Goal: Transaction & Acquisition: Purchase product/service

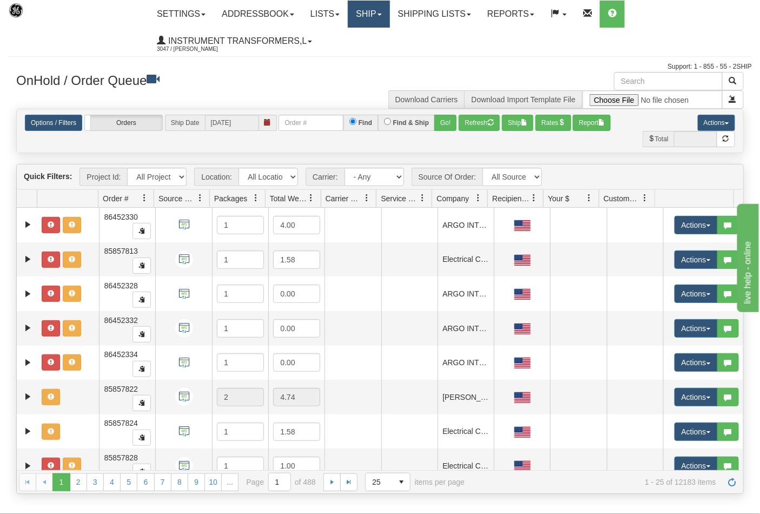
click at [388, 9] on link "Ship" at bounding box center [369, 14] width 42 height 27
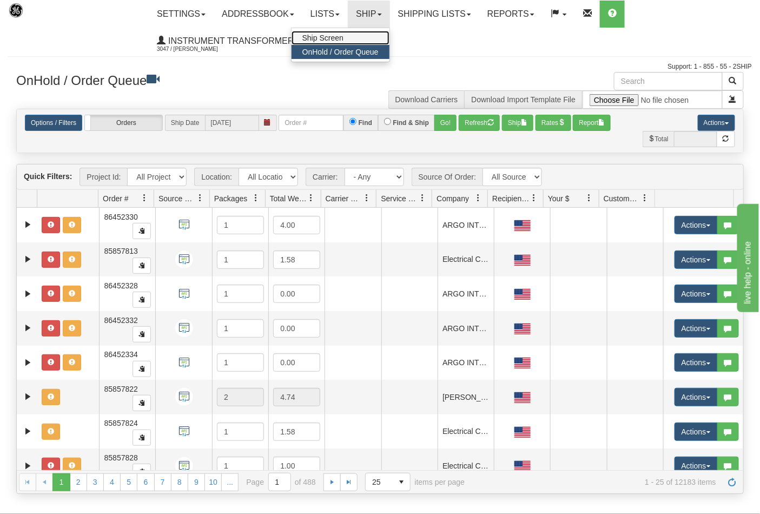
click at [334, 36] on span "Ship Screen" at bounding box center [322, 38] width 41 height 9
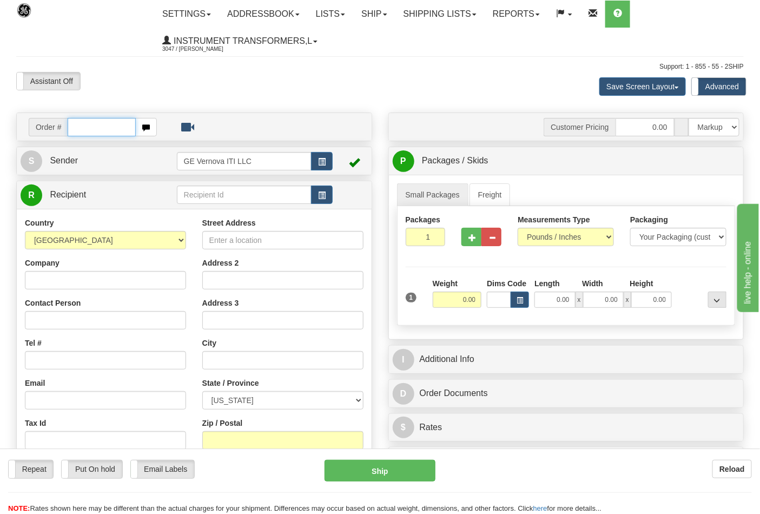
click at [87, 130] on input "text" at bounding box center [102, 127] width 68 height 18
type input "86709143"
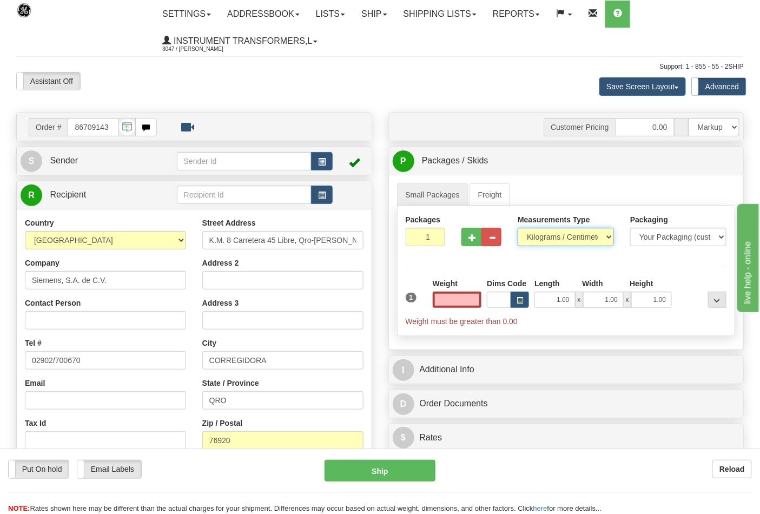
type input "0.00"
click at [566, 236] on select "Pounds / Inches Kilograms / Centimeters" at bounding box center [566, 237] width 96 height 18
select select "0"
click at [518, 228] on select "Pounds / Inches Kilograms / Centimeters" at bounding box center [566, 237] width 96 height 18
click at [456, 298] on input "0.00" at bounding box center [457, 300] width 49 height 16
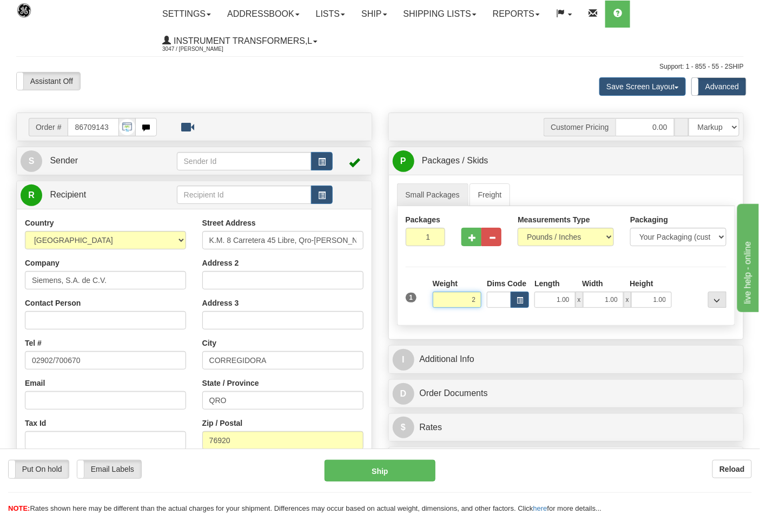
click button "Delete" at bounding box center [0, 0] width 0 height 0
type input "2.00"
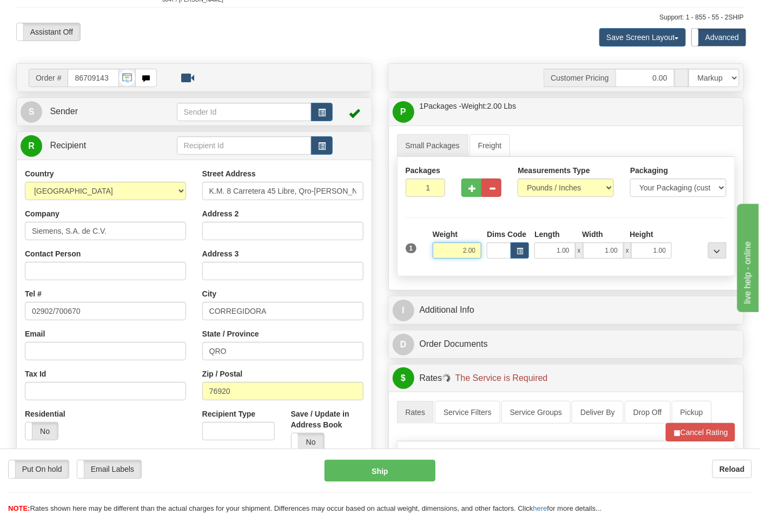
scroll to position [300, 0]
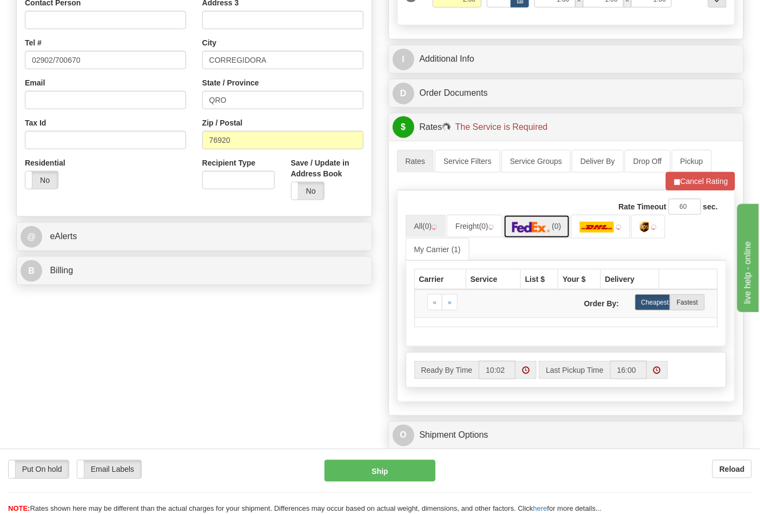
click at [558, 229] on span "(0)" at bounding box center [556, 226] width 9 height 9
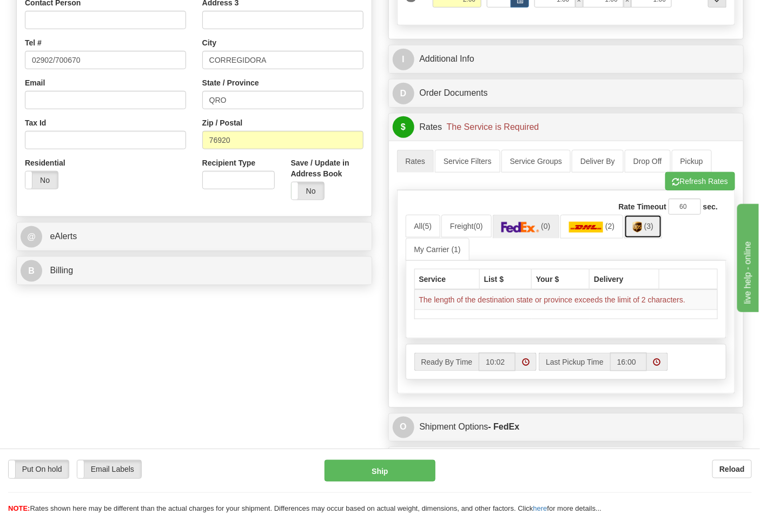
click at [648, 225] on link "(3)" at bounding box center [643, 226] width 38 height 23
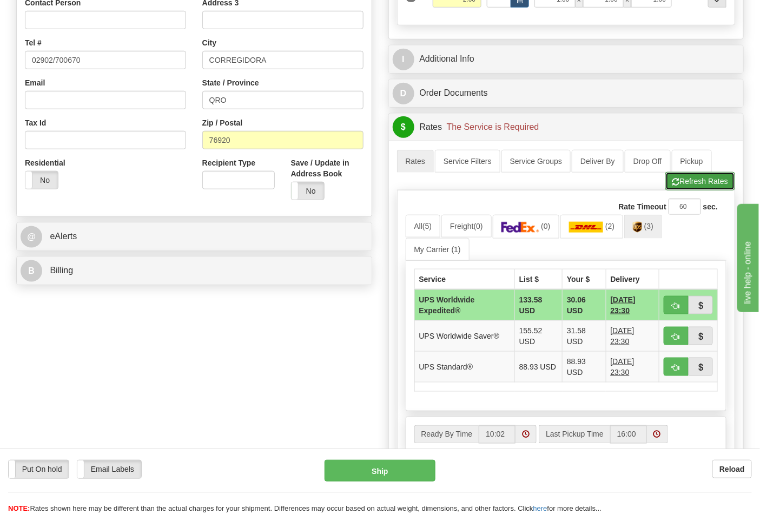
click at [693, 190] on button "Refresh Rates" at bounding box center [700, 181] width 70 height 18
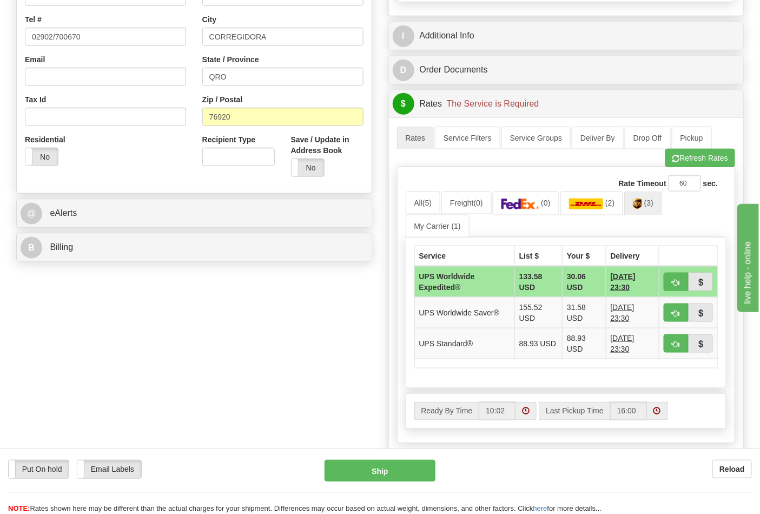
scroll to position [360, 0]
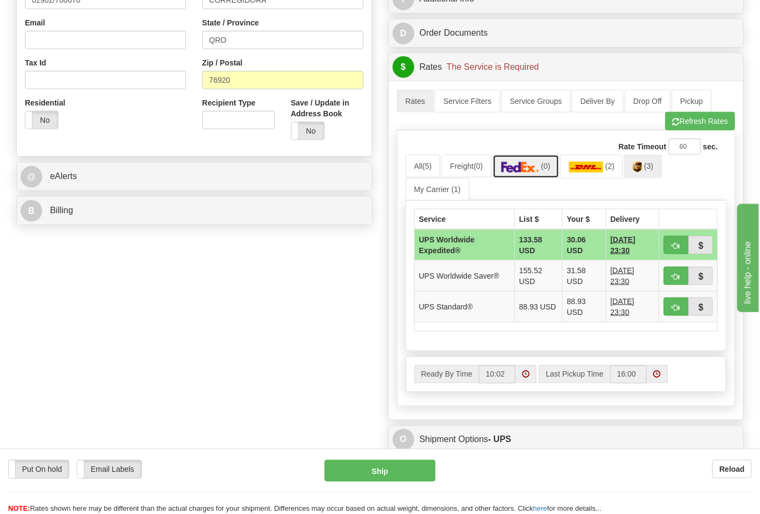
click at [513, 166] on img at bounding box center [520, 167] width 38 height 11
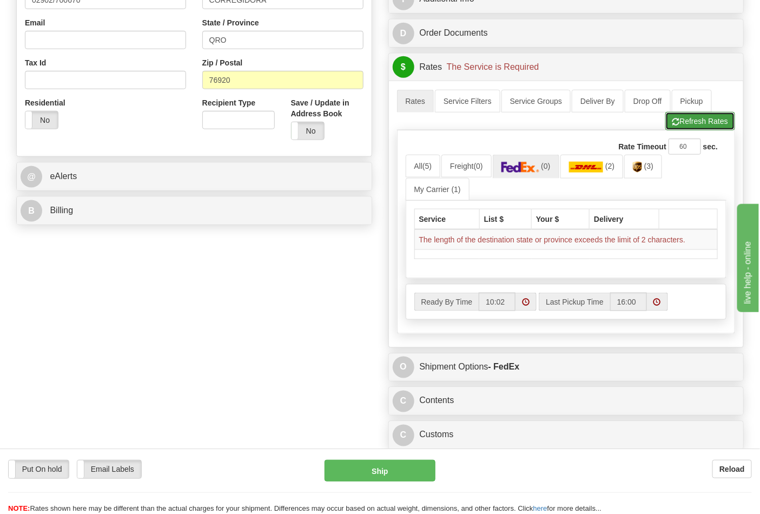
click at [699, 118] on button "Refresh Rates" at bounding box center [700, 121] width 70 height 18
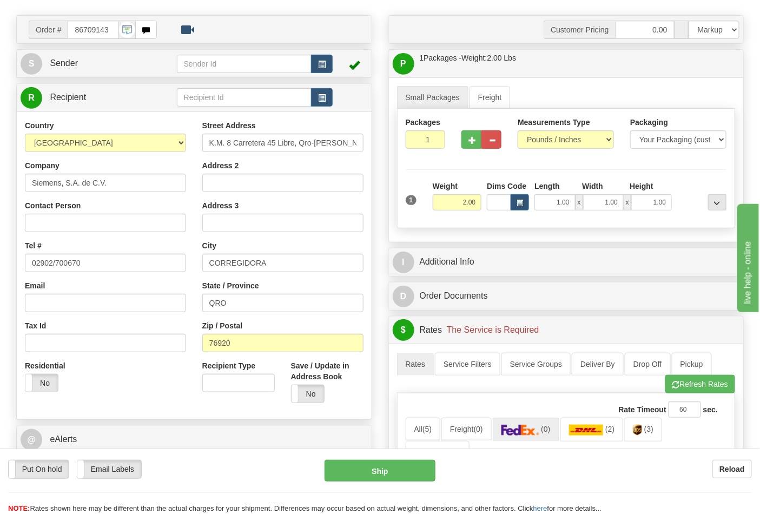
scroll to position [60, 0]
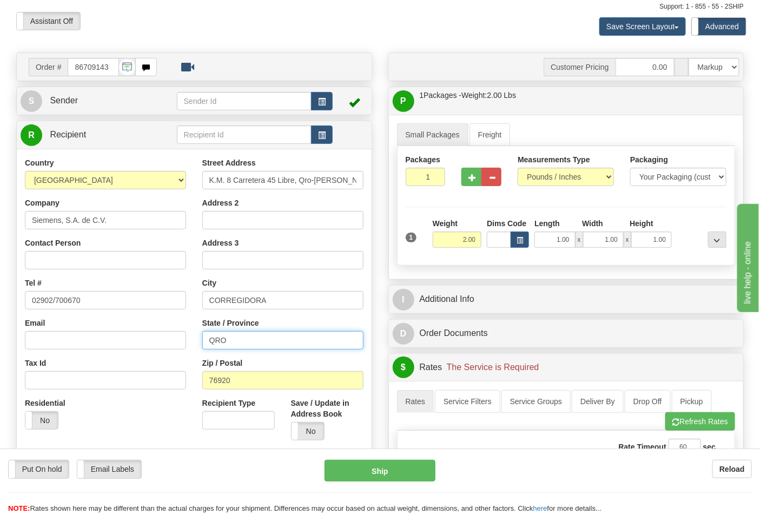
click at [267, 347] on input "QRO" at bounding box center [282, 340] width 161 height 18
drag, startPoint x: 249, startPoint y: 336, endPoint x: 125, endPoint y: 362, distance: 127.1
click at [125, 362] on div "Country AFGHANISTAN ALAND ISLANDS ALBANIA ALGERIA AMERICAN SAMOA ANDORRA ANGOLA…" at bounding box center [194, 302] width 355 height 291
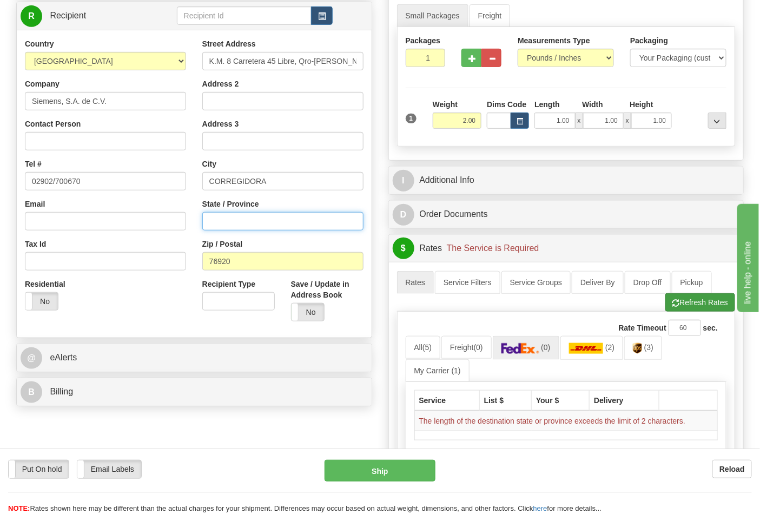
scroll to position [180, 0]
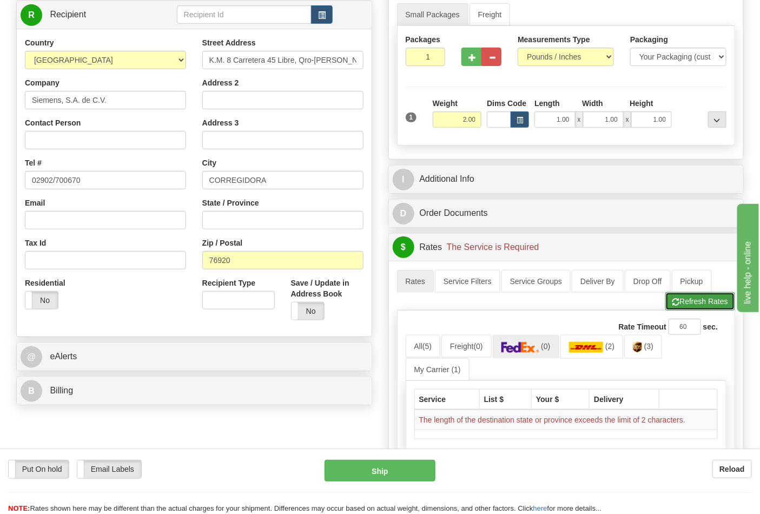
click at [705, 296] on button "Refresh Rates" at bounding box center [700, 301] width 70 height 18
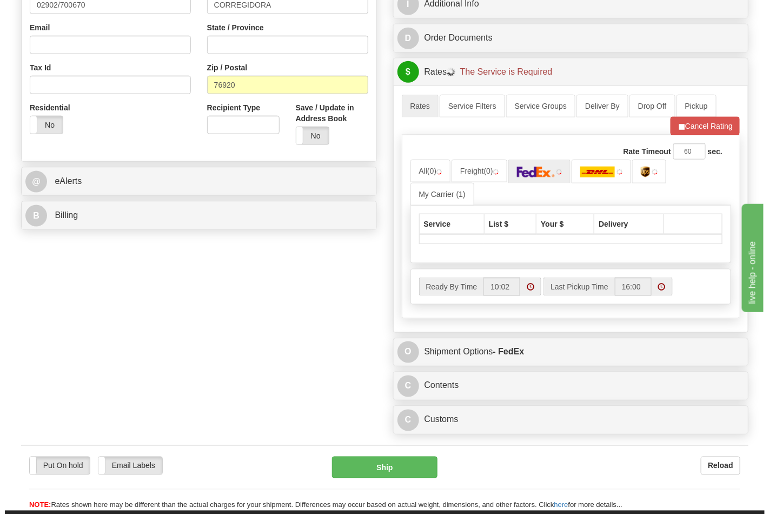
scroll to position [360, 0]
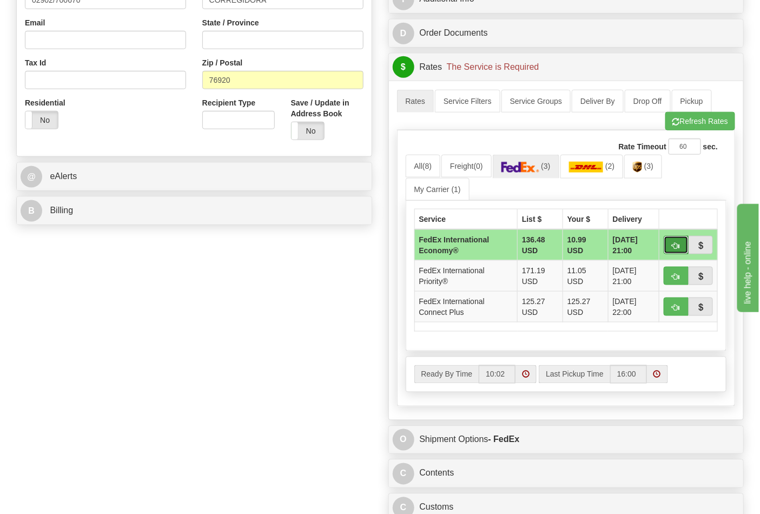
click at [679, 243] on span "button" at bounding box center [676, 245] width 8 height 7
type input "03"
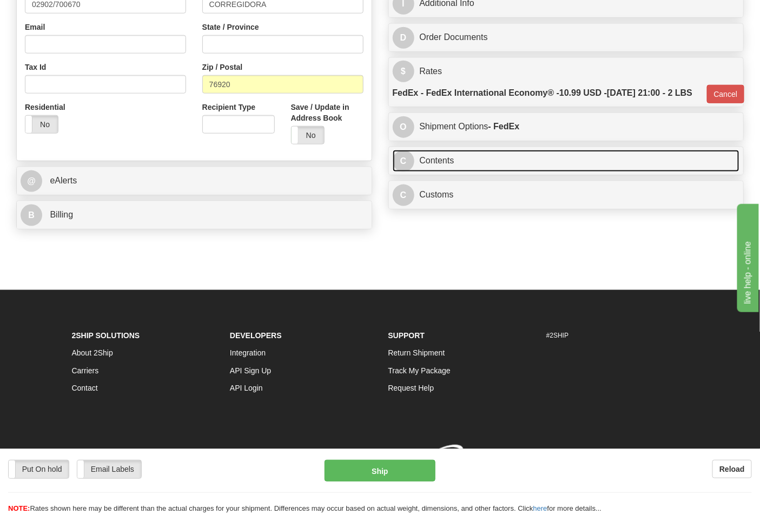
click at [496, 172] on link "C Contents" at bounding box center [566, 161] width 347 height 22
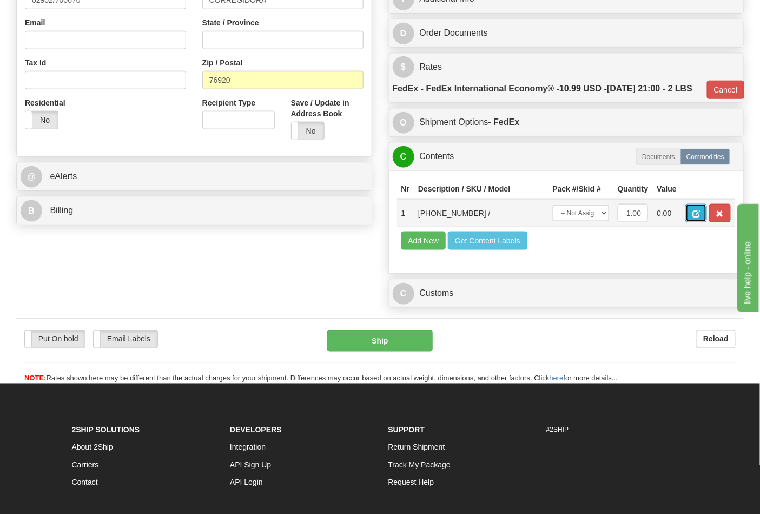
click at [700, 217] on span "button" at bounding box center [696, 213] width 8 height 7
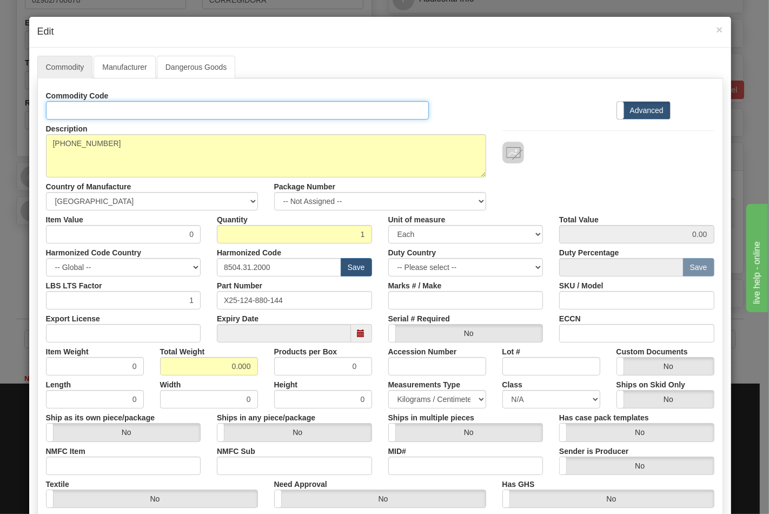
click at [326, 114] on input "Id" at bounding box center [238, 110] width 384 height 18
type input "TRANSFORMERS"
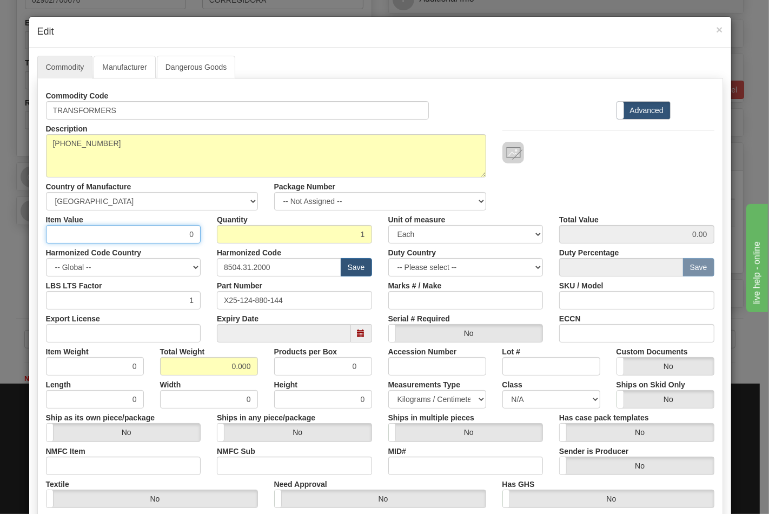
drag, startPoint x: 180, startPoint y: 236, endPoint x: 208, endPoint y: 235, distance: 28.2
click at [208, 235] on div "Item Value 0 Quantity 1 Unit of measure 3 Thousand Square Inches Adjustments 56…" at bounding box center [380, 226] width 685 height 33
click at [106, 333] on input "Export License" at bounding box center [123, 333] width 155 height 18
type input "NLR"
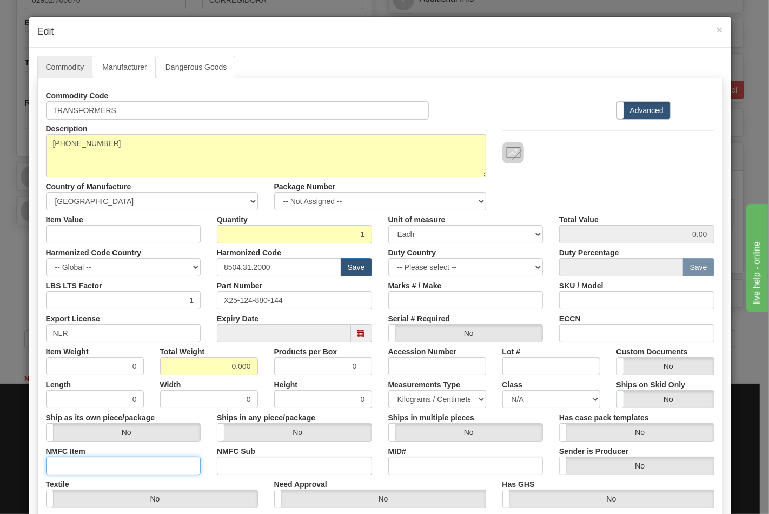
click at [98, 469] on input "NMFC Item" at bounding box center [123, 466] width 155 height 18
type input "63170"
click at [260, 466] on input "NMFC Sub" at bounding box center [294, 466] width 155 height 18
type input "4"
drag, startPoint x: 226, startPoint y: 361, endPoint x: 279, endPoint y: 364, distance: 52.5
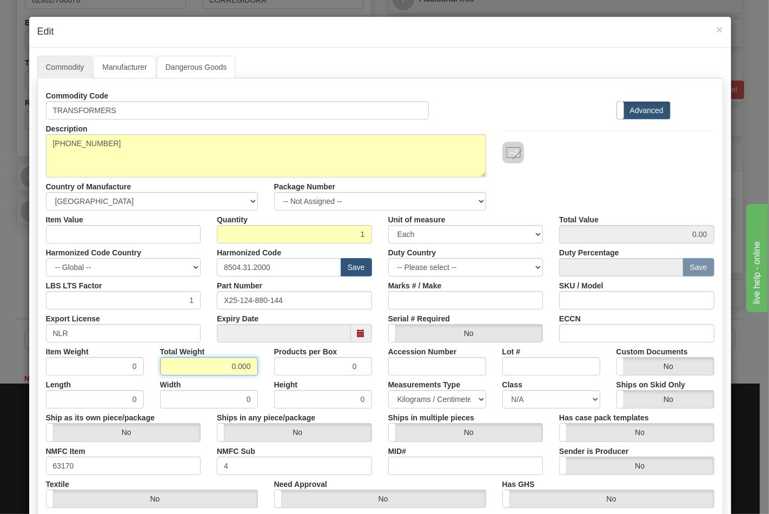
click at [279, 364] on div "Item Weight 0 Total Weight 0.000 Products per Box 0 Accession Number Lot # Cust…" at bounding box center [380, 358] width 685 height 33
type input "2"
type input "2.0000"
click at [593, 331] on input "ECCN" at bounding box center [636, 333] width 155 height 18
type input "EAR99"
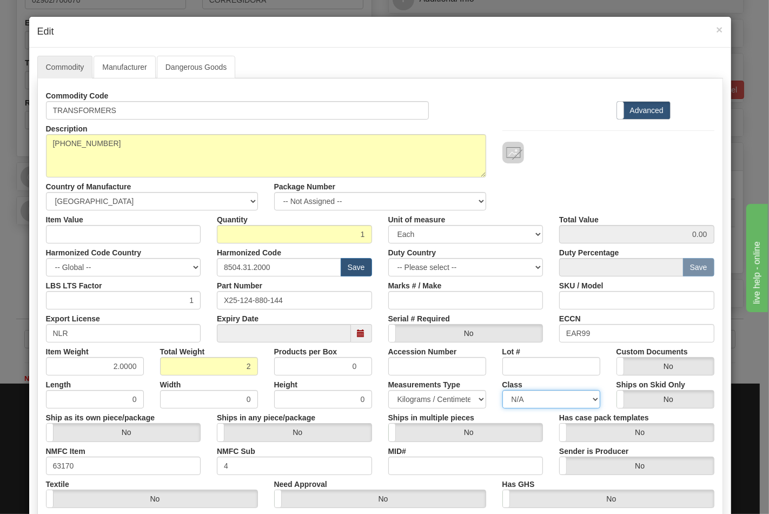
click at [559, 401] on select "N/A 50.0 55.0 60.0 65.0 70.0 85.0 92.5 100.0 125.0 175.0 250.0 300.0 400.0" at bounding box center [552, 399] width 98 height 18
select select "70.0"
click at [503, 390] on select "N/A 50.0 55.0 60.0 65.0 70.0 85.0 92.5 100.0 125.0 175.0 250.0 300.0 400.0" at bounding box center [552, 399] width 98 height 18
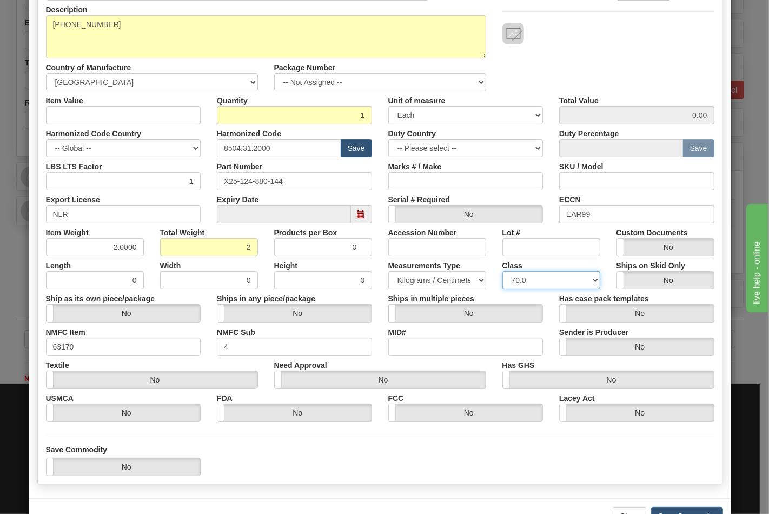
scroll to position [120, 0]
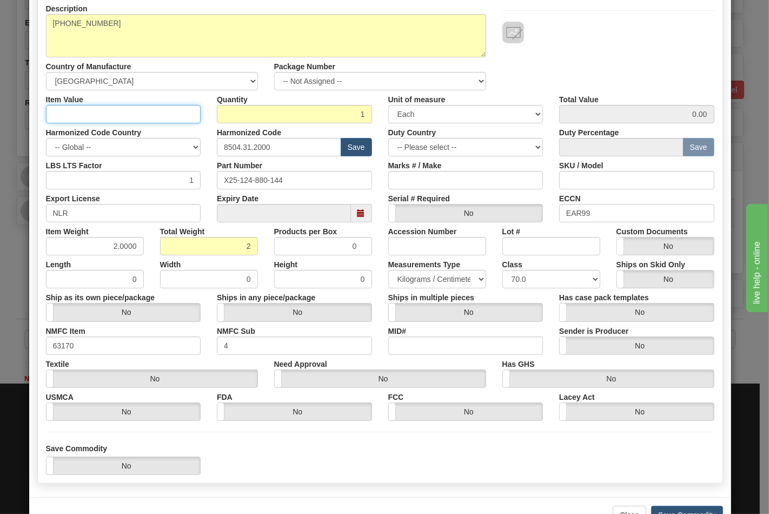
click at [92, 113] on input "Item Value" at bounding box center [123, 114] width 155 height 18
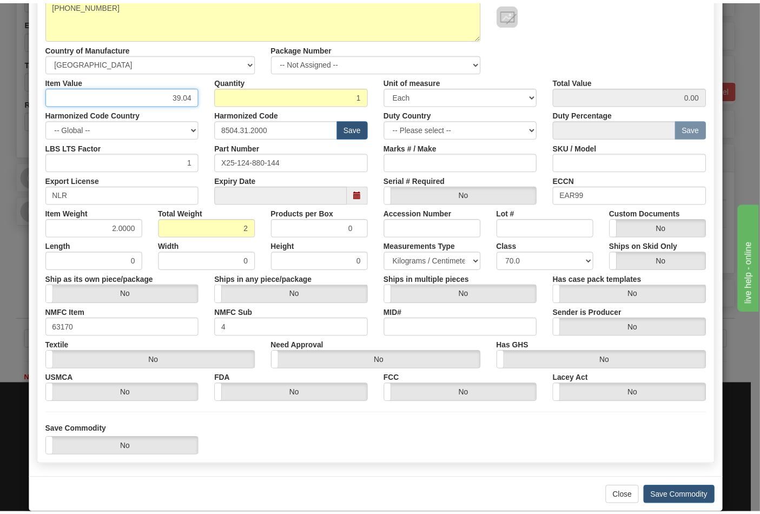
scroll to position [155, 0]
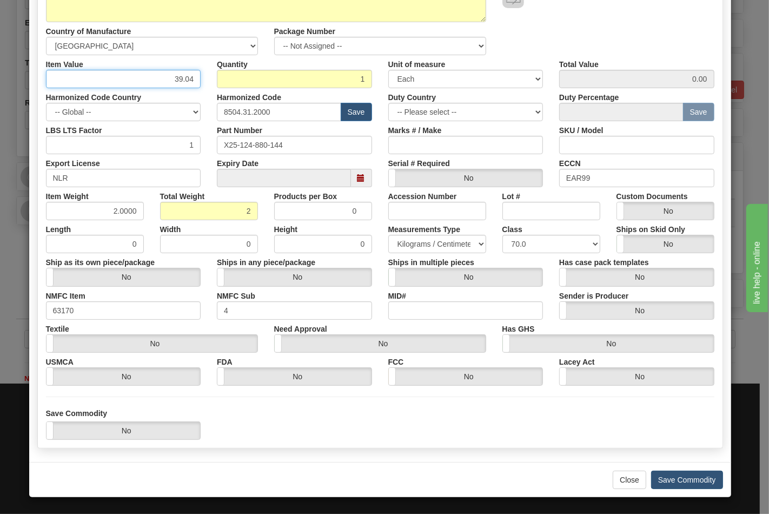
type input "39.04"
click at [684, 478] on button "Save Commodity" at bounding box center [687, 480] width 72 height 18
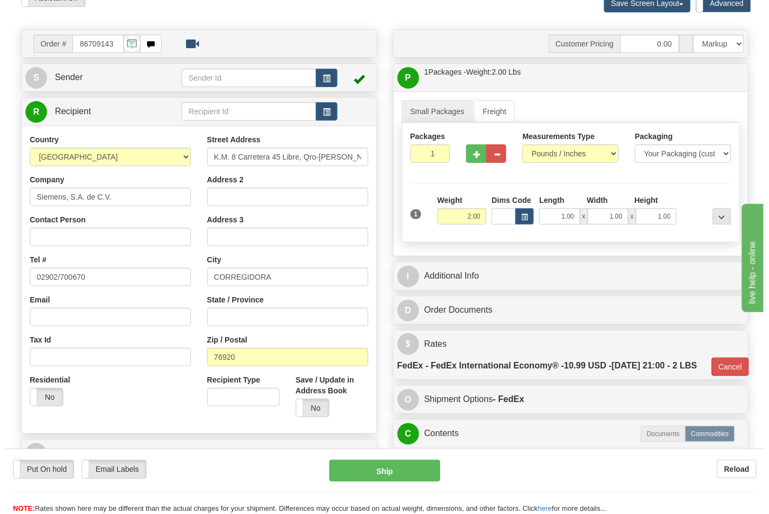
scroll to position [300, 0]
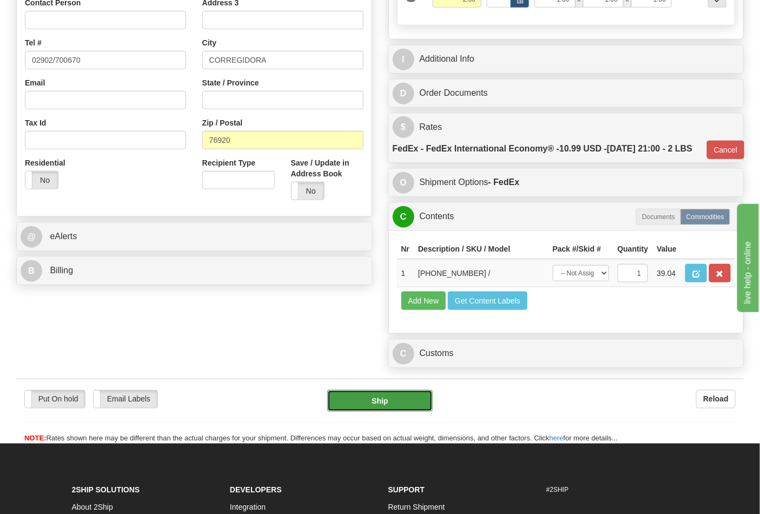
click at [387, 412] on button "Ship" at bounding box center [379, 401] width 105 height 22
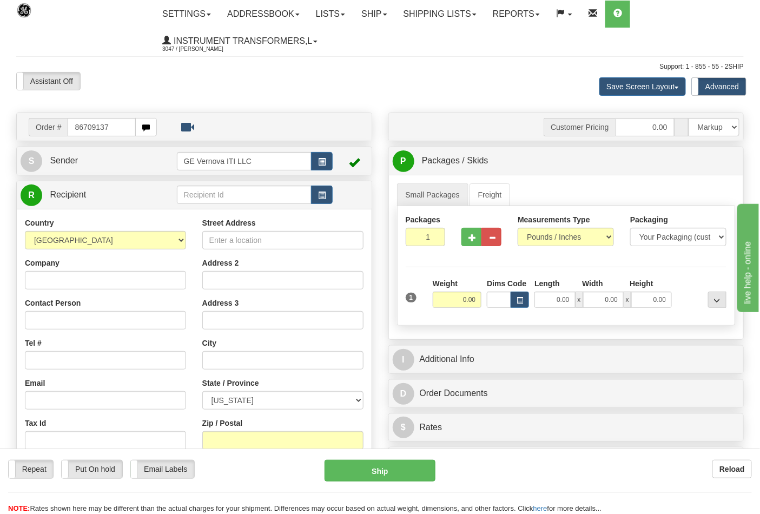
type input "86709137"
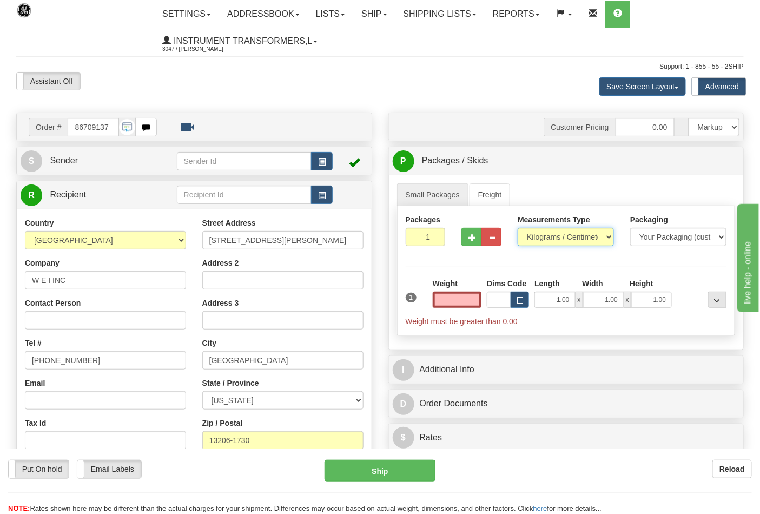
type input "0.00"
click at [605, 237] on select "Pounds / Inches Kilograms / Centimeters" at bounding box center [566, 237] width 96 height 18
select select "0"
click at [518, 228] on select "Pounds / Inches Kilograms / Centimeters" at bounding box center [566, 237] width 96 height 18
click at [458, 300] on input "0.00" at bounding box center [457, 300] width 49 height 16
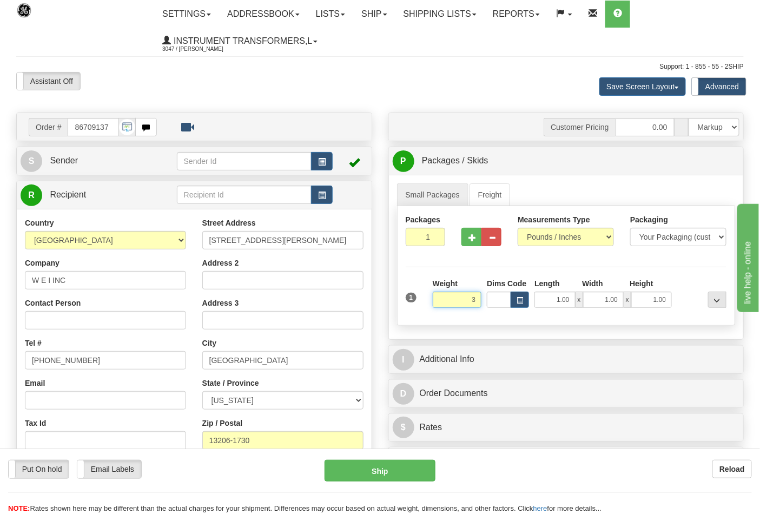
click button "Delete" at bounding box center [0, 0] width 0 height 0
type input "3.00"
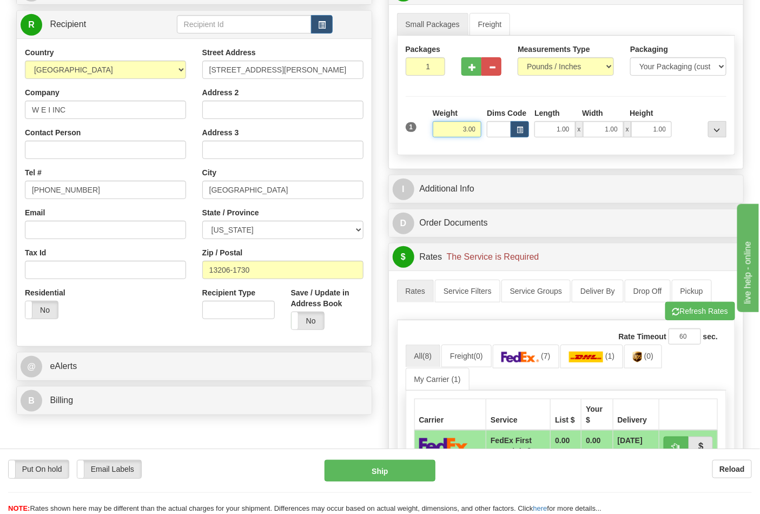
scroll to position [240, 0]
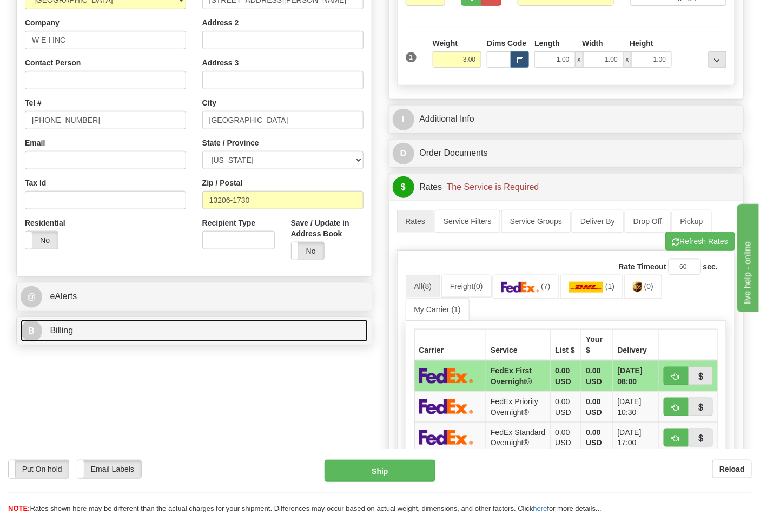
click at [213, 338] on link "B Billing" at bounding box center [194, 331] width 347 height 22
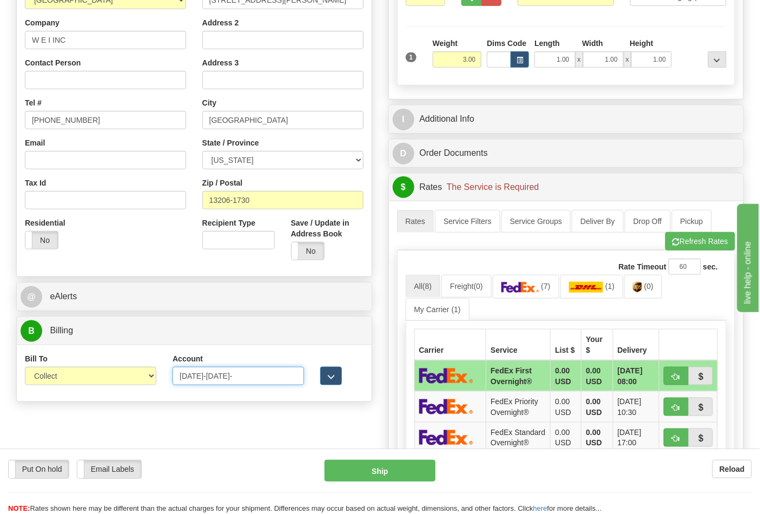
click at [226, 378] on input "1099-1336-" at bounding box center [238, 376] width 131 height 18
click at [201, 377] on input "1099-1336" at bounding box center [238, 376] width 131 height 18
click at [225, 376] on input "10991336" at bounding box center [238, 376] width 131 height 18
type input "109913367"
click at [529, 288] on img at bounding box center [520, 287] width 38 height 11
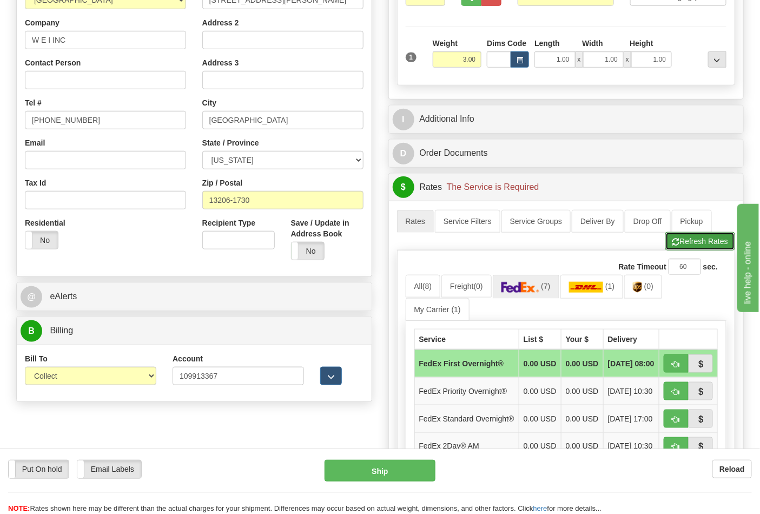
click at [691, 245] on button "Refresh Rates" at bounding box center [700, 241] width 70 height 18
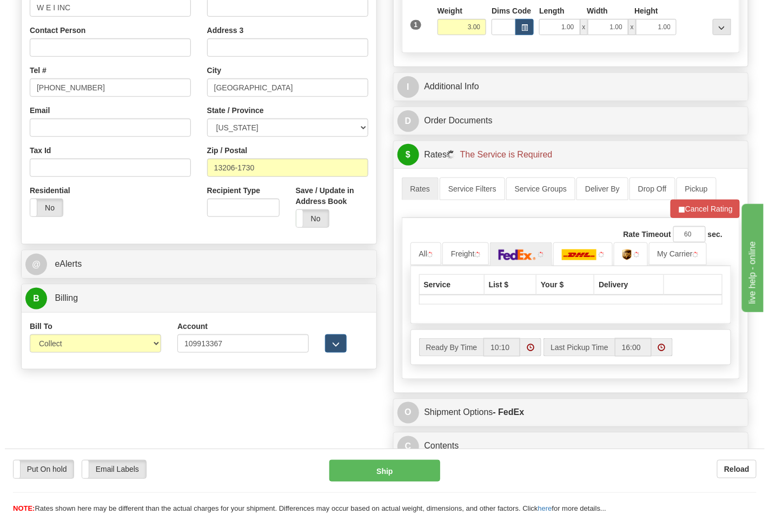
scroll to position [360, 0]
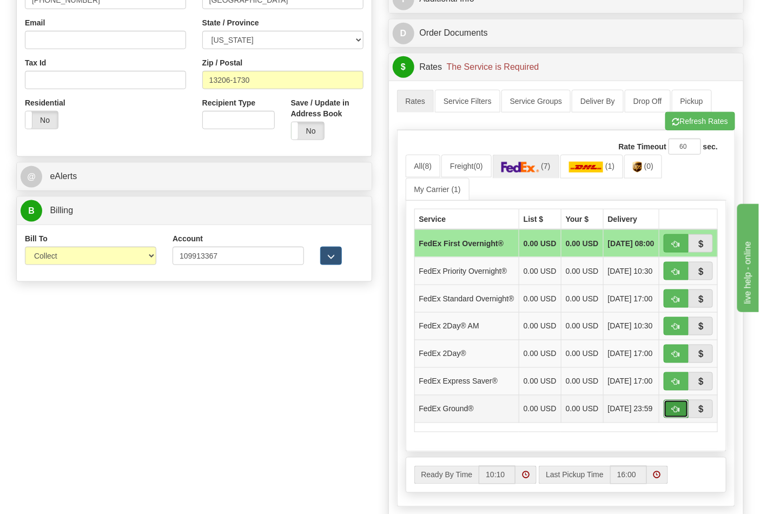
click at [674, 413] on span "button" at bounding box center [676, 409] width 8 height 7
type input "92"
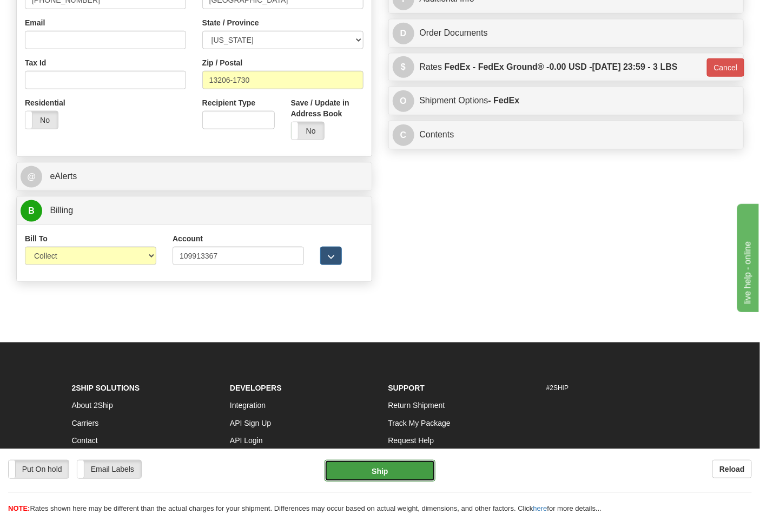
click at [372, 467] on button "Ship" at bounding box center [380, 471] width 110 height 22
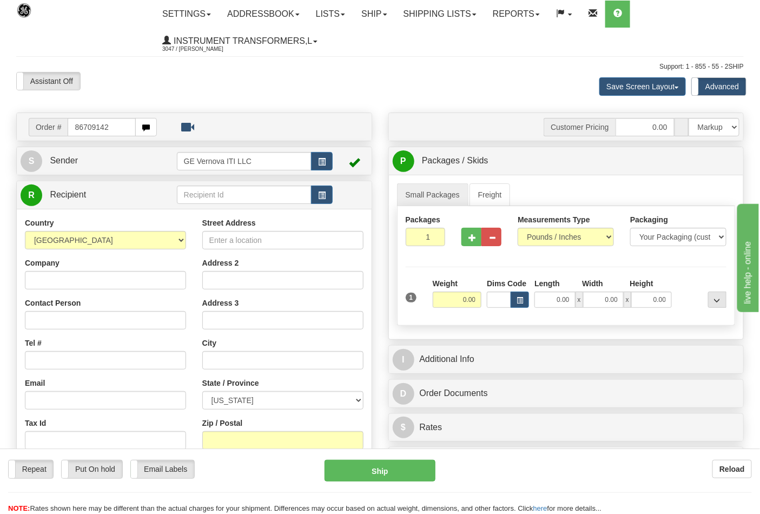
type input "86709142"
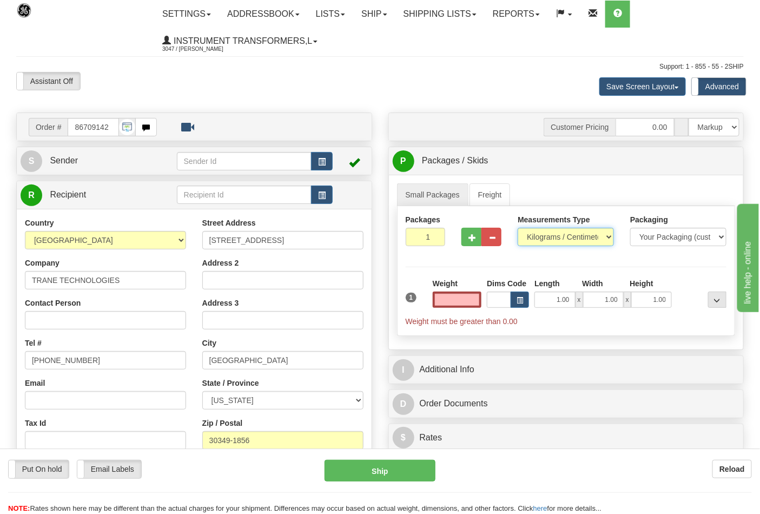
type input "0.00"
click at [601, 240] on select "Pounds / Inches Kilograms / Centimeters" at bounding box center [566, 237] width 96 height 18
select select "0"
click at [518, 228] on select "Pounds / Inches Kilograms / Centimeters" at bounding box center [566, 237] width 96 height 18
click at [437, 302] on input "0.00" at bounding box center [457, 300] width 49 height 16
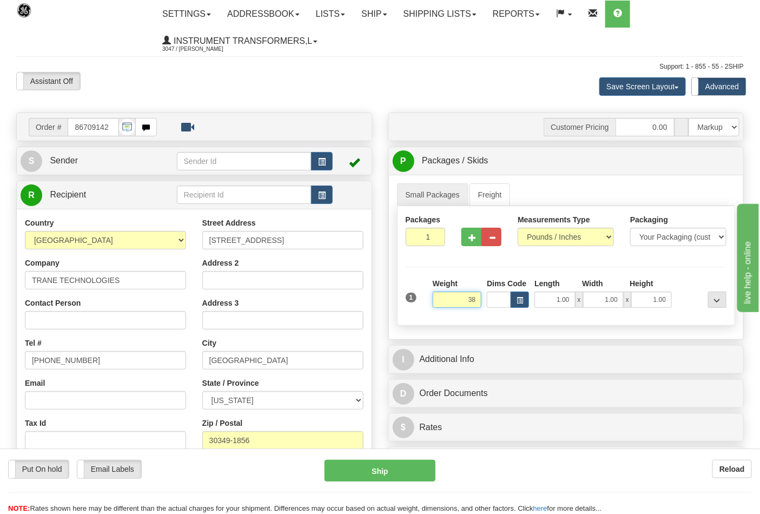
click button "Delete" at bounding box center [0, 0] width 0 height 0
type input "38.00"
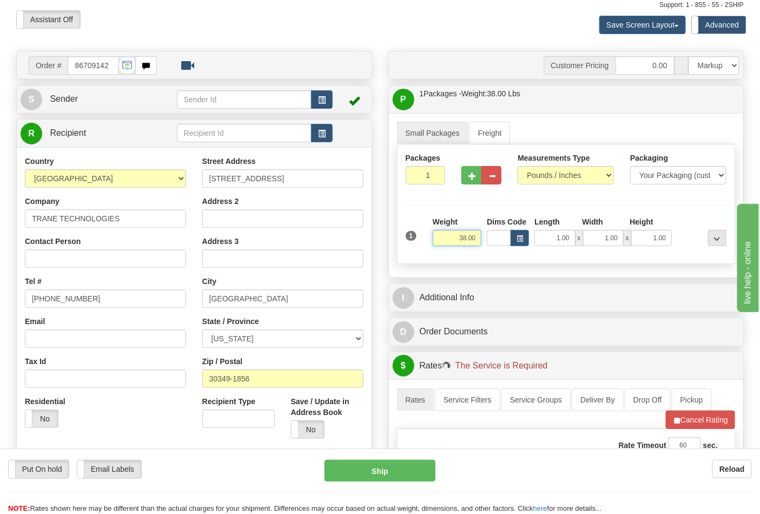
scroll to position [180, 0]
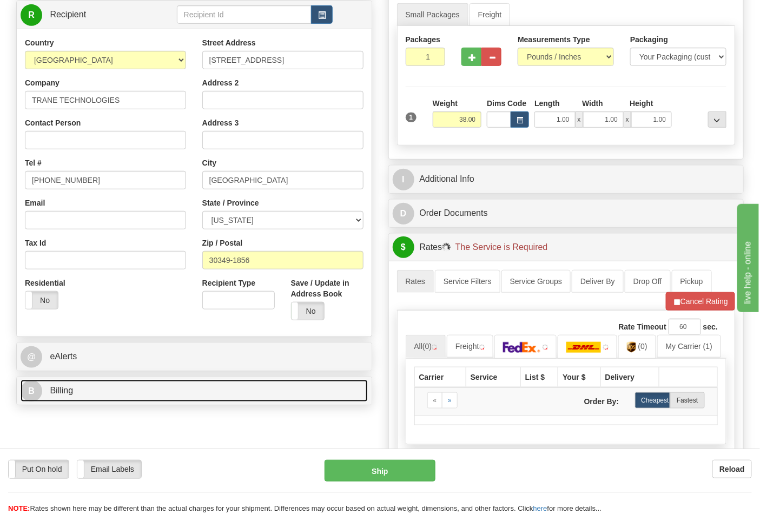
click at [159, 391] on link "B Billing" at bounding box center [194, 391] width 347 height 22
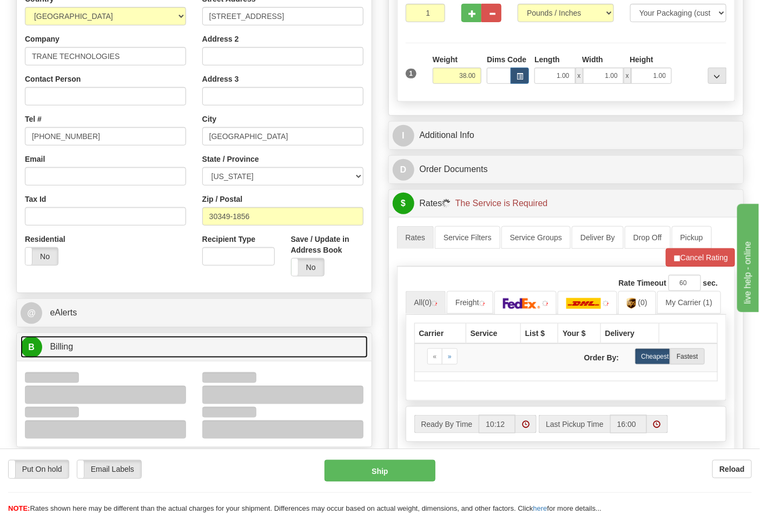
scroll to position [300, 0]
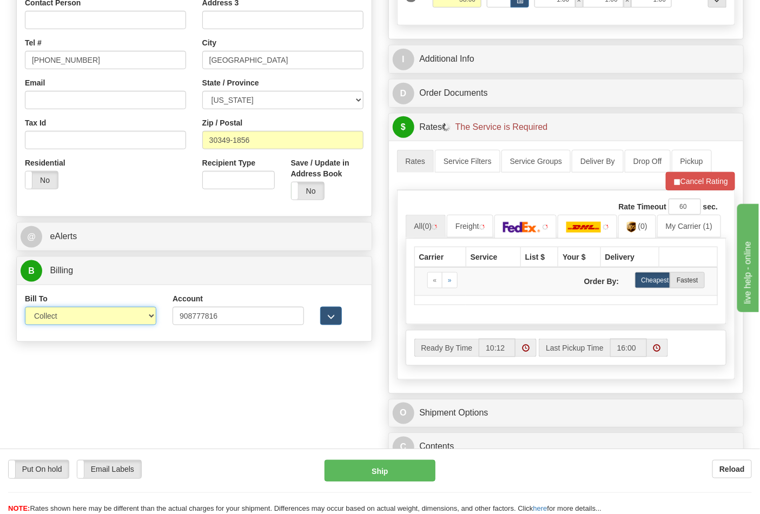
click at [130, 316] on select "Sender Recipient Third Party Collect" at bounding box center [90, 316] width 131 height 18
select select "2"
click at [25, 308] on select "Sender Recipient Third Party Collect" at bounding box center [90, 316] width 131 height 18
click at [539, 232] on img at bounding box center [522, 227] width 38 height 11
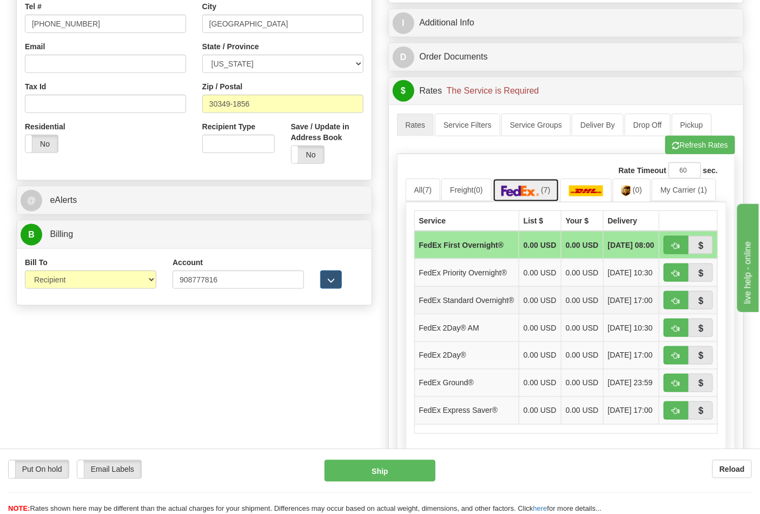
scroll to position [420, 0]
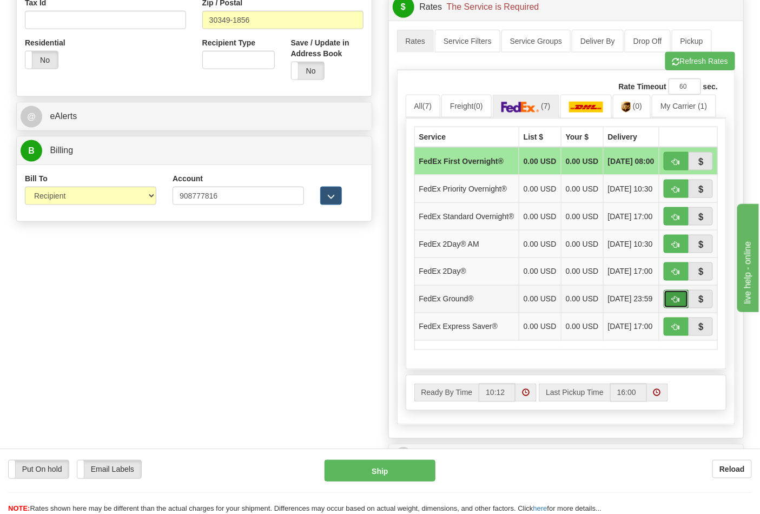
click at [669, 308] on button "button" at bounding box center [676, 299] width 25 height 18
type input "92"
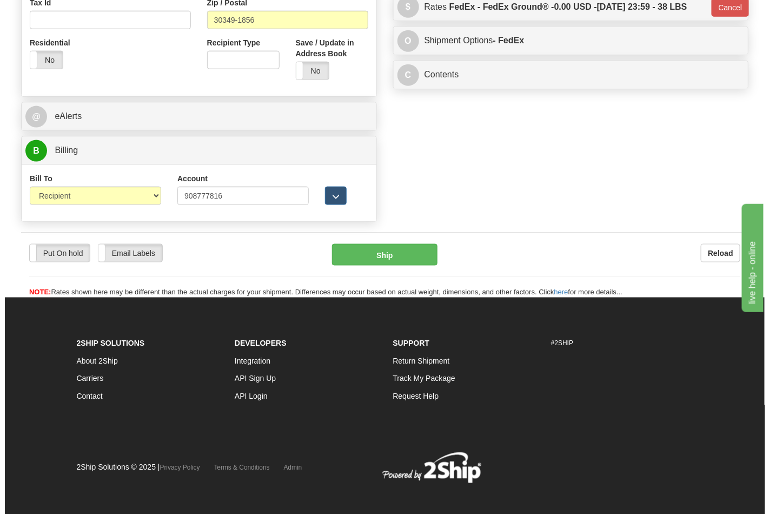
scroll to position [414, 0]
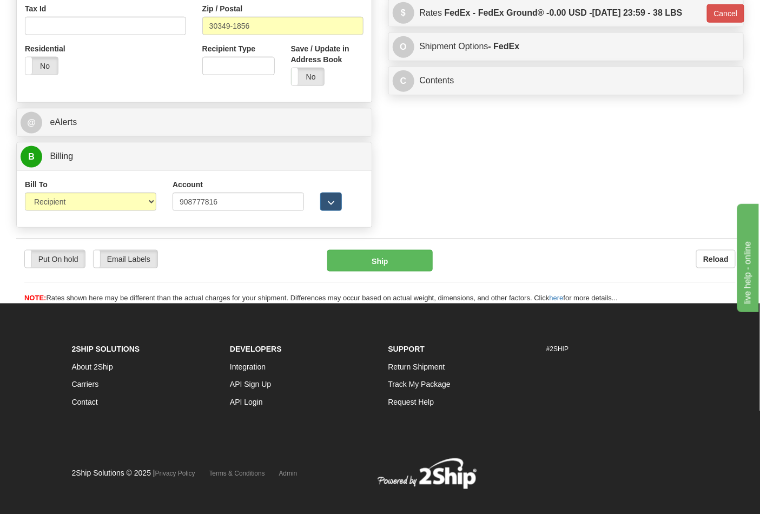
click at [369, 250] on div "Put On hold Put On hold Email Labels Email Labels Edit Reload Ship Reload" at bounding box center [380, 271] width 728 height 65
click at [368, 266] on button "Ship" at bounding box center [379, 261] width 105 height 22
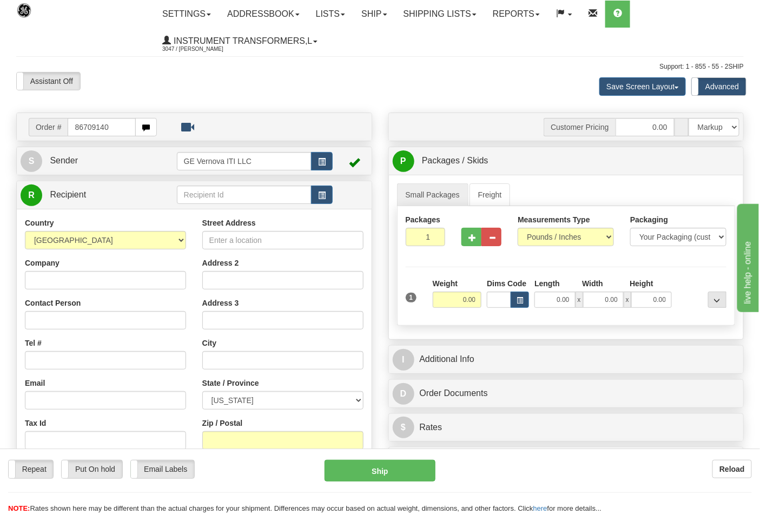
type input "86709140"
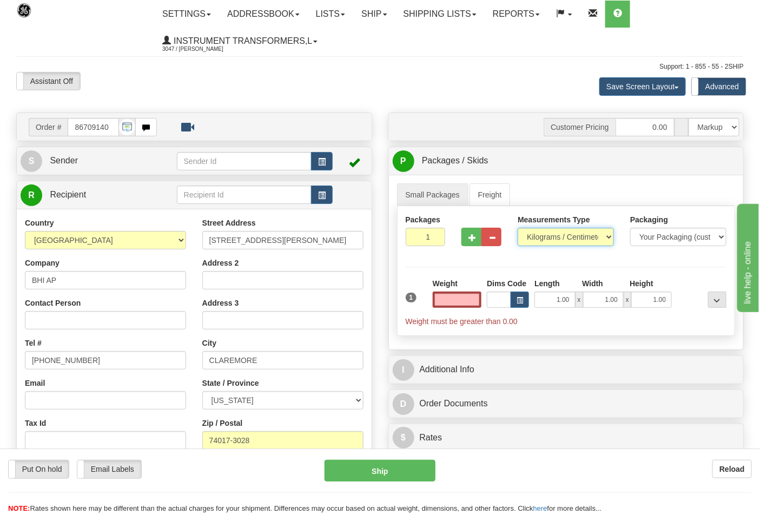
type input "0.00"
click at [563, 236] on select "Pounds / Inches Kilograms / Centimeters" at bounding box center [566, 237] width 96 height 18
select select "0"
click at [518, 228] on select "Pounds / Inches Kilograms / Centimeters" at bounding box center [566, 237] width 96 height 18
click at [476, 240] on span "button" at bounding box center [472, 237] width 8 height 7
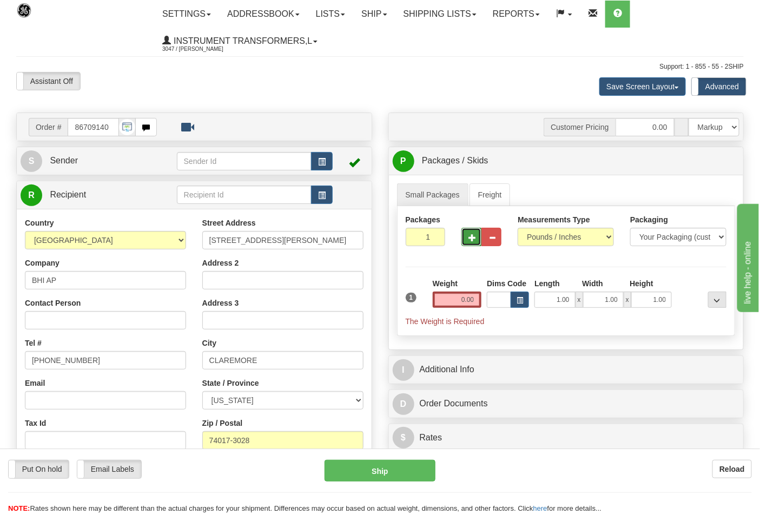
type input "2"
click at [457, 295] on input "0.00" at bounding box center [457, 300] width 49 height 16
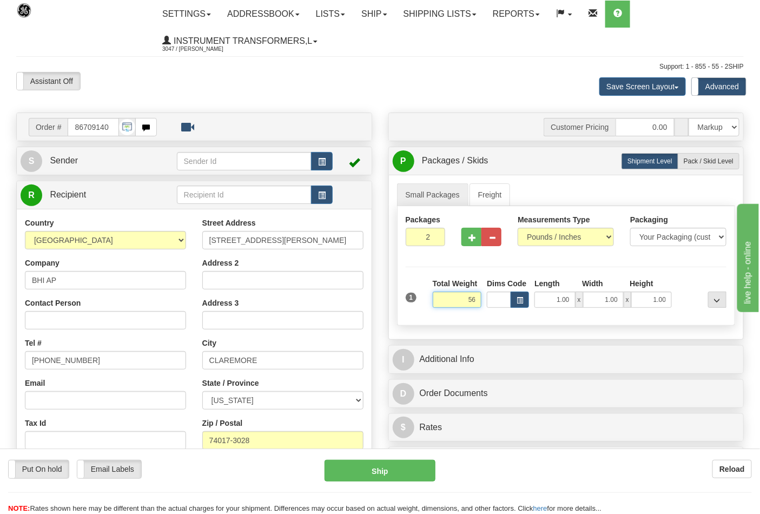
click button "Delete" at bounding box center [0, 0] width 0 height 0
type input "56.00"
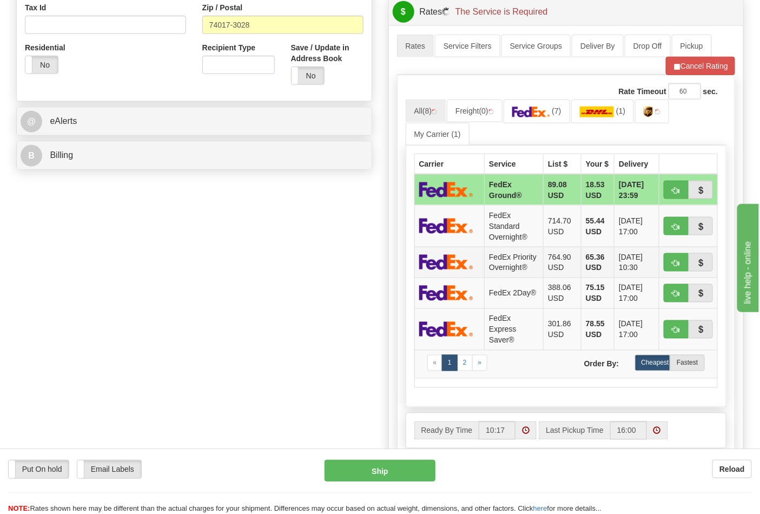
scroll to position [420, 0]
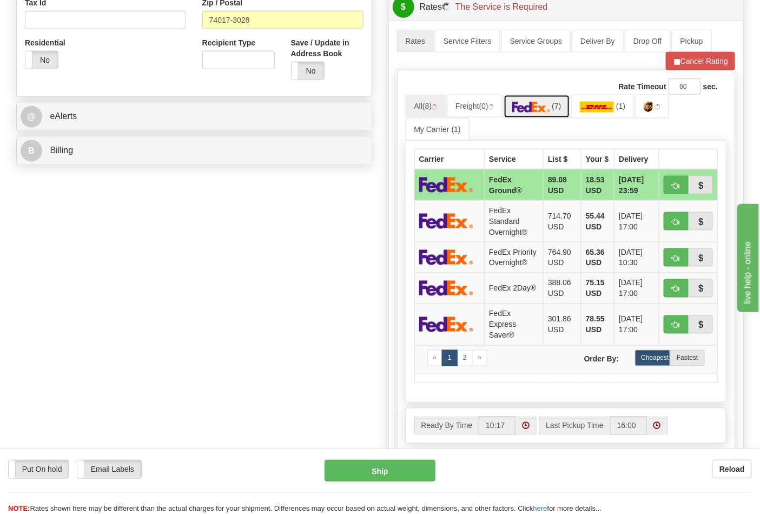
click at [561, 104] on span "(7)" at bounding box center [556, 106] width 9 height 9
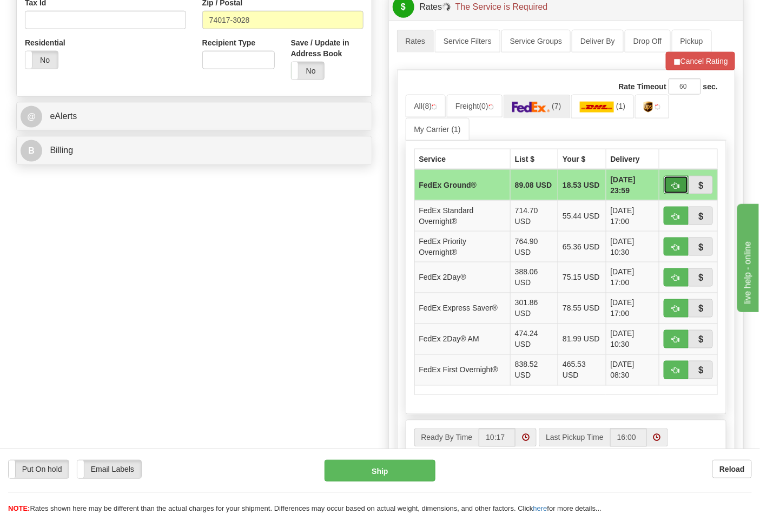
click at [672, 179] on button "button" at bounding box center [676, 185] width 25 height 18
click at [675, 189] on span "button" at bounding box center [676, 185] width 8 height 7
click at [672, 187] on span "button" at bounding box center [676, 185] width 8 height 7
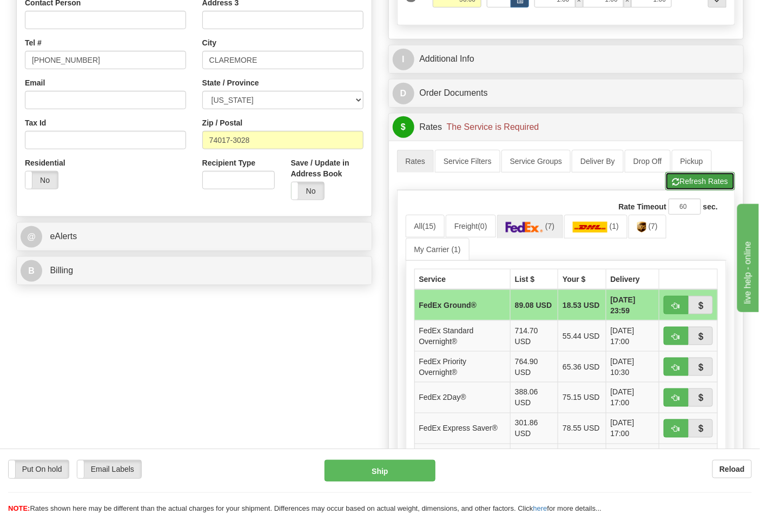
click at [687, 186] on button "Refresh Rates" at bounding box center [700, 181] width 70 height 18
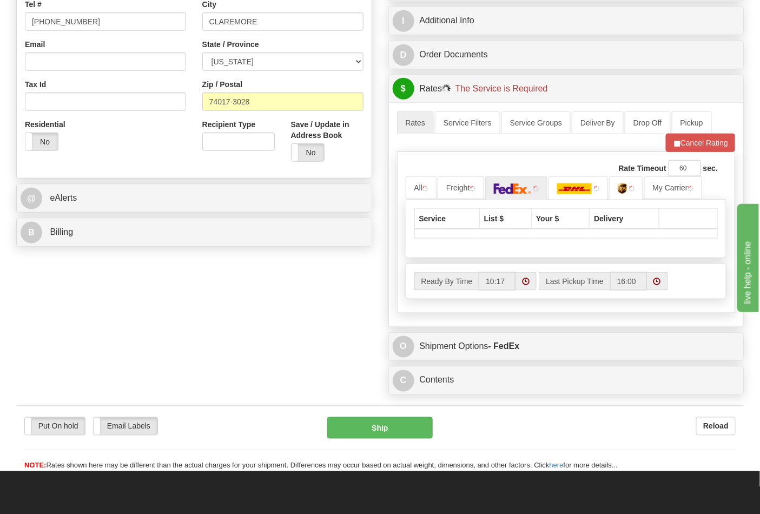
scroll to position [360, 0]
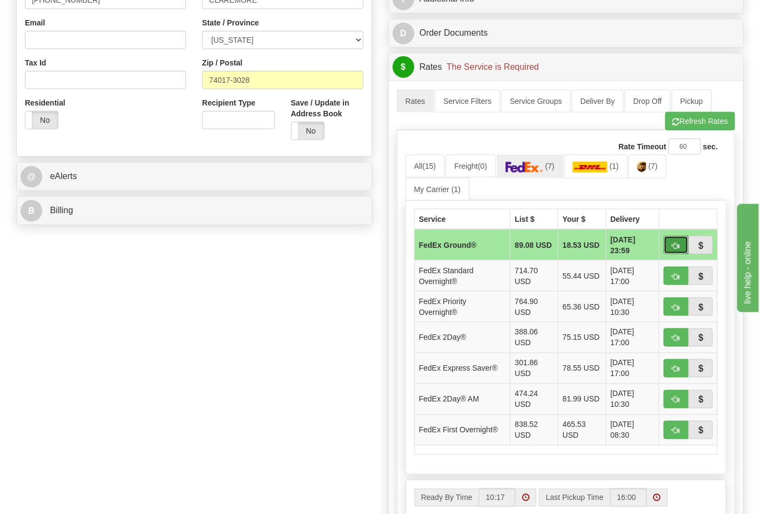
click at [678, 247] on span "button" at bounding box center [676, 245] width 8 height 7
type input "92"
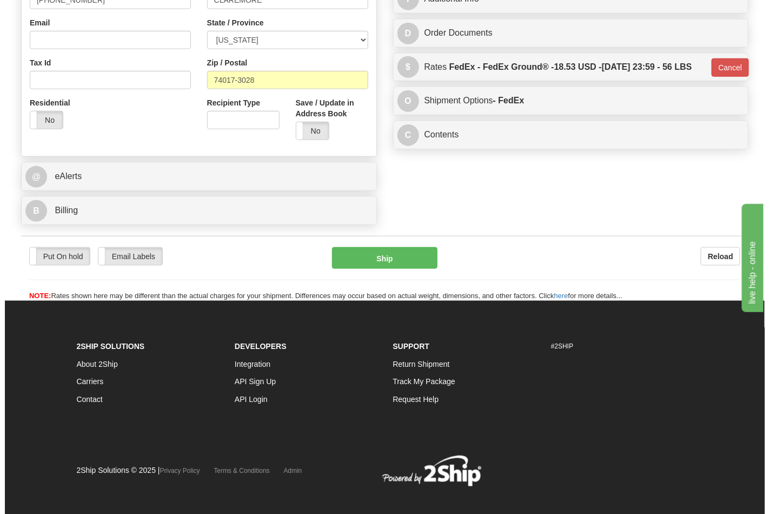
scroll to position [358, 0]
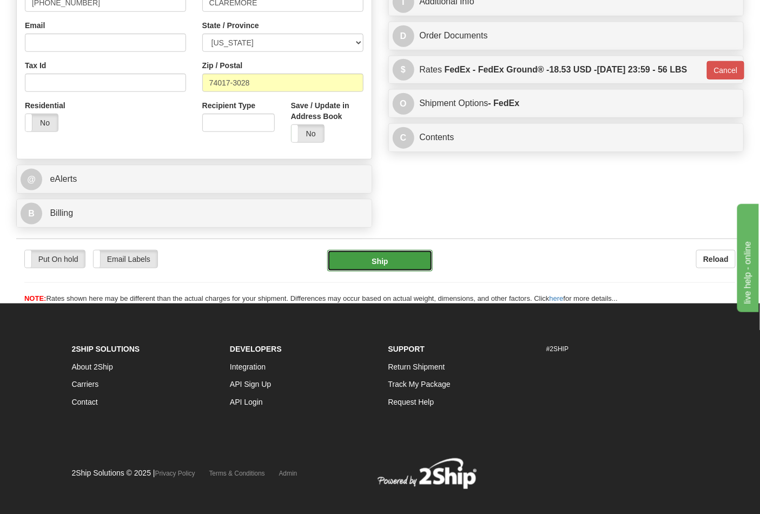
click at [373, 259] on button "Ship" at bounding box center [379, 261] width 105 height 22
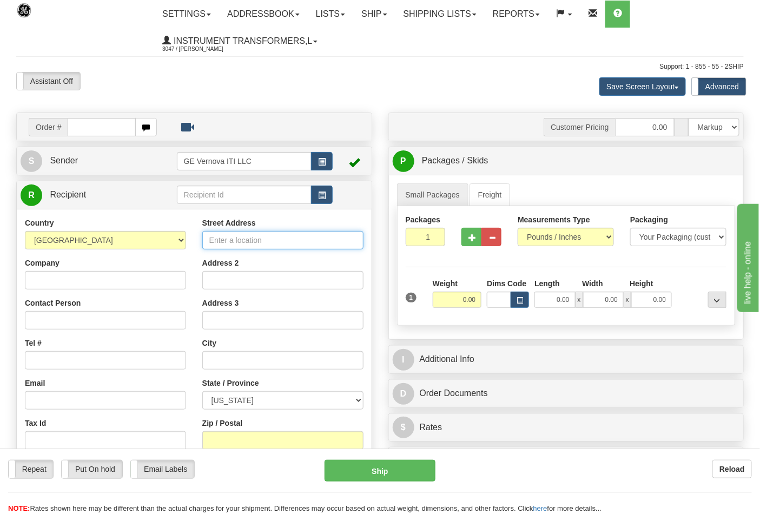
click at [245, 241] on input "Street Address" at bounding box center [282, 240] width 161 height 18
click at [51, 278] on input "Company" at bounding box center [105, 280] width 161 height 18
type input "[PERSON_NAME] CORPORATION"
click at [253, 240] on input "Street Address" at bounding box center [282, 240] width 161 height 18
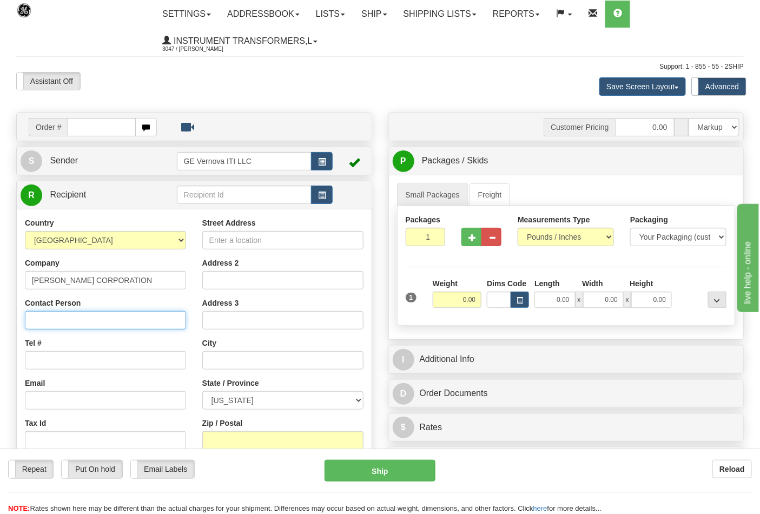
click at [78, 323] on input "Contact Person" at bounding box center [105, 320] width 161 height 18
type input "KEVIN FRANCIS CQM821214"
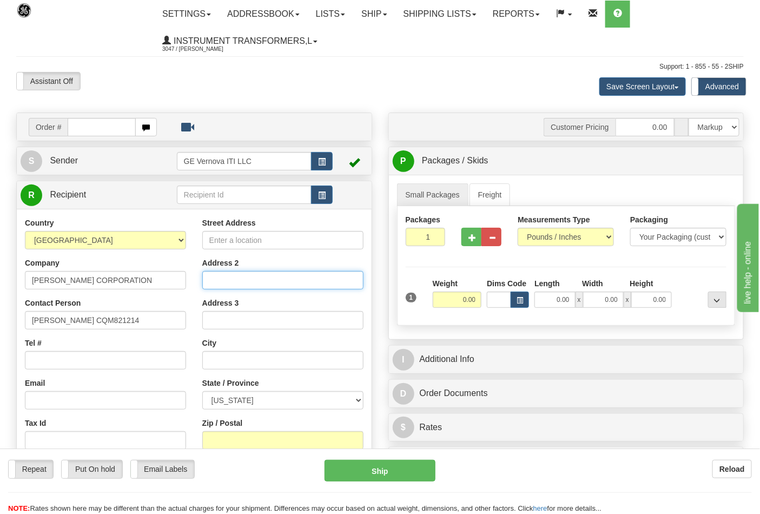
click at [265, 280] on input "Address 2" at bounding box center [282, 280] width 161 height 18
click at [271, 238] on input "Street Address" at bounding box center [282, 240] width 161 height 18
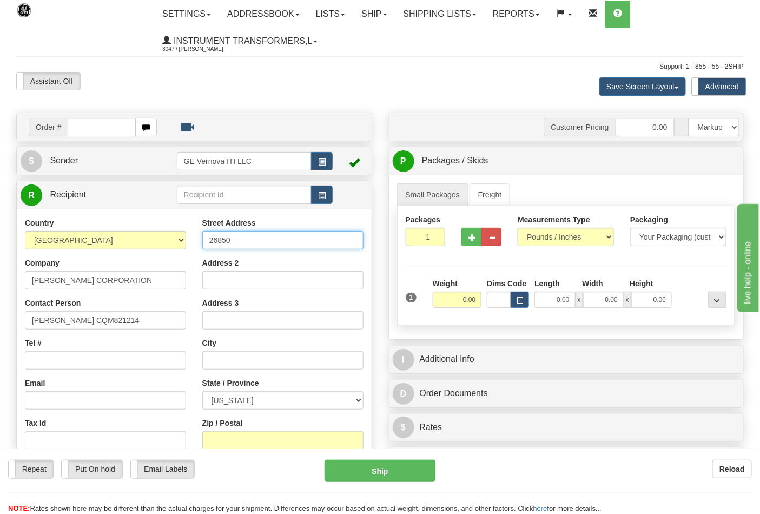
type input "26850 SW KINSMAN RD"
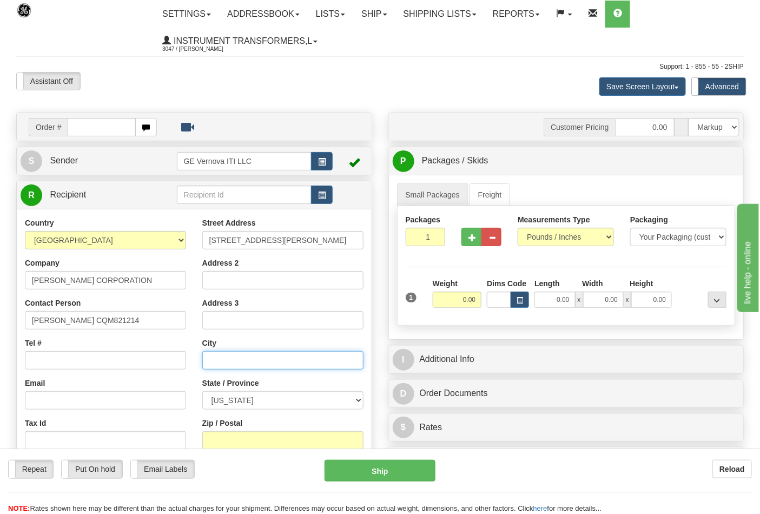
click at [317, 368] on input "text" at bounding box center [282, 360] width 161 height 18
type input "WILSONVILLE"
click at [331, 402] on select "ALABAMA ALASKA ARIZONA ARKANSAS Armed Forces America Armed Forces Europe Armed …" at bounding box center [282, 400] width 161 height 18
select select "OR"
click at [202, 392] on select "ALABAMA ALASKA ARIZONA ARKANSAS Armed Forces America Armed Forces Europe Armed …" at bounding box center [282, 400] width 161 height 18
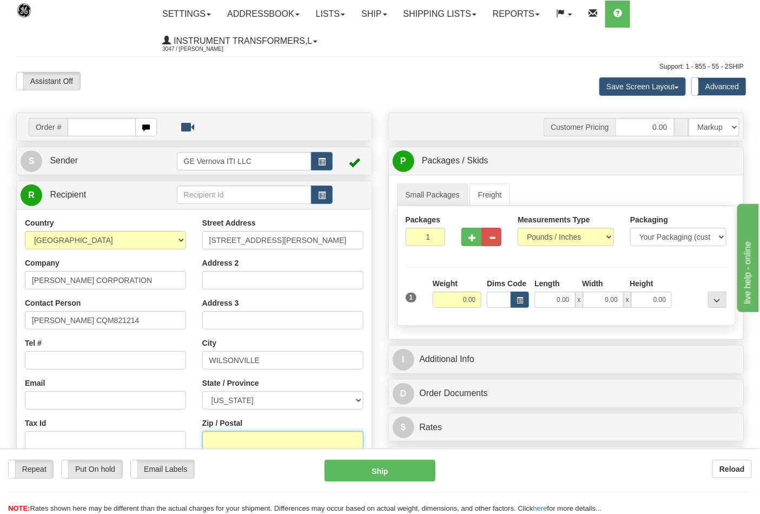
click at [259, 436] on input "Zip / Postal" at bounding box center [282, 440] width 161 height 18
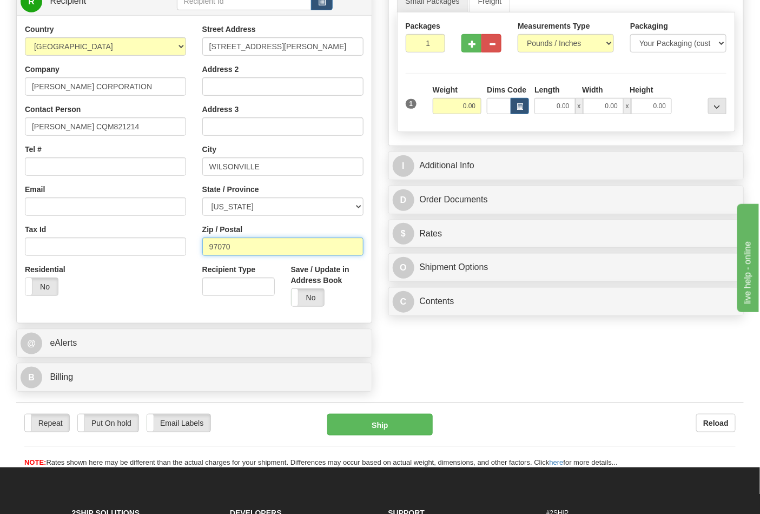
scroll to position [180, 0]
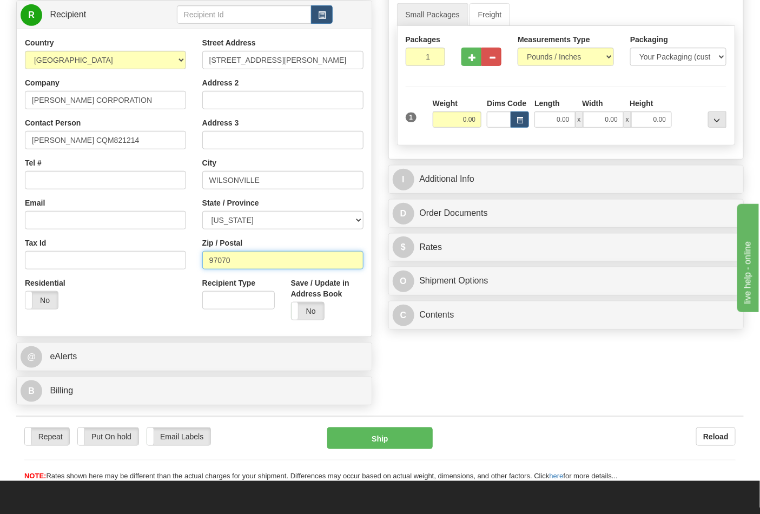
type input "97070"
click at [569, 55] on select "Pounds / Inches Kilograms / Centimeters" at bounding box center [566, 57] width 96 height 18
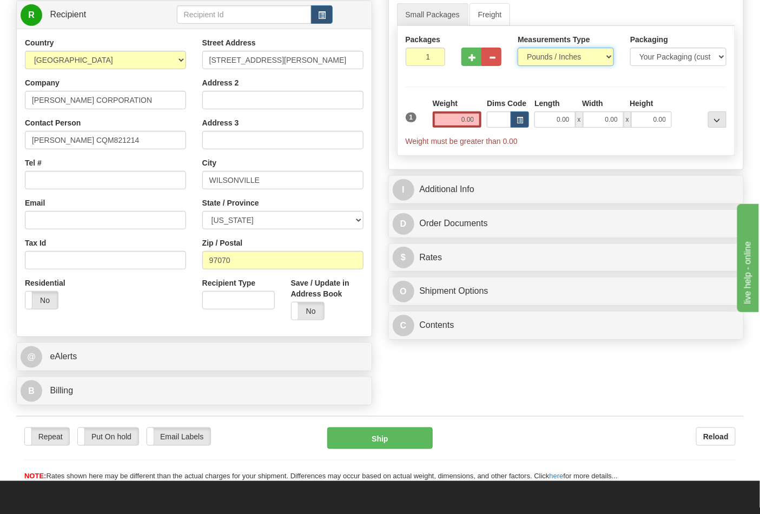
click at [518, 48] on select "Pounds / Inches Kilograms / Centimeters" at bounding box center [566, 57] width 96 height 18
click at [456, 118] on input "0.00" at bounding box center [457, 119] width 49 height 16
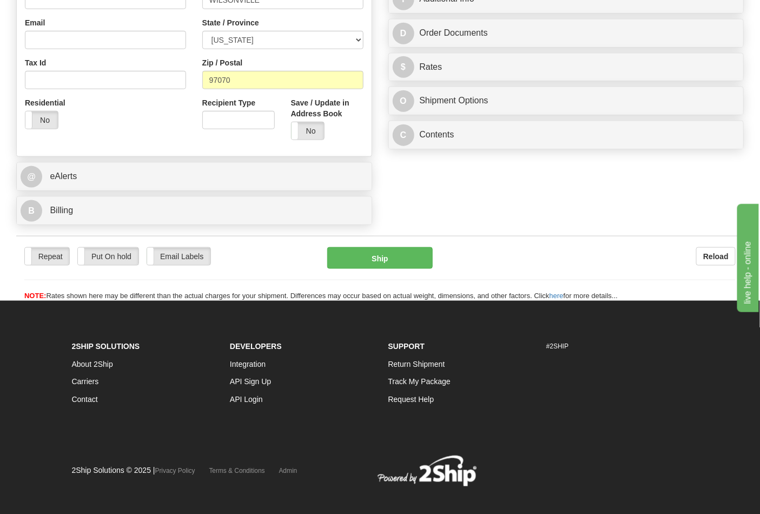
scroll to position [240, 0]
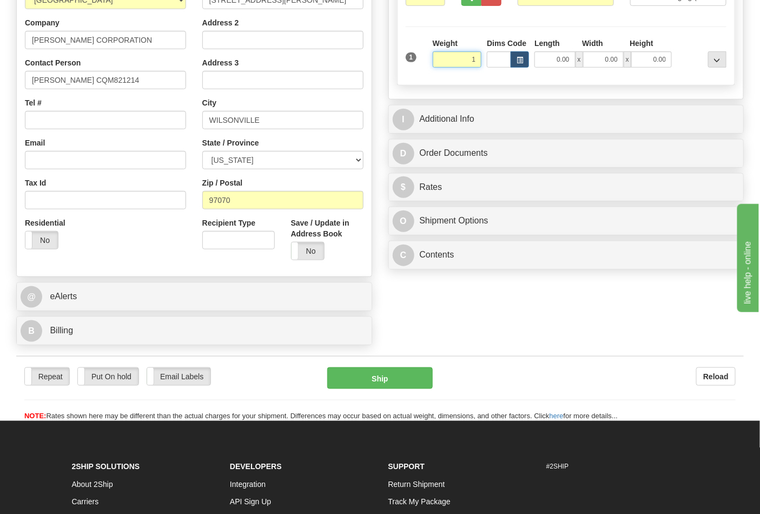
click button "Delete" at bounding box center [0, 0] width 0 height 0
type input "1.00"
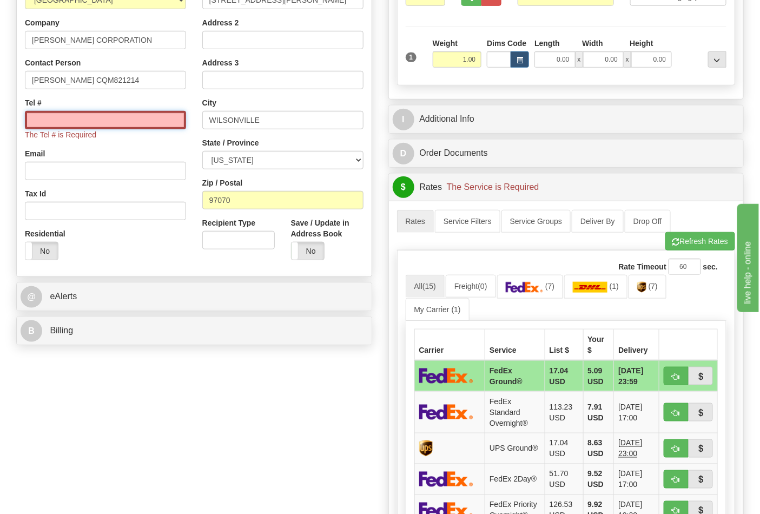
click at [87, 119] on input "Tel #" at bounding box center [105, 120] width 161 height 18
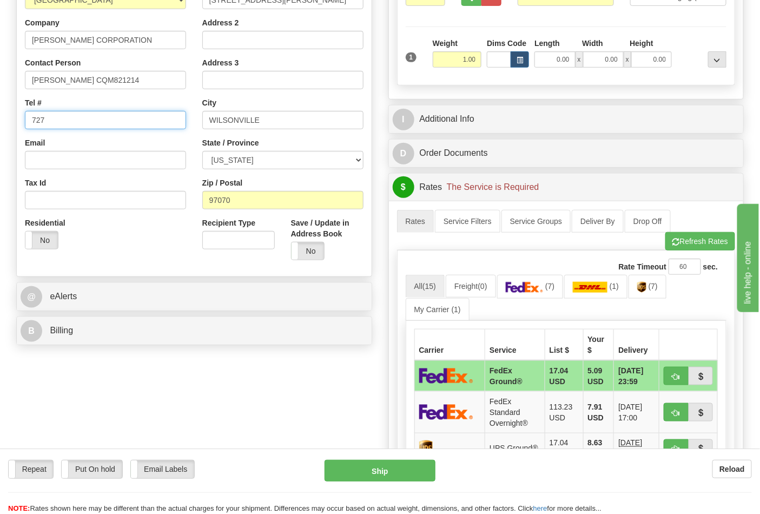
type input "7272284112"
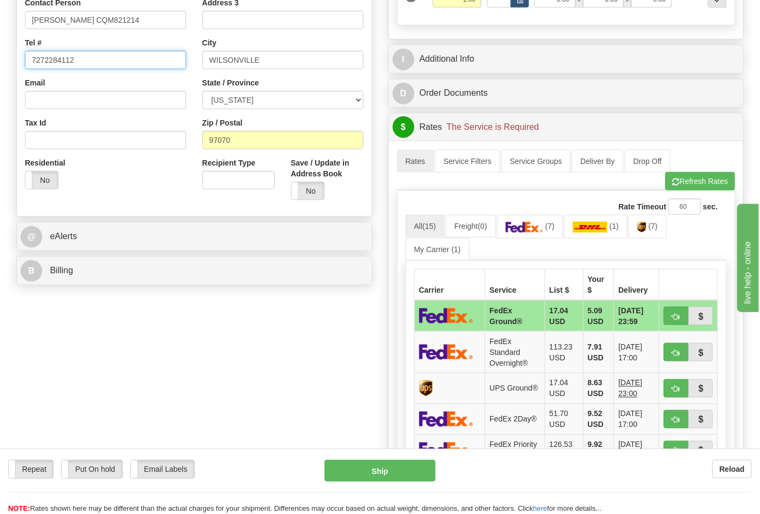
scroll to position [360, 0]
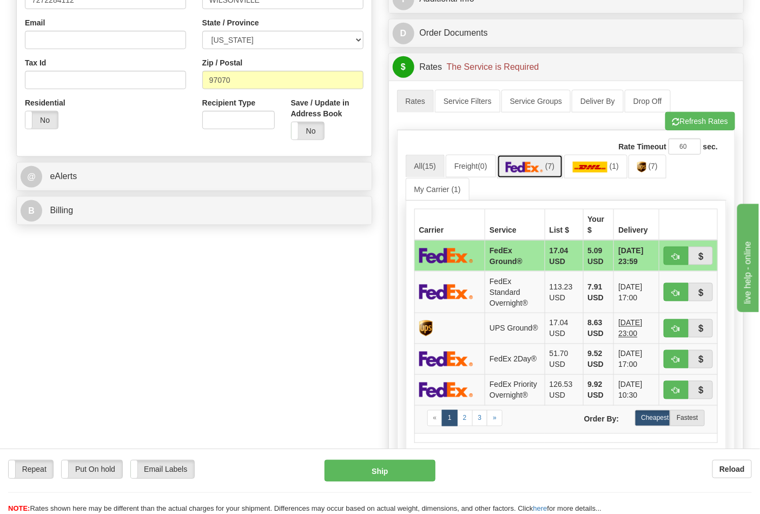
click at [551, 172] on link "(7)" at bounding box center [530, 166] width 67 height 23
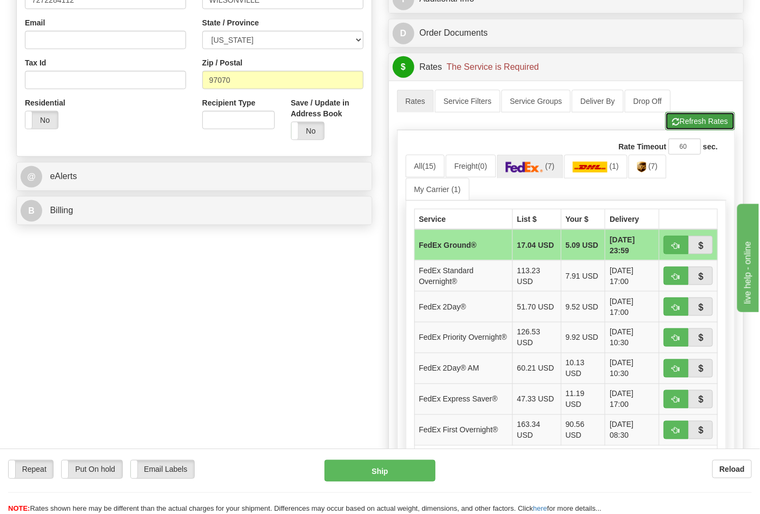
click at [697, 123] on button "Refresh Rates" at bounding box center [700, 121] width 70 height 18
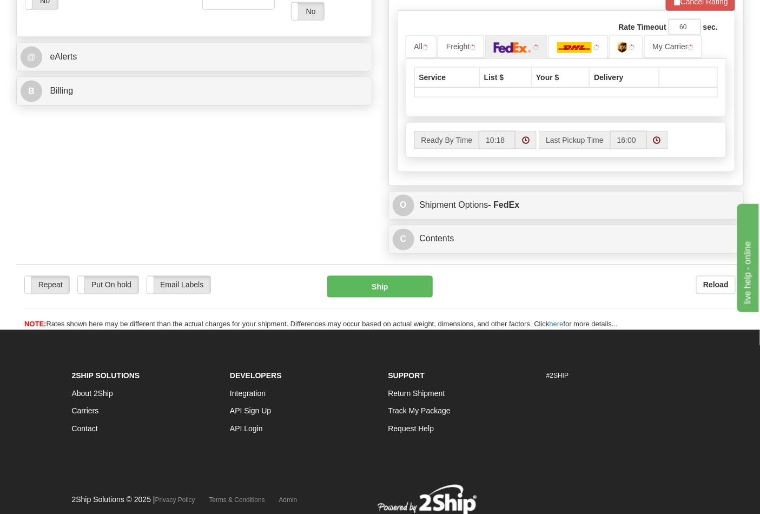
scroll to position [480, 0]
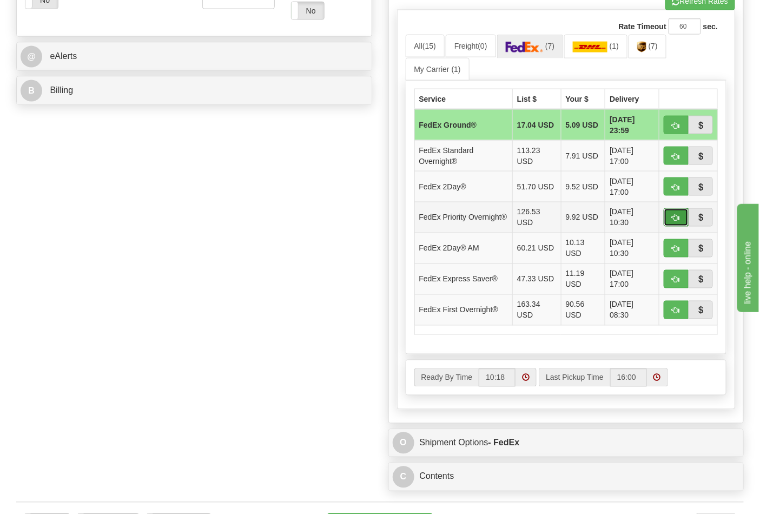
click at [673, 217] on span "button" at bounding box center [676, 218] width 8 height 7
type input "01"
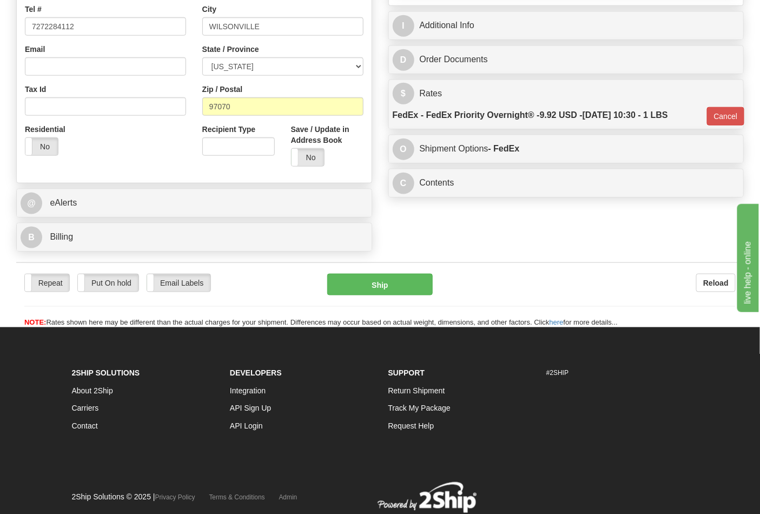
scroll to position [313, 0]
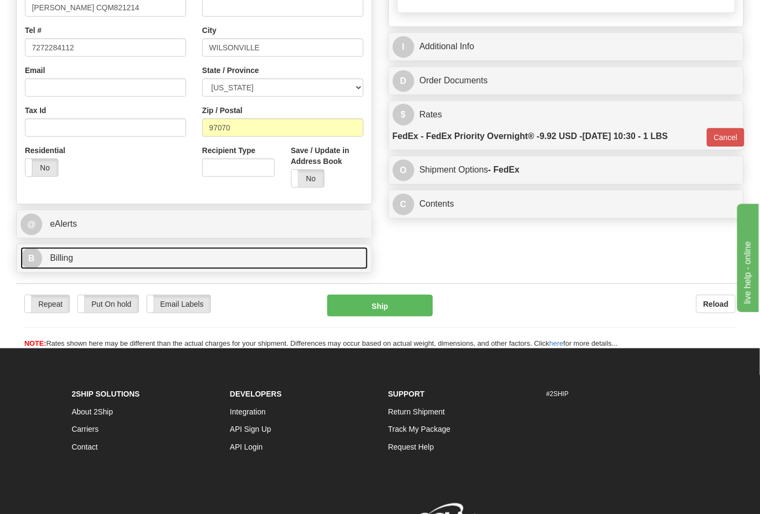
click at [258, 269] on link "B Billing" at bounding box center [194, 258] width 347 height 22
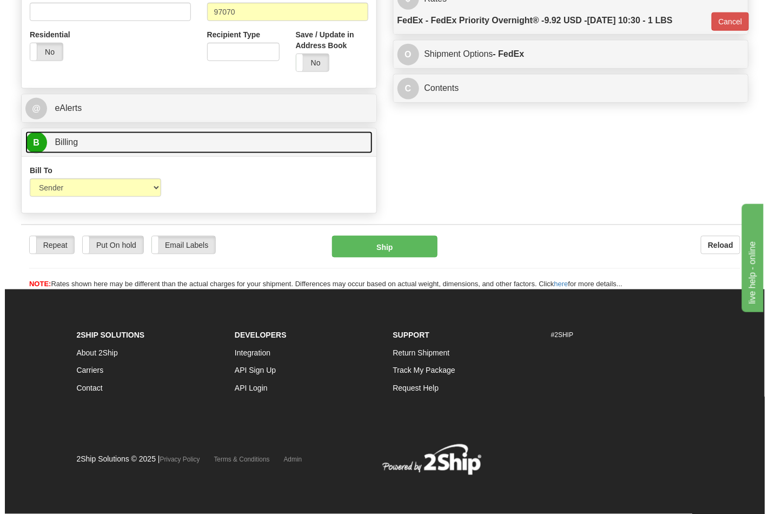
scroll to position [430, 0]
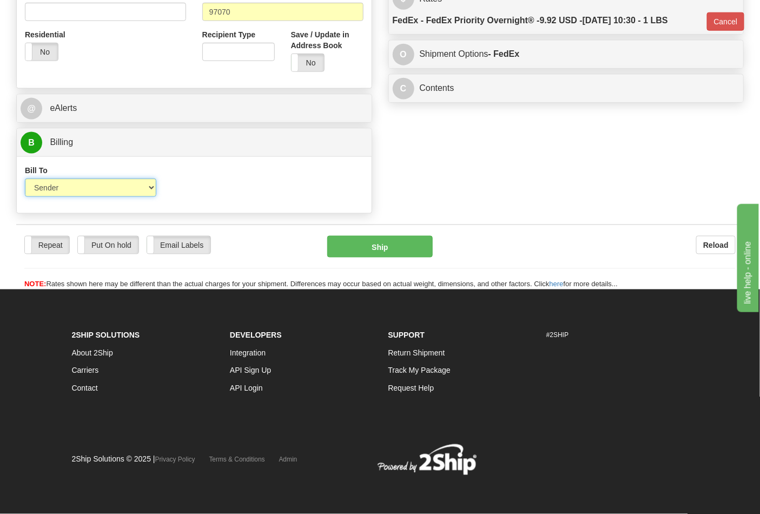
click at [126, 195] on select "Sender Recipient Third Party Collect" at bounding box center [90, 188] width 131 height 18
select select "2"
click at [25, 179] on select "Sender Recipient Third Party Collect" at bounding box center [90, 188] width 131 height 18
type input "01"
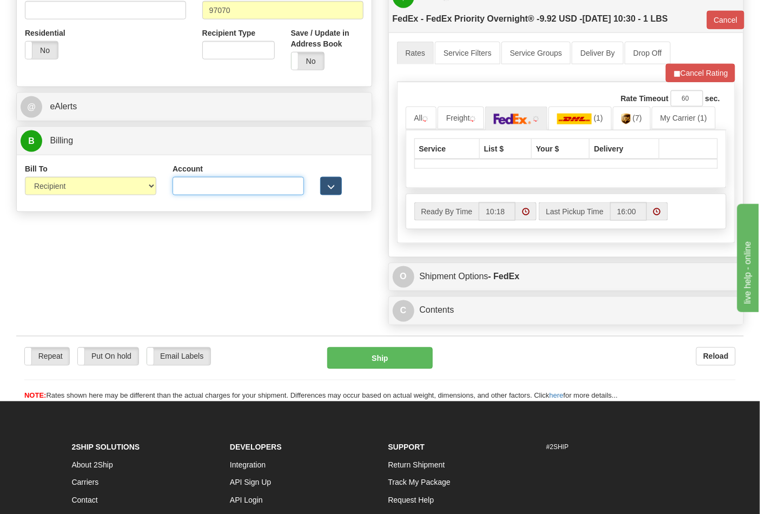
click at [203, 186] on input "Account" at bounding box center [238, 186] width 131 height 18
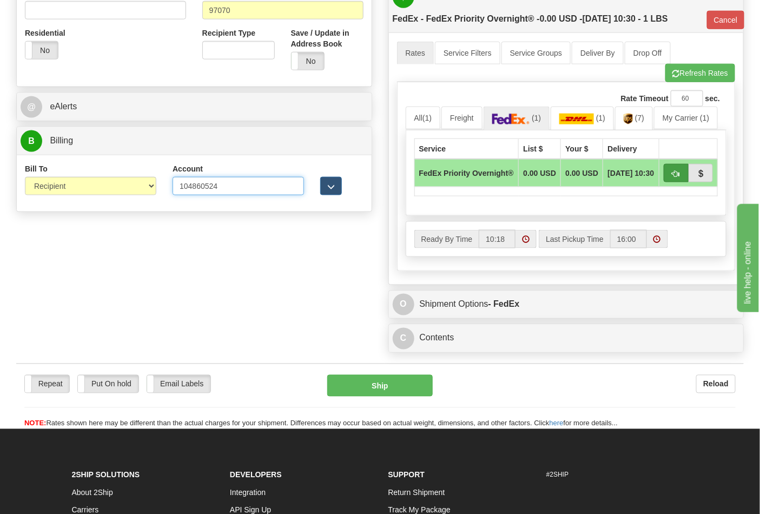
type input "104860524"
click at [671, 176] on button "button" at bounding box center [676, 173] width 25 height 18
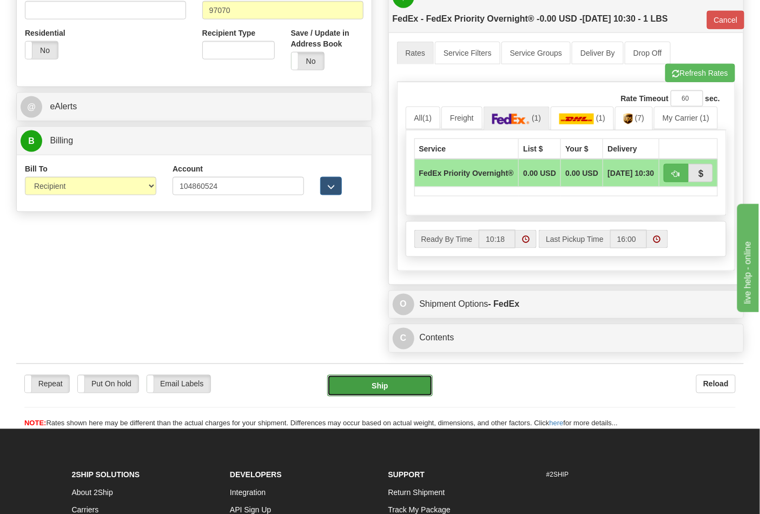
click at [376, 388] on button "Ship" at bounding box center [379, 386] width 105 height 22
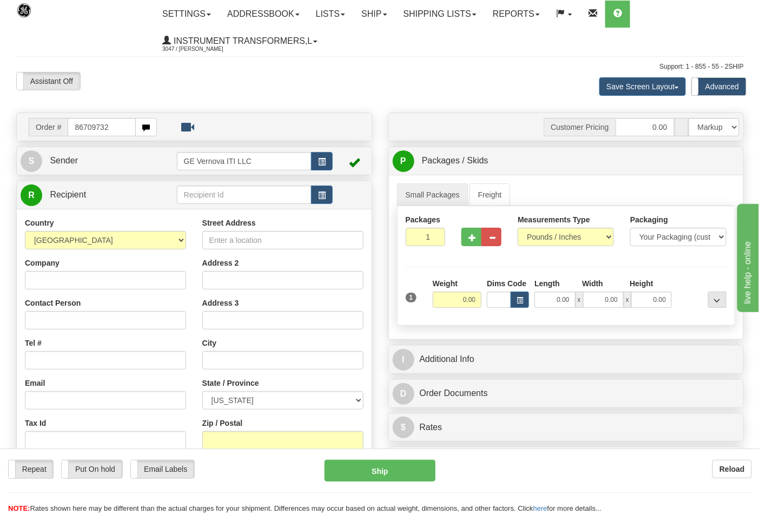
type input "86709732"
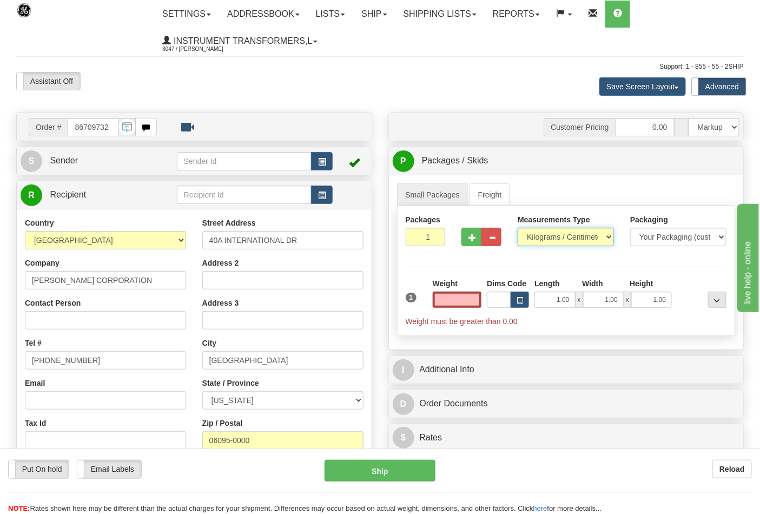
type input "0.00"
click at [566, 236] on select "Pounds / Inches Kilograms / Centimeters" at bounding box center [566, 237] width 96 height 18
select select "0"
click at [518, 228] on select "Pounds / Inches Kilograms / Centimeters" at bounding box center [566, 237] width 96 height 18
click at [450, 295] on input "0.00" at bounding box center [457, 300] width 49 height 16
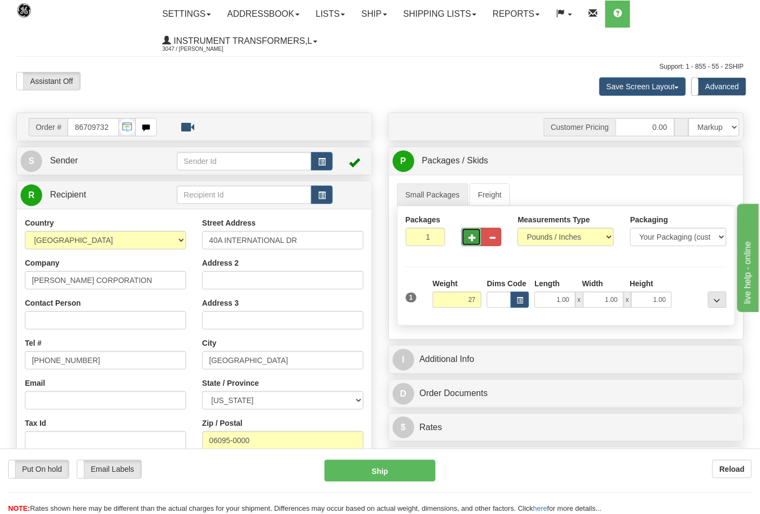
type input "27.00"
click at [473, 232] on button "button" at bounding box center [471, 237] width 20 height 18
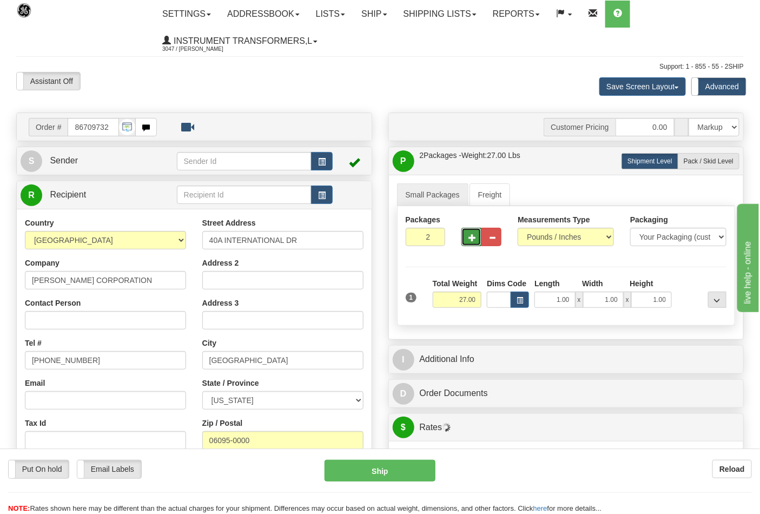
click at [474, 233] on button "button" at bounding box center [471, 237] width 20 height 18
type input "3"
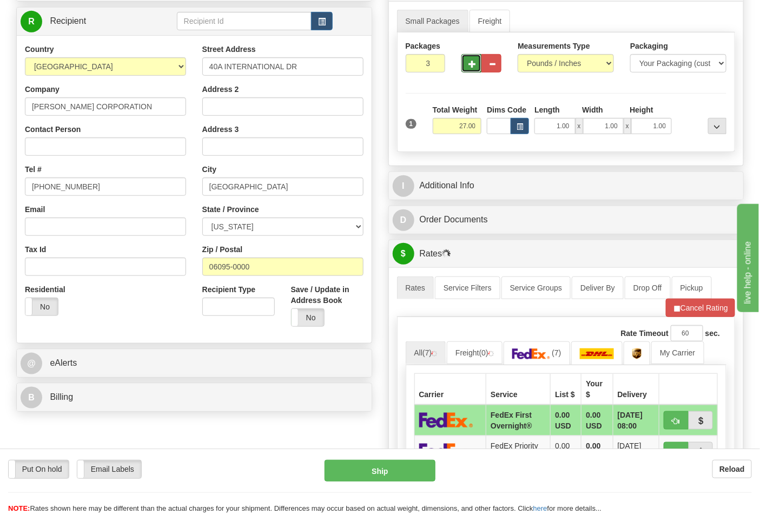
scroll to position [240, 0]
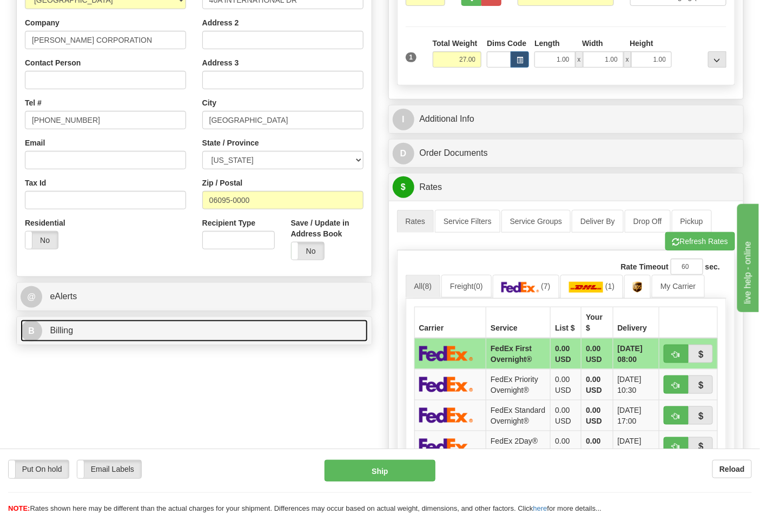
click at [263, 338] on link "B Billing" at bounding box center [194, 331] width 347 height 22
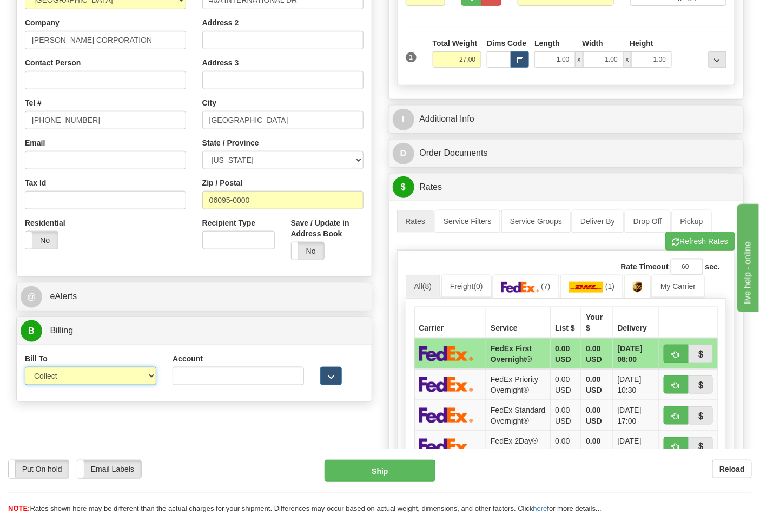
click at [94, 380] on select "Sender Recipient Third Party Collect" at bounding box center [90, 376] width 131 height 18
select select "2"
click at [25, 368] on select "Sender Recipient Third Party Collect" at bounding box center [90, 376] width 131 height 18
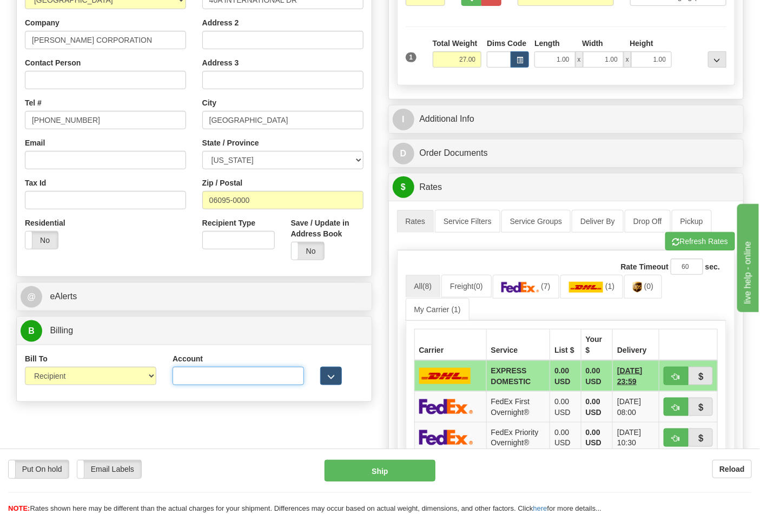
click at [253, 374] on input "Account" at bounding box center [238, 376] width 131 height 18
paste input "103538629"
type input "103538629"
click at [534, 283] on img at bounding box center [520, 287] width 38 height 11
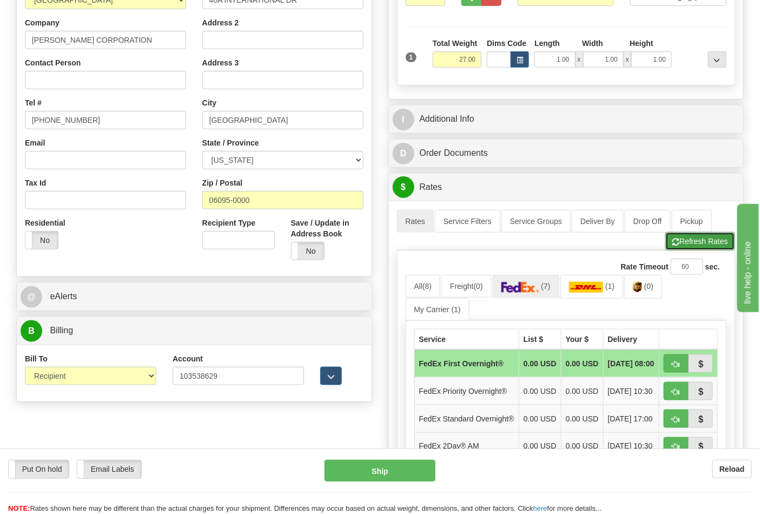
click at [679, 241] on button "Refresh Rates" at bounding box center [700, 241] width 70 height 18
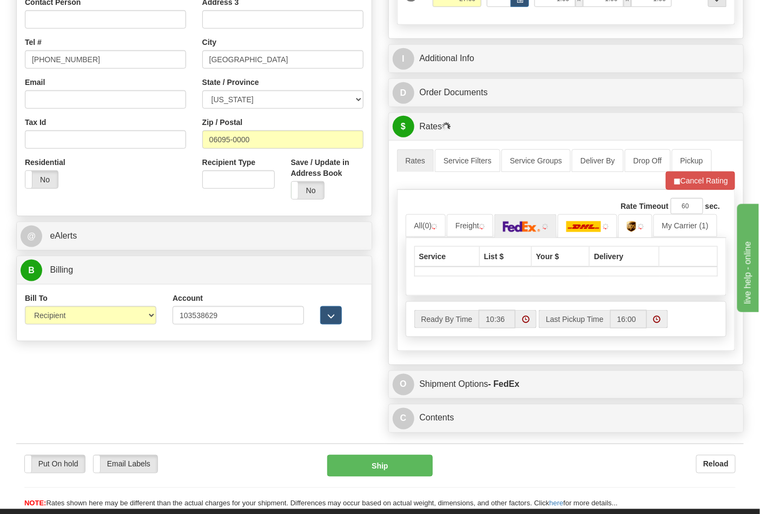
scroll to position [420, 0]
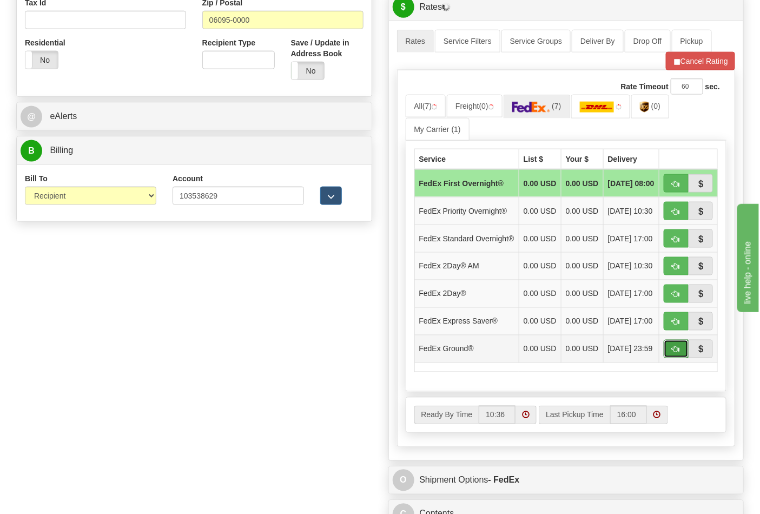
click at [679, 353] on span "button" at bounding box center [676, 349] width 8 height 7
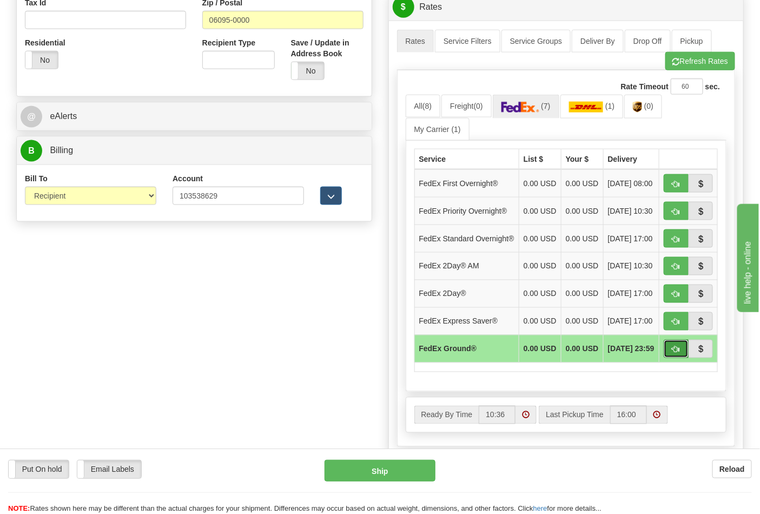
click at [678, 353] on span "button" at bounding box center [676, 349] width 8 height 7
type input "92"
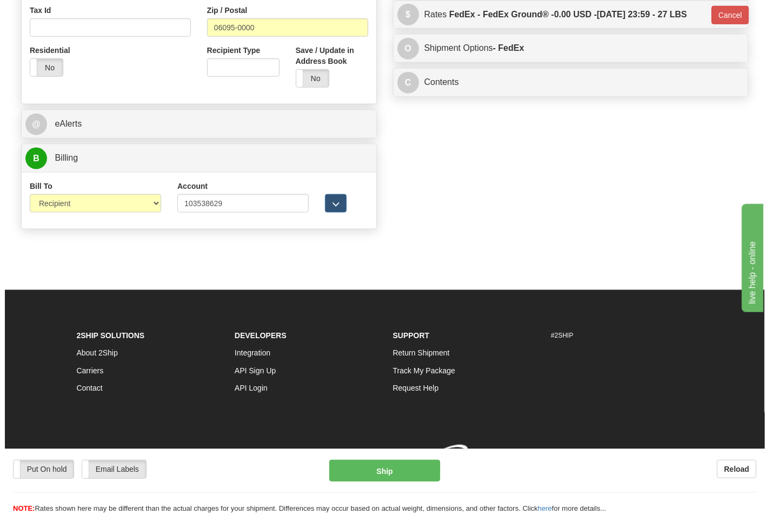
scroll to position [414, 0]
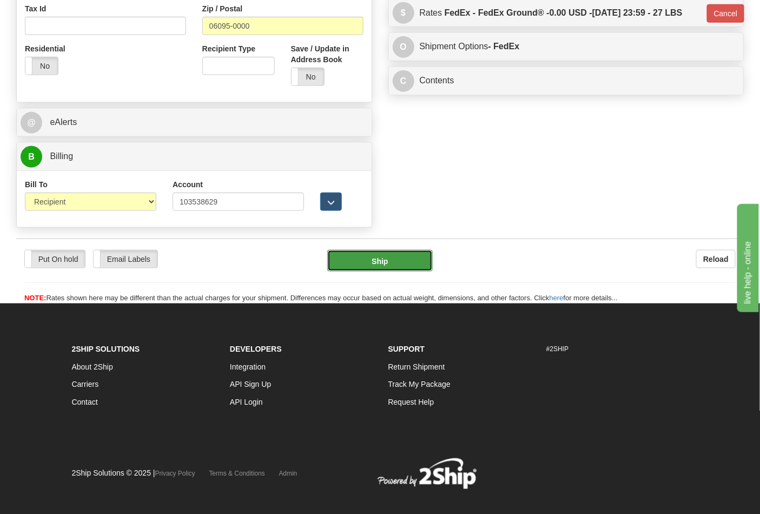
click at [379, 266] on button "Ship" at bounding box center [379, 261] width 105 height 22
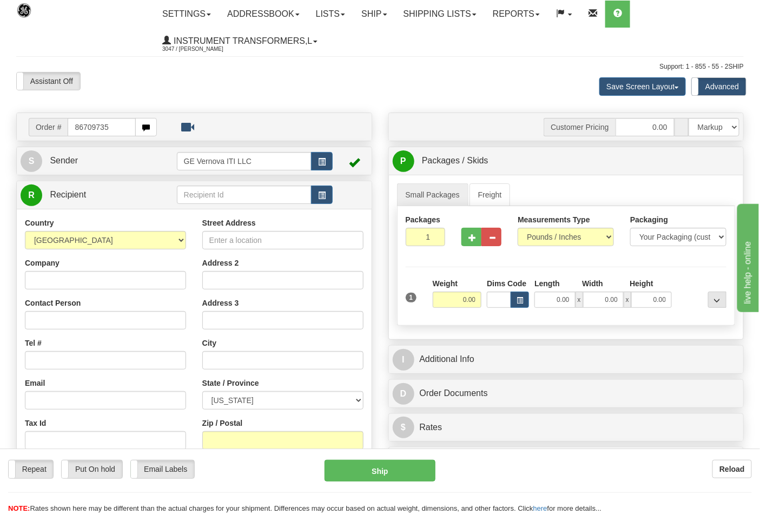
type input "86709735"
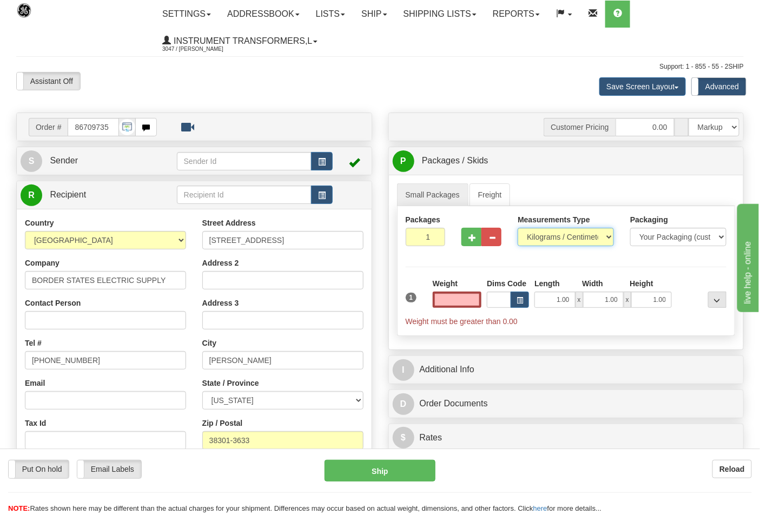
type input "0.00"
click at [585, 233] on select "Pounds / Inches Kilograms / Centimeters" at bounding box center [566, 237] width 96 height 18
select select "0"
click at [518, 228] on select "Pounds / Inches Kilograms / Centimeters" at bounding box center [566, 237] width 96 height 18
click at [457, 304] on input "0.00" at bounding box center [457, 300] width 49 height 16
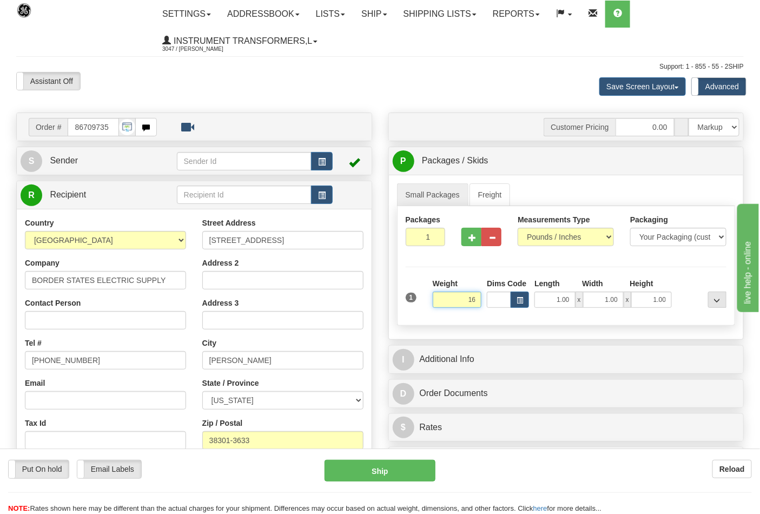
click button "Delete" at bounding box center [0, 0] width 0 height 0
type input "16.00"
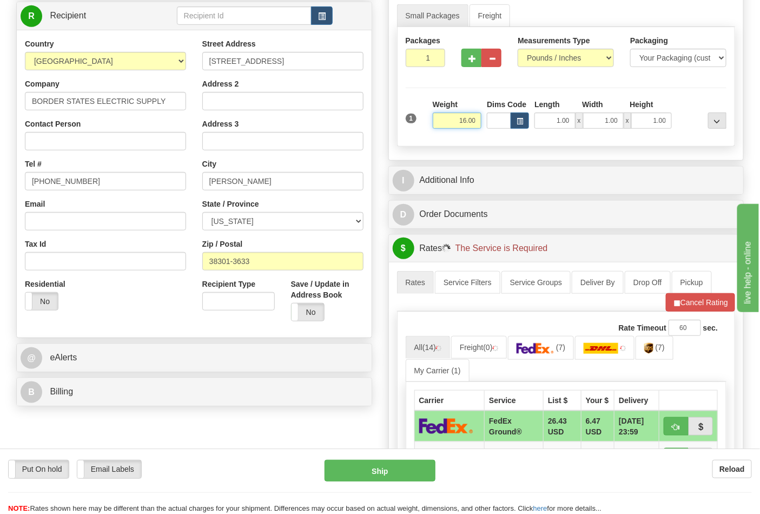
scroll to position [180, 0]
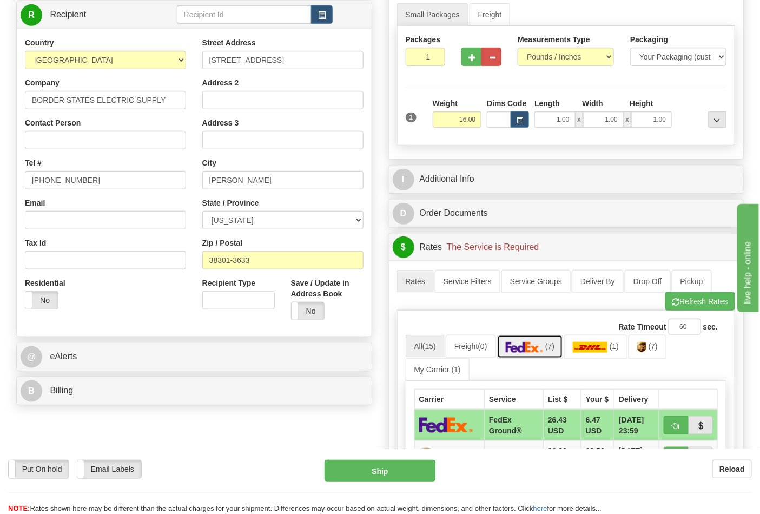
click at [548, 348] on link "(7)" at bounding box center [530, 346] width 67 height 23
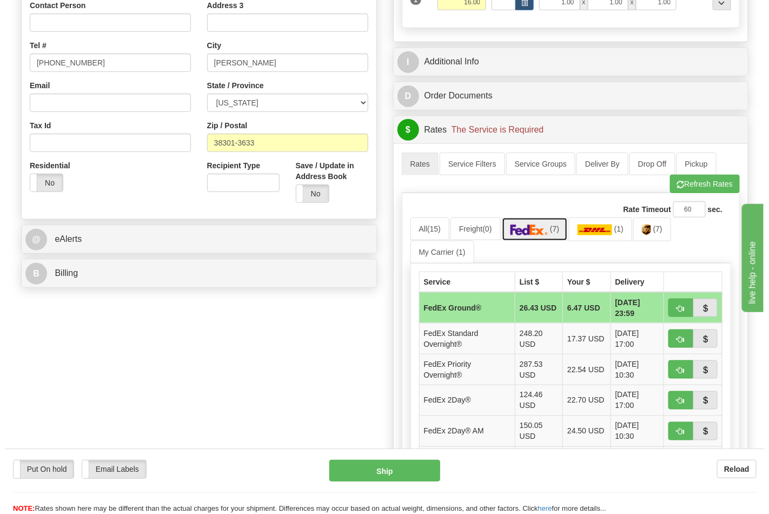
scroll to position [300, 0]
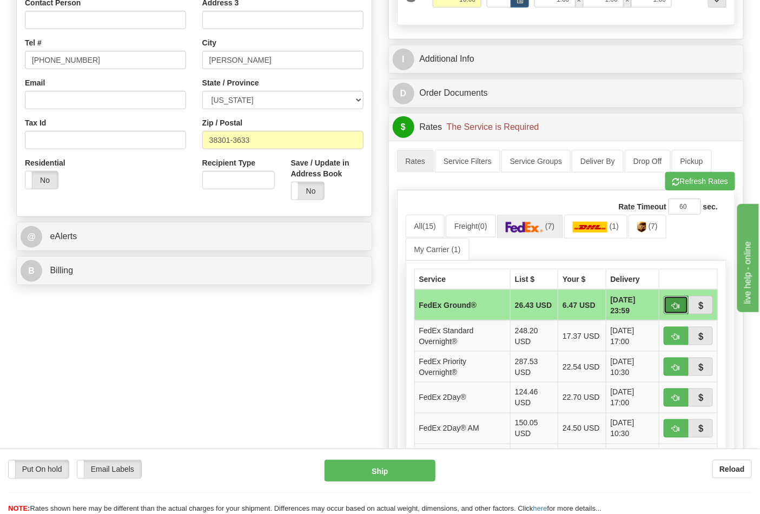
click at [674, 311] on button "button" at bounding box center [676, 305] width 25 height 18
type input "92"
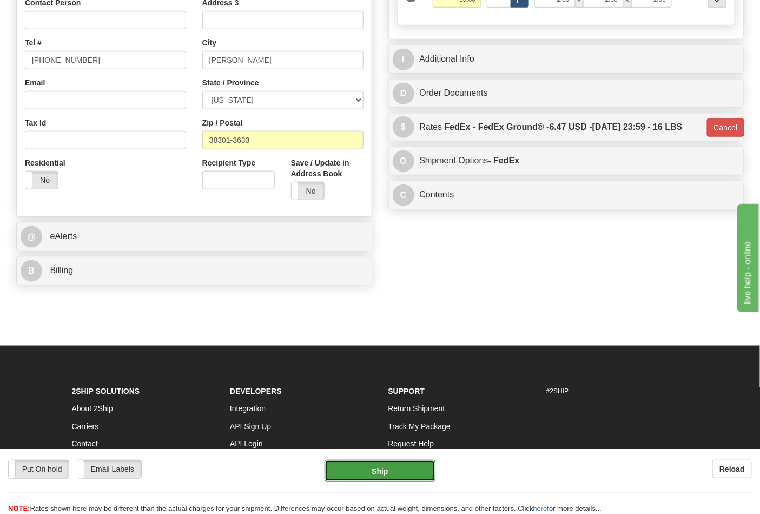
click at [369, 474] on button "Ship" at bounding box center [380, 471] width 110 height 22
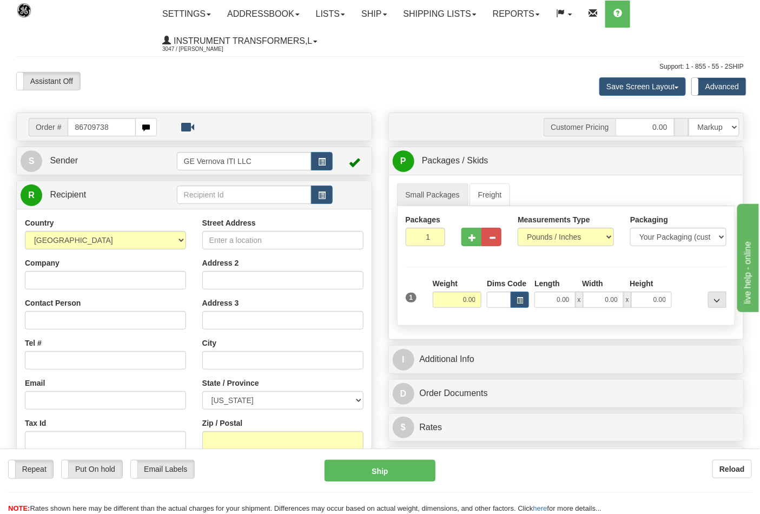
type input "86709738"
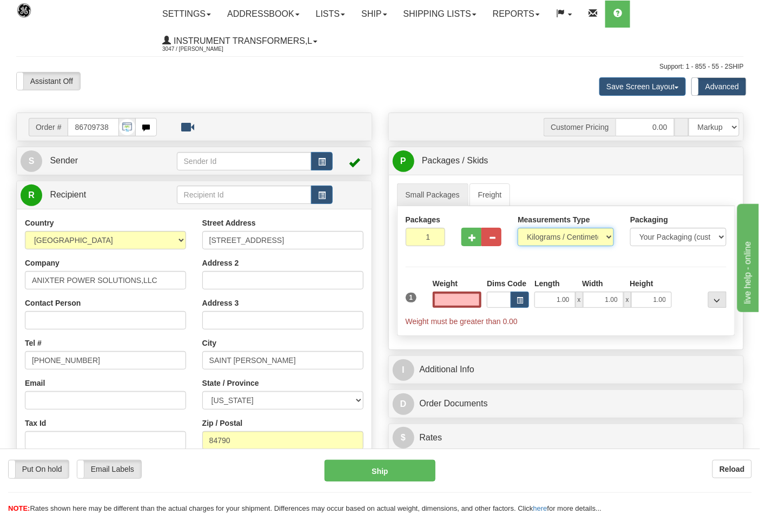
type input "0.00"
click at [548, 240] on select "Pounds / Inches Kilograms / Centimeters" at bounding box center [566, 237] width 96 height 18
select select "0"
click at [518, 228] on select "Pounds / Inches Kilograms / Centimeters" at bounding box center [566, 237] width 96 height 18
click at [460, 300] on input "0.00" at bounding box center [457, 300] width 49 height 16
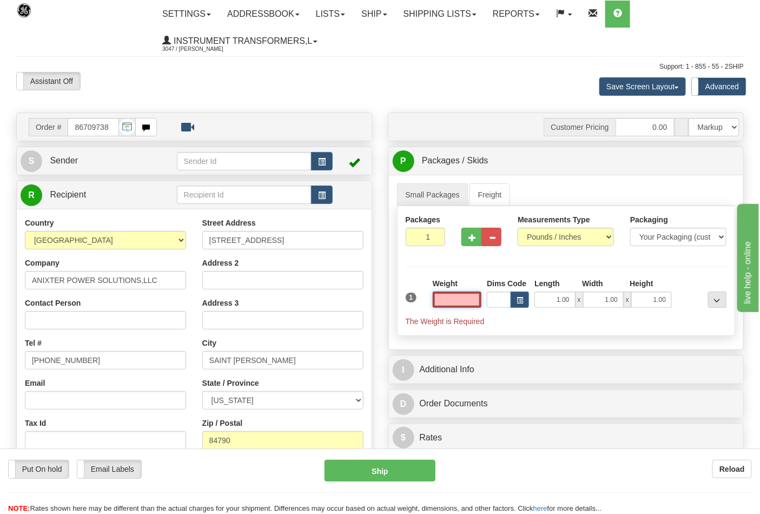
type input "3"
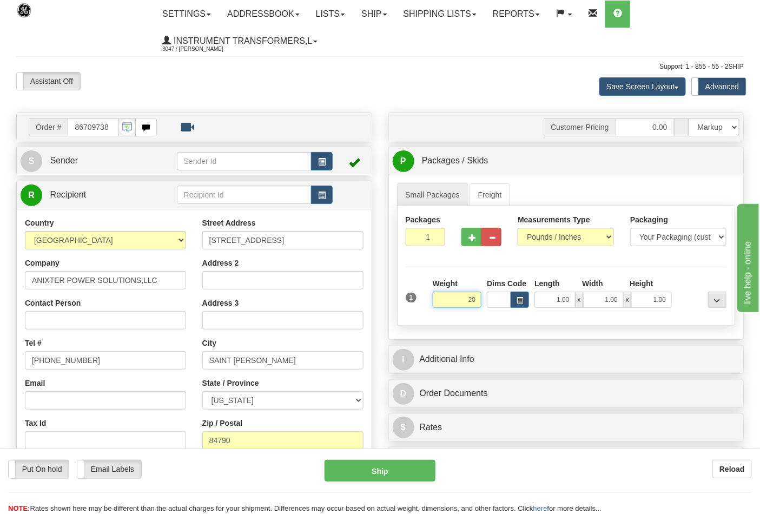
click button "Delete" at bounding box center [0, 0] width 0 height 0
type input "20.00"
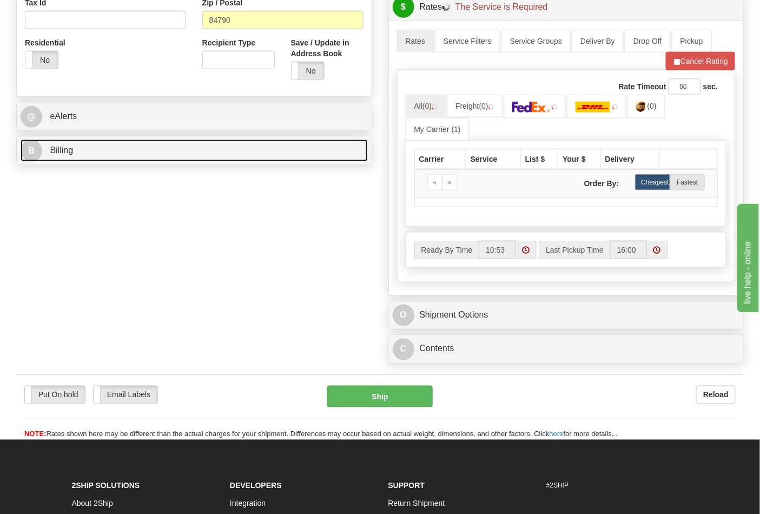
click at [272, 152] on link "B Billing" at bounding box center [194, 151] width 347 height 22
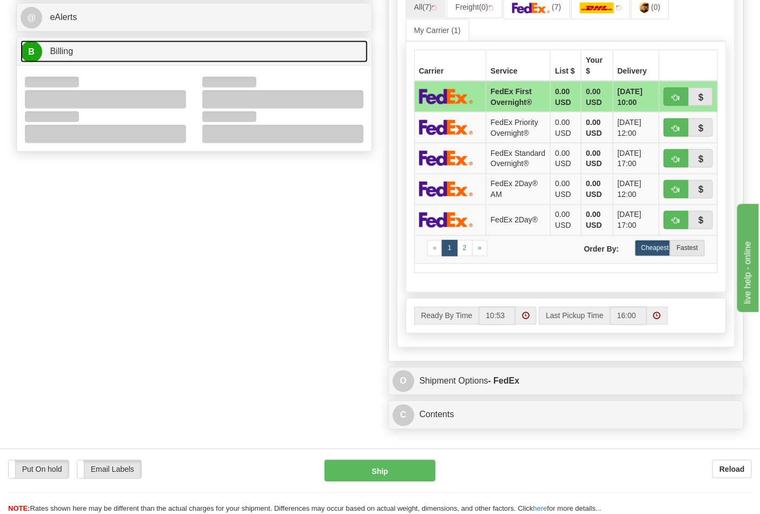
scroll to position [541, 0]
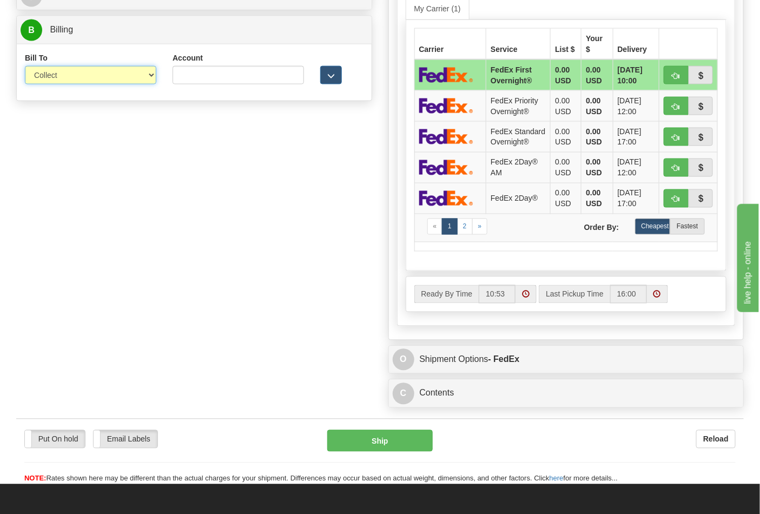
click at [127, 75] on select "Sender Recipient Third Party Collect" at bounding box center [90, 75] width 131 height 18
select select "2"
click at [25, 84] on select "Sender Recipient Third Party Collect" at bounding box center [90, 75] width 131 height 18
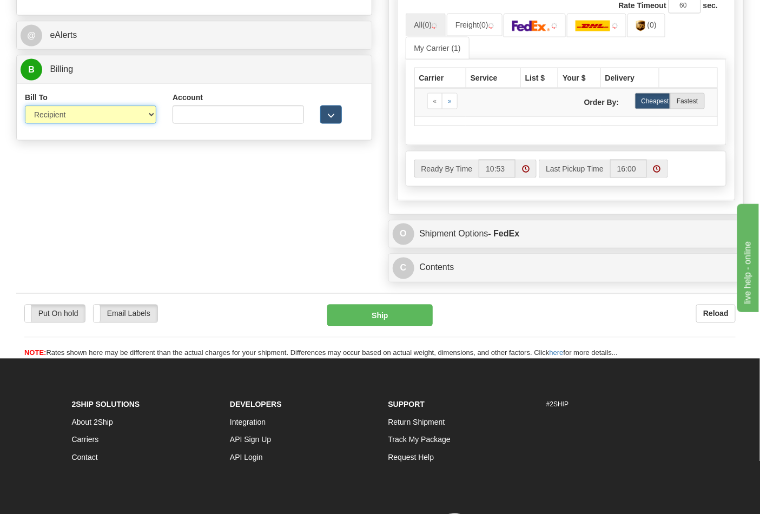
scroll to position [480, 0]
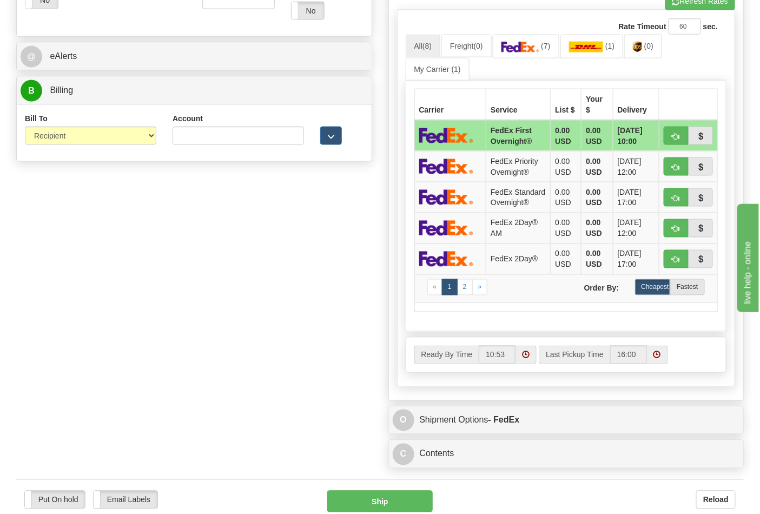
click at [235, 127] on div "Account" at bounding box center [238, 129] width 131 height 32
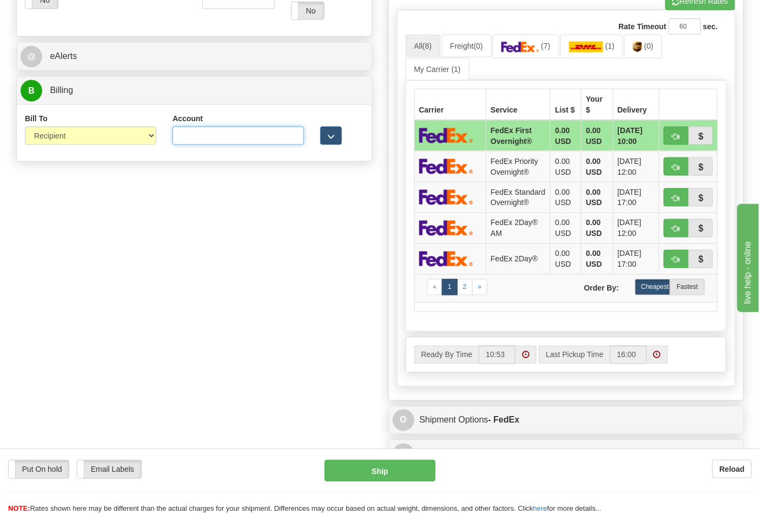
click at [235, 129] on input "Account" at bounding box center [238, 136] width 131 height 18
type input "V"
paste input "595A46"
type input "595A46"
click at [632, 49] on link "(0)" at bounding box center [643, 46] width 38 height 23
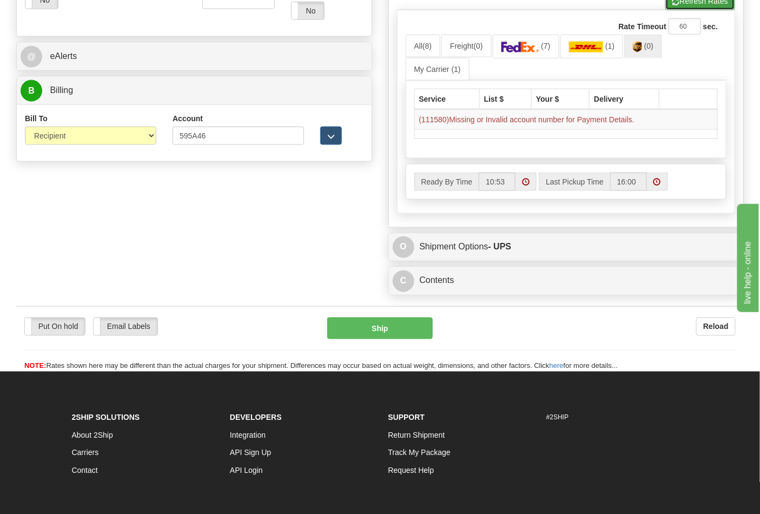
click at [707, 3] on button "Refresh Rates" at bounding box center [700, 1] width 70 height 18
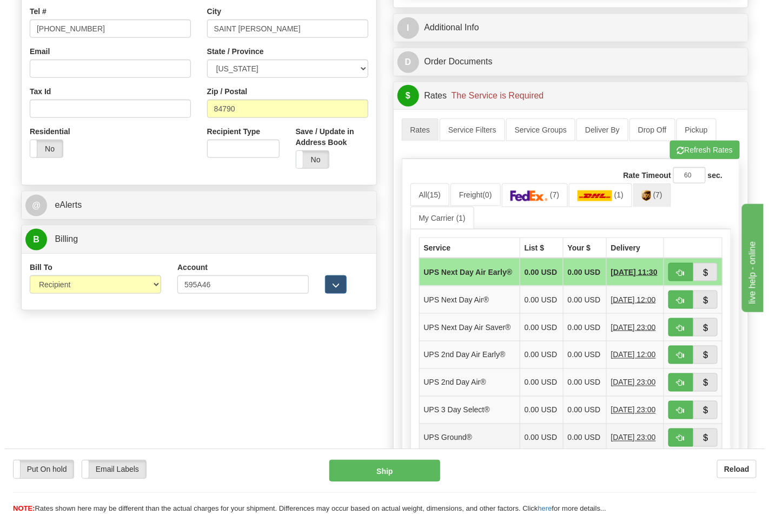
scroll to position [360, 0]
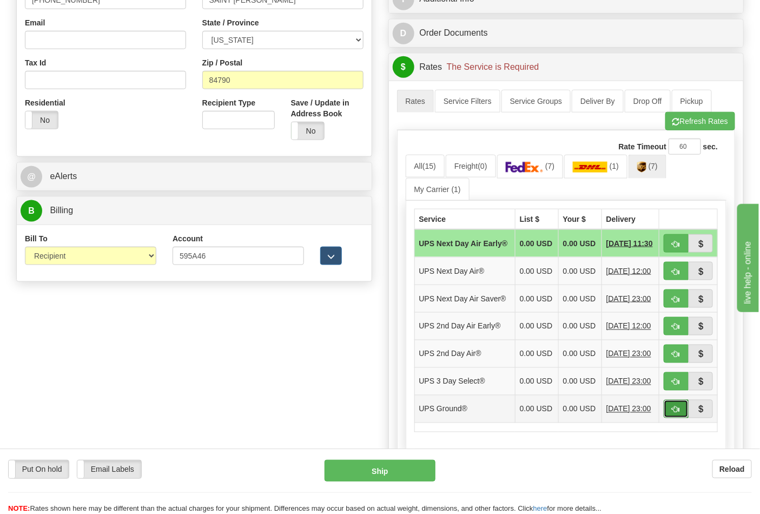
click at [679, 413] on span "button" at bounding box center [676, 409] width 8 height 7
type input "03"
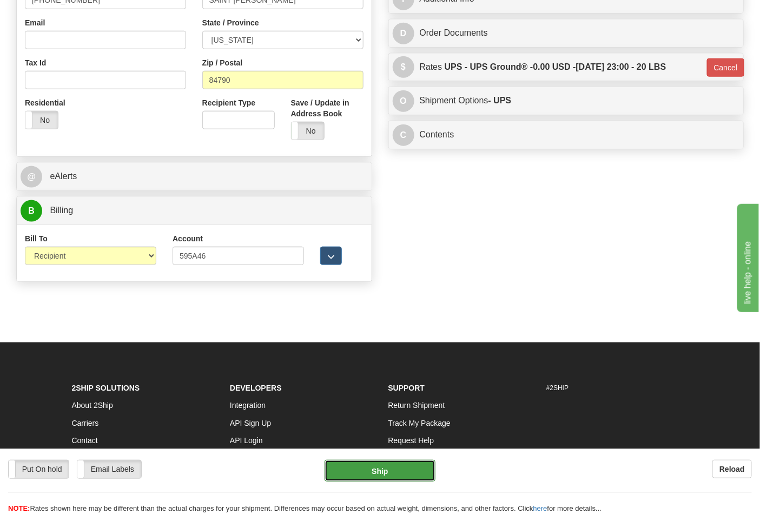
click at [392, 466] on button "Ship" at bounding box center [380, 471] width 110 height 22
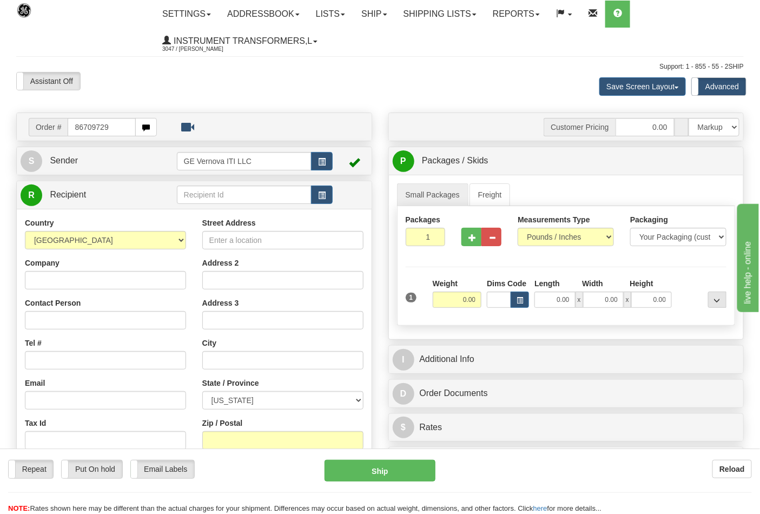
type input "86709729"
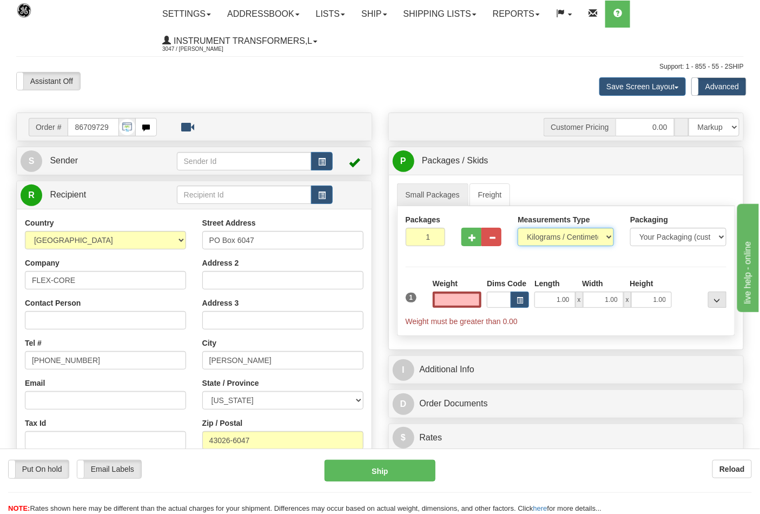
type input "0.00"
click at [566, 239] on select "Pounds / Inches Kilograms / Centimeters" at bounding box center [566, 237] width 96 height 18
select select "0"
click at [518, 228] on select "Pounds / Inches Kilograms / Centimeters" at bounding box center [566, 237] width 96 height 18
click at [449, 310] on div "Weight 0.00" at bounding box center [457, 297] width 55 height 38
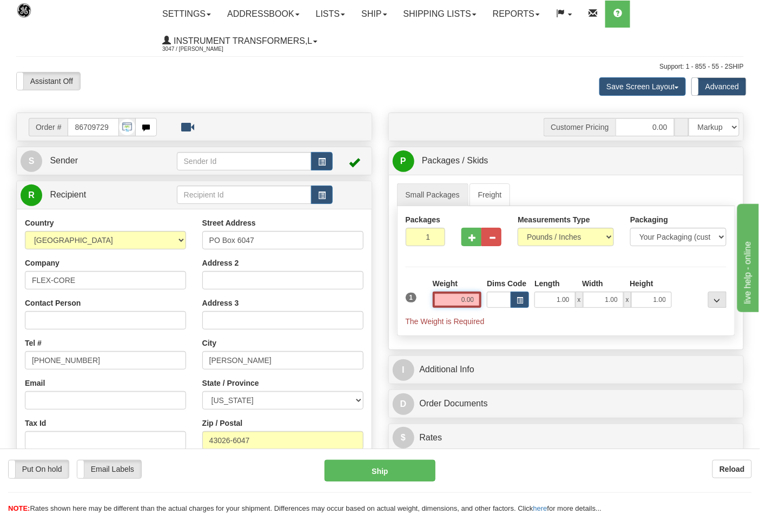
click at [452, 298] on input "0.00" at bounding box center [457, 300] width 49 height 16
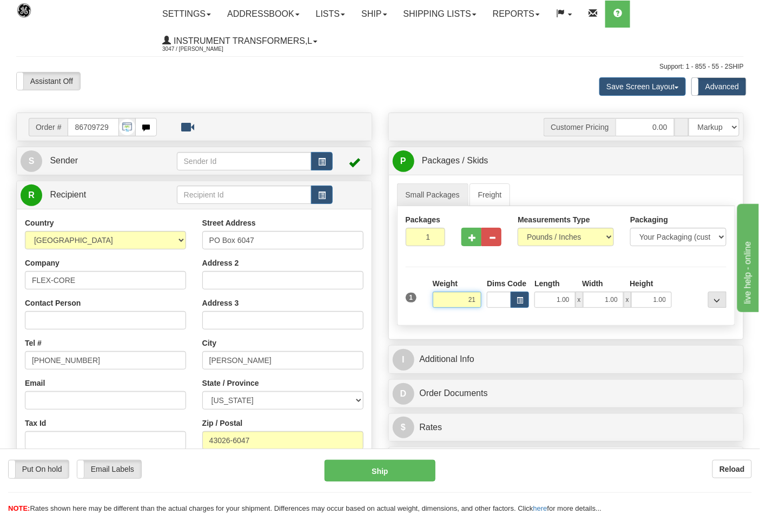
click button "Delete" at bounding box center [0, 0] width 0 height 0
type input "21.00"
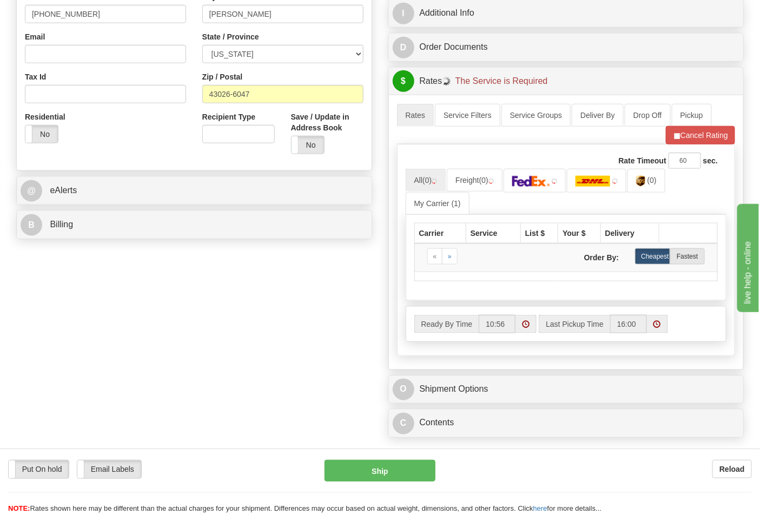
scroll to position [360, 0]
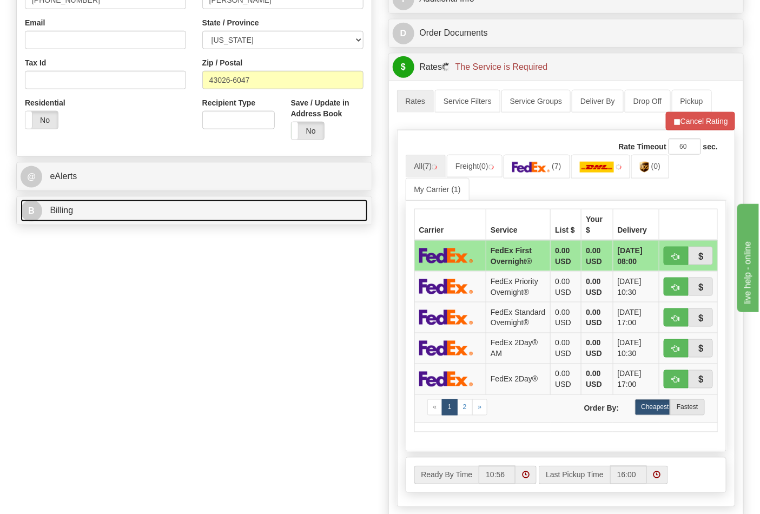
click at [82, 213] on link "B Billing" at bounding box center [194, 211] width 347 height 22
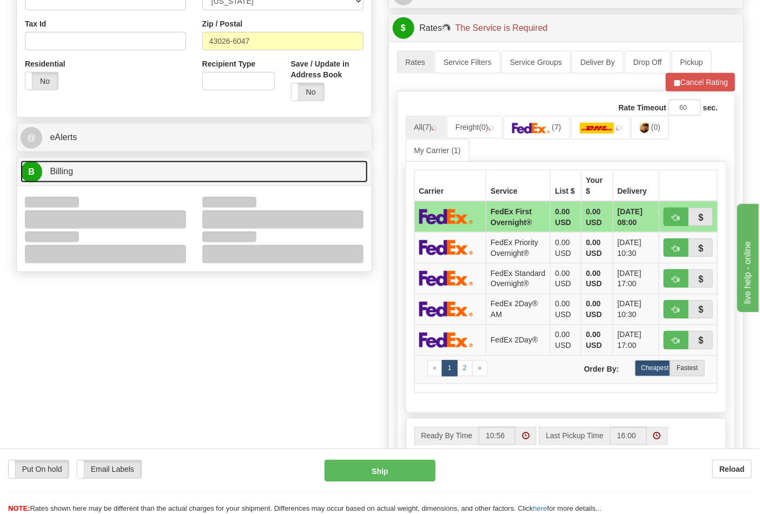
scroll to position [420, 0]
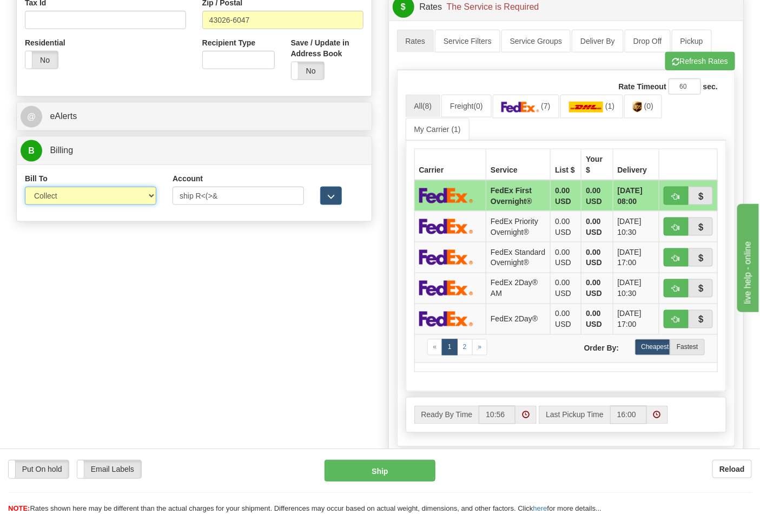
click at [79, 205] on select "Sender Recipient Third Party Collect" at bounding box center [90, 196] width 131 height 18
select select "2"
click at [25, 188] on select "Sender Recipient Third Party Collect" at bounding box center [90, 196] width 131 height 18
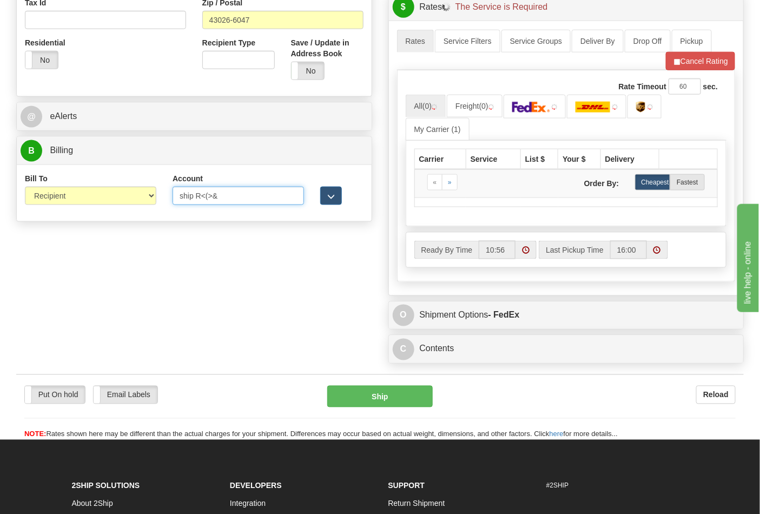
drag, startPoint x: 235, startPoint y: 198, endPoint x: 157, endPoint y: 191, distance: 77.7
click at [157, 191] on div "Bill To Sender Recipient Third Party Collect Account ship R<(>& 3rd Party Accou…" at bounding box center [194, 193] width 355 height 40
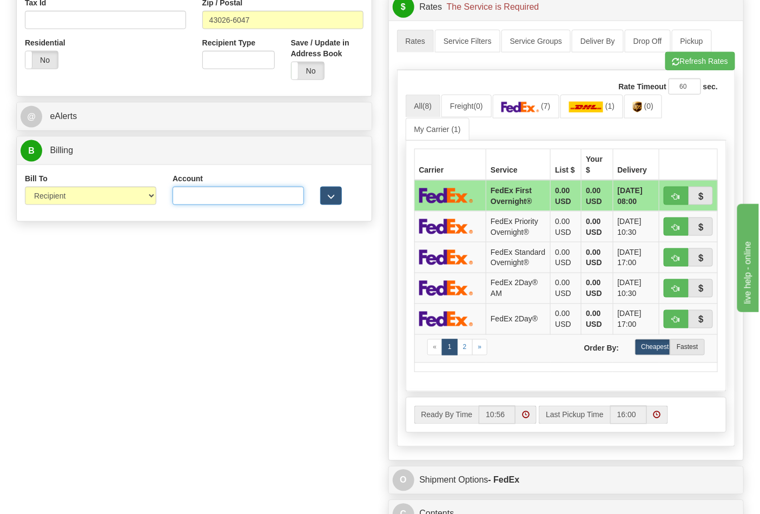
click at [255, 200] on input "Account" at bounding box center [238, 196] width 131 height 18
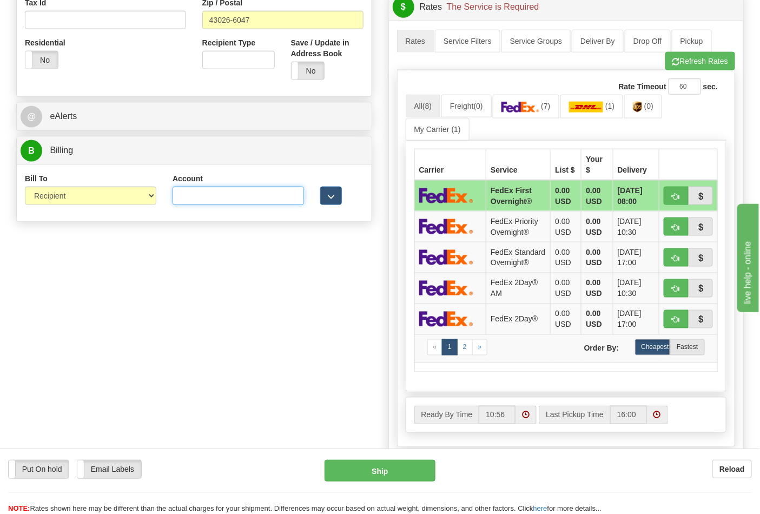
paste input "473367"
type input "473367"
click at [634, 103] on link "(0)" at bounding box center [643, 106] width 38 height 23
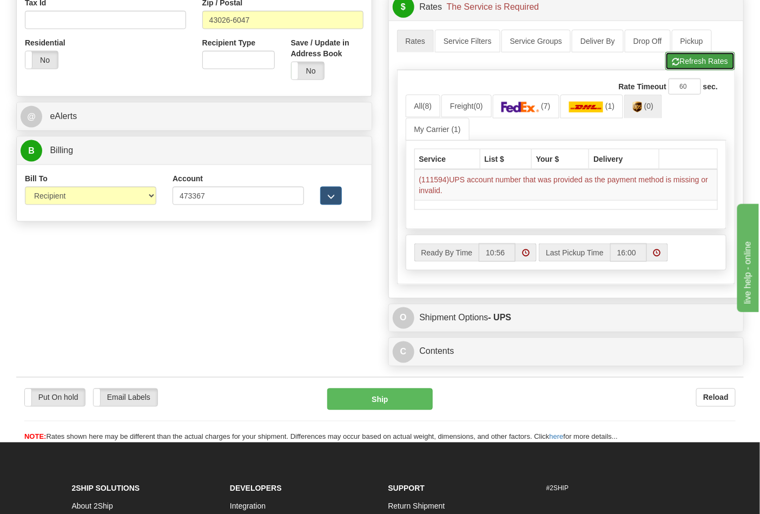
click at [694, 63] on button "Refresh Rates" at bounding box center [700, 61] width 70 height 18
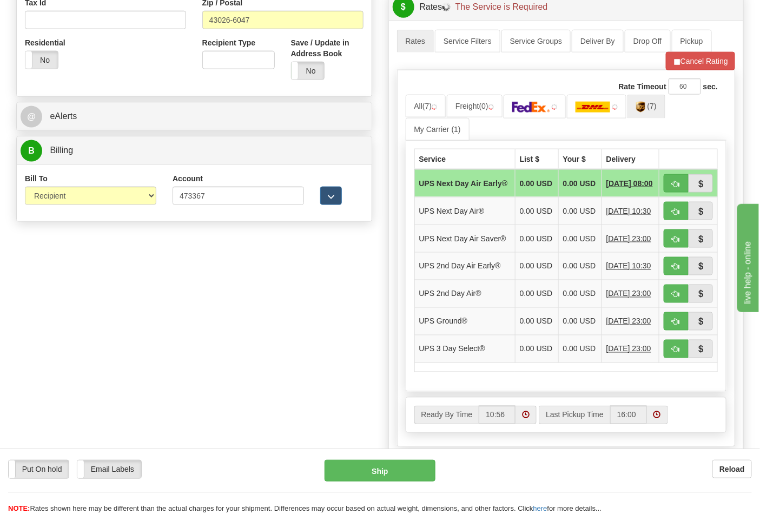
scroll to position [480, 0]
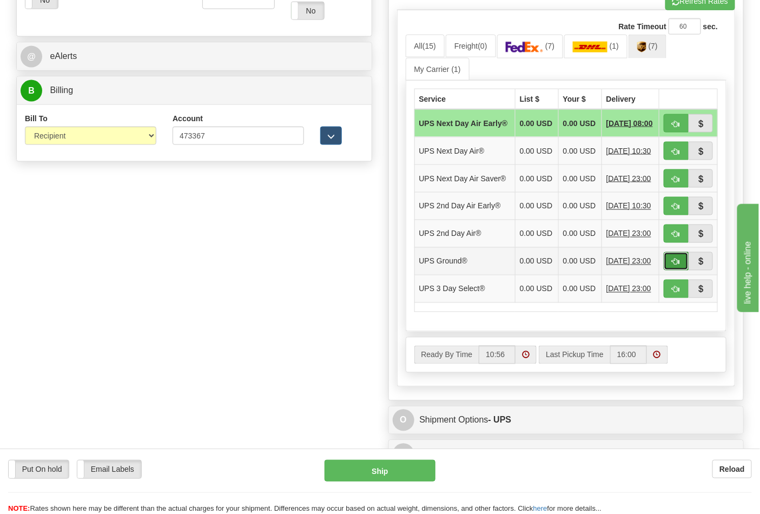
click at [682, 270] on button "button" at bounding box center [676, 261] width 25 height 18
type input "03"
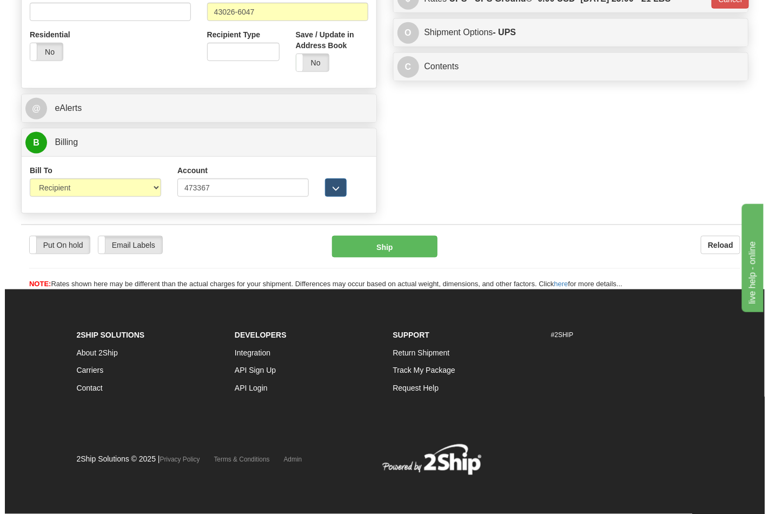
scroll to position [430, 0]
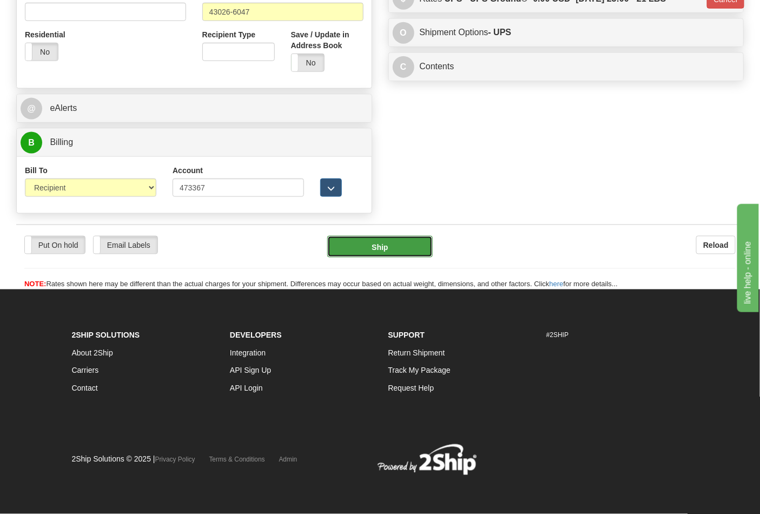
click at [398, 239] on button "Ship" at bounding box center [379, 247] width 105 height 22
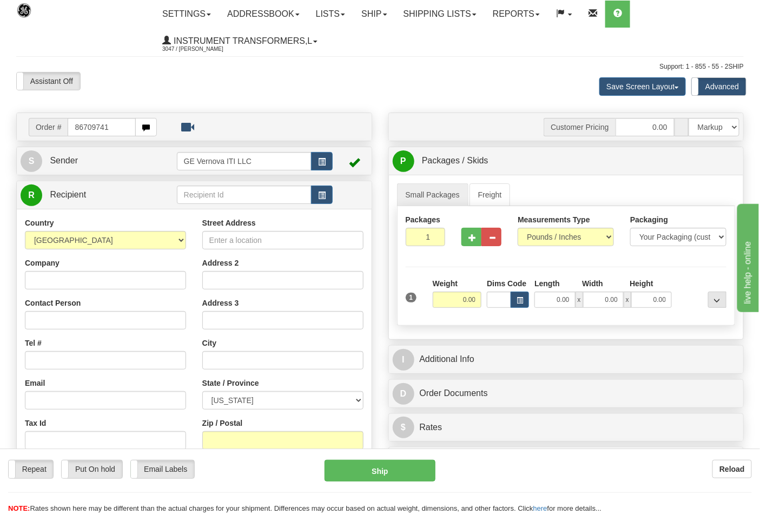
type input "86709741"
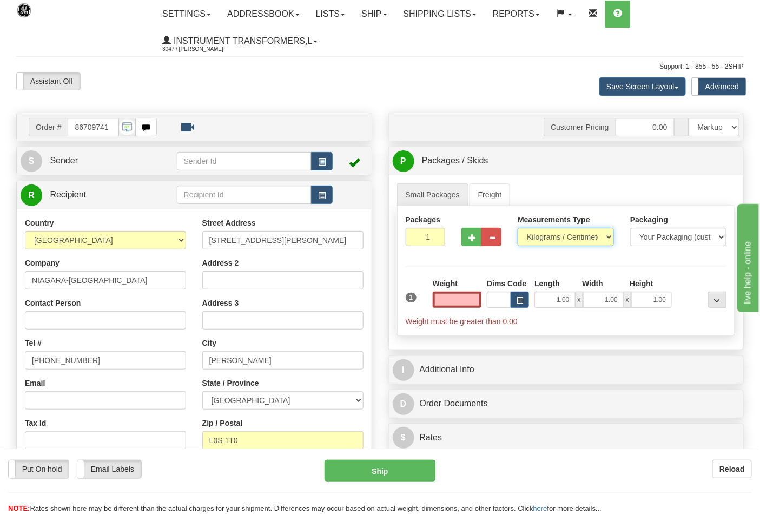
type input "0.00"
click at [571, 231] on select "Pounds / Inches Kilograms / Centimeters" at bounding box center [566, 237] width 96 height 18
select select "0"
click at [518, 228] on select "Pounds / Inches Kilograms / Centimeters" at bounding box center [566, 237] width 96 height 18
click at [461, 295] on input "0.00" at bounding box center [457, 300] width 49 height 16
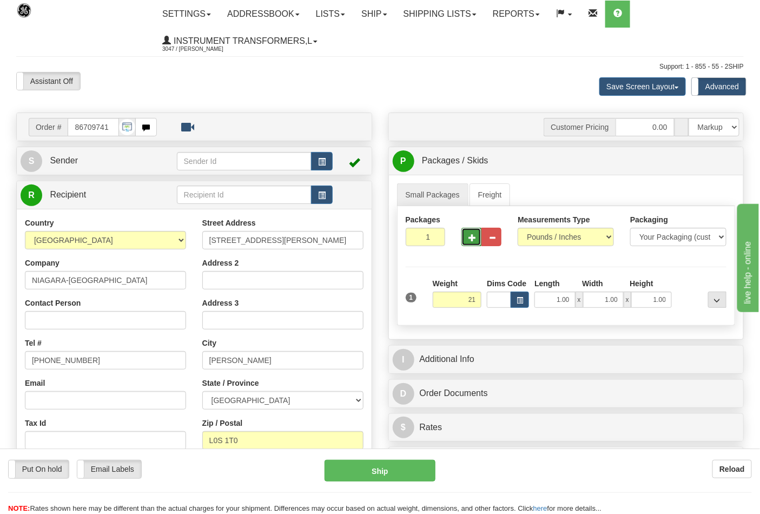
type input "21.00"
click at [467, 236] on button "button" at bounding box center [471, 237] width 20 height 18
type input "2"
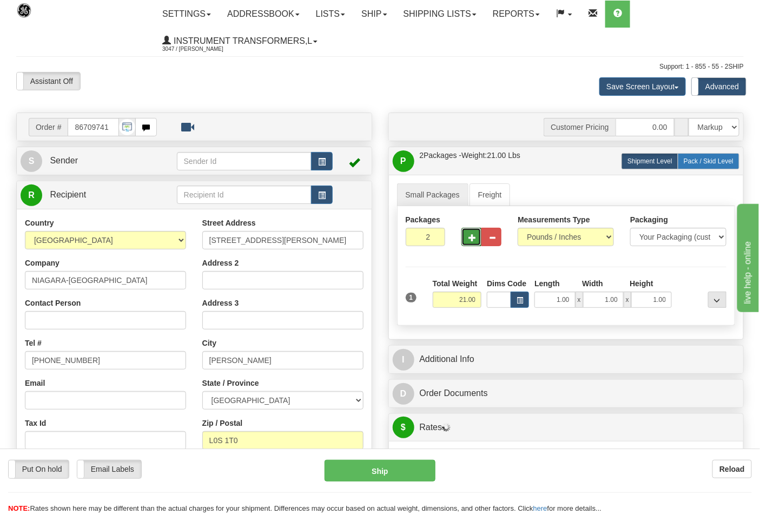
click at [704, 156] on label "Pack / Skid Level Pack.." at bounding box center [709, 161] width 62 height 16
radio input "true"
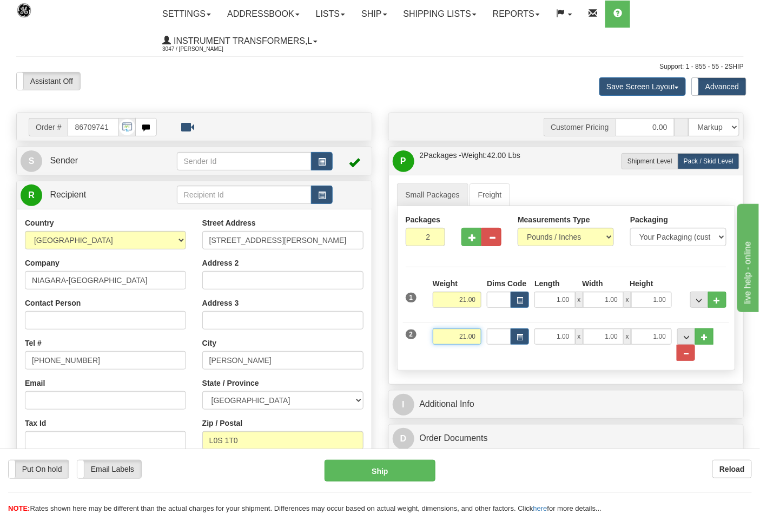
drag, startPoint x: 457, startPoint y: 338, endPoint x: 478, endPoint y: 336, distance: 21.7
click at [478, 336] on input "21.00" at bounding box center [457, 336] width 49 height 16
click button "Delete" at bounding box center [0, 0] width 0 height 0
type input "15.00"
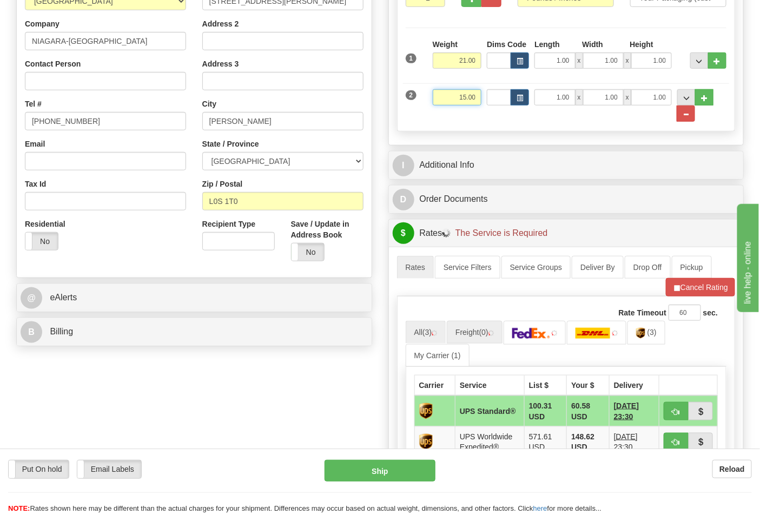
scroll to position [240, 0]
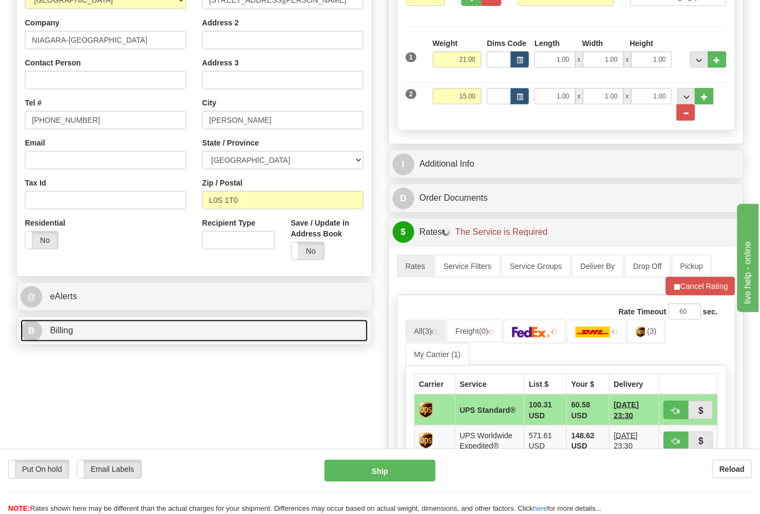
click at [269, 342] on link "B Billing" at bounding box center [194, 331] width 347 height 22
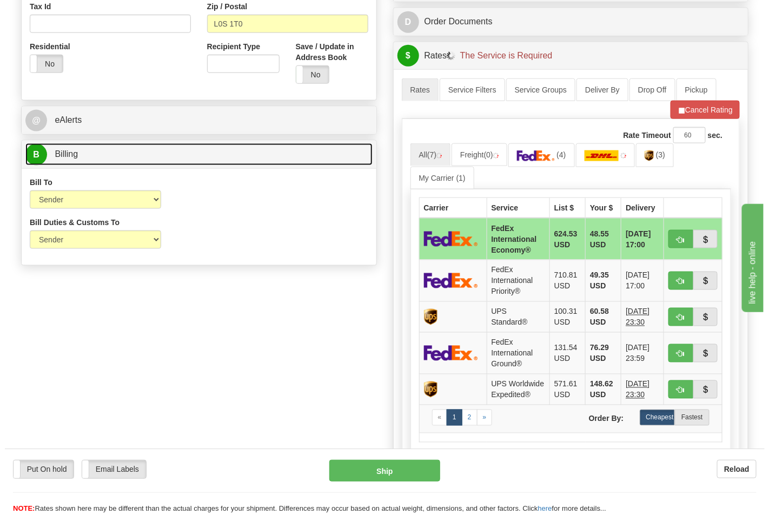
scroll to position [420, 0]
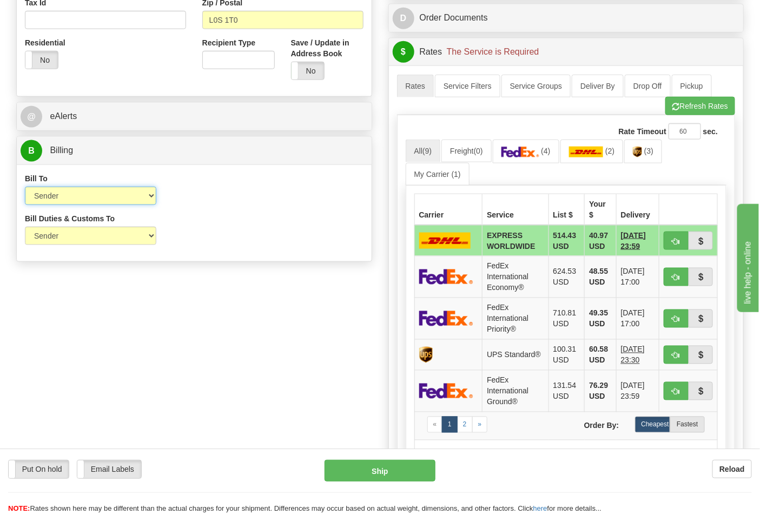
click at [135, 196] on select "Sender Recipient Third Party Collect" at bounding box center [90, 196] width 131 height 18
click at [531, 153] on img at bounding box center [520, 152] width 38 height 11
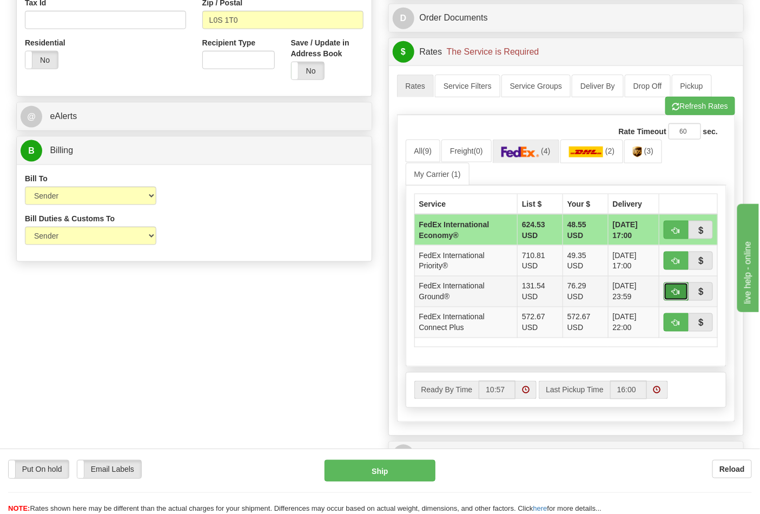
click at [681, 298] on button "button" at bounding box center [676, 291] width 25 height 18
type input "92"
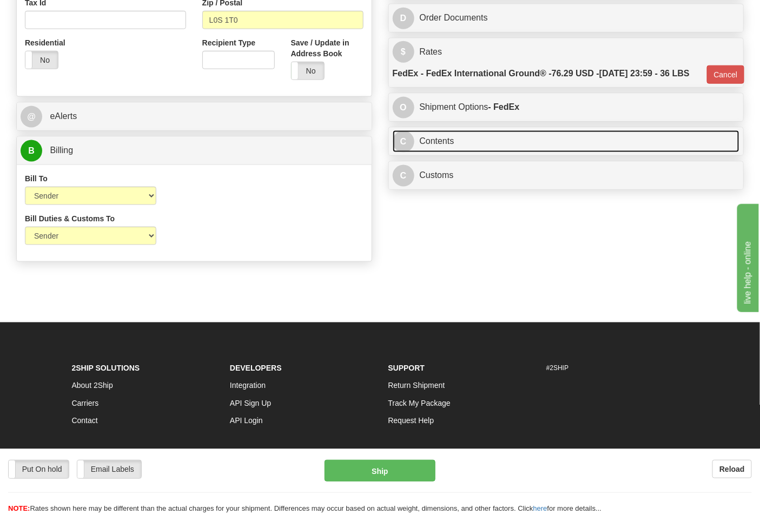
click at [473, 153] on link "C Contents" at bounding box center [566, 141] width 347 height 22
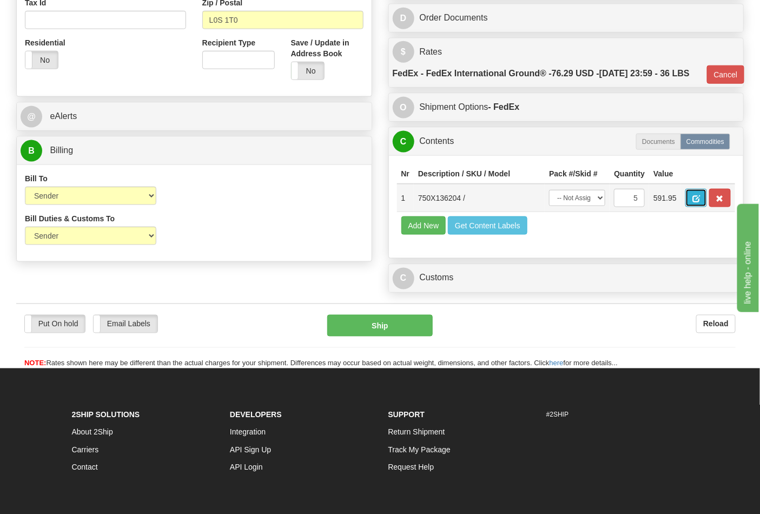
click at [707, 207] on button "button" at bounding box center [696, 198] width 22 height 18
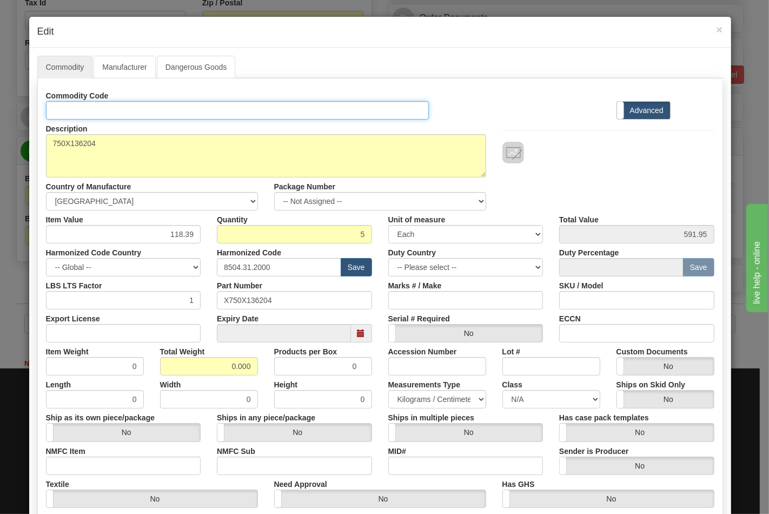
click at [123, 104] on input "Id" at bounding box center [238, 110] width 384 height 18
type input "TRANSFORMERS"
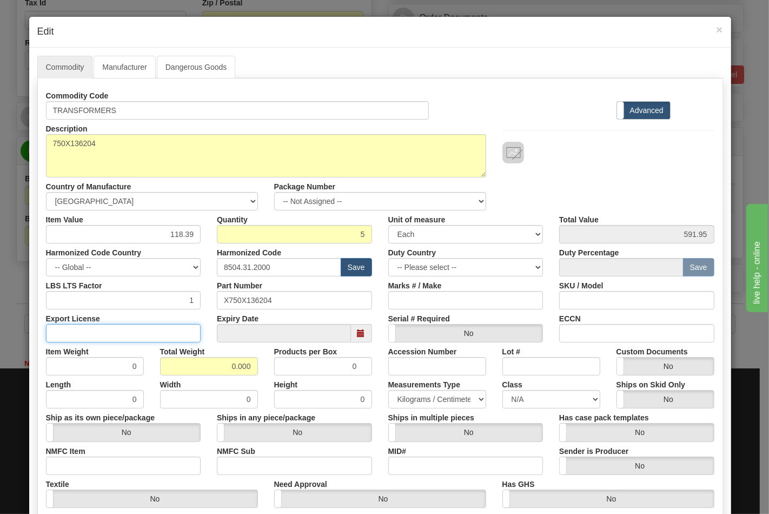
click at [114, 338] on input "Export License" at bounding box center [123, 333] width 155 height 18
type input "NLR"
click at [85, 461] on input "NMFC Item" at bounding box center [123, 466] width 155 height 18
type input "63170"
click at [247, 461] on input "NMFC Sub" at bounding box center [294, 466] width 155 height 18
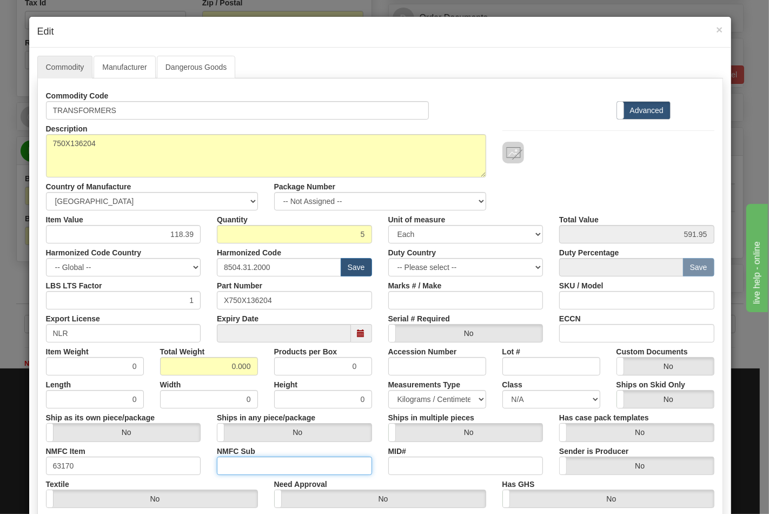
type input "4"
drag, startPoint x: 222, startPoint y: 355, endPoint x: 254, endPoint y: 362, distance: 33.2
click at [254, 362] on div "Total Weight 0.000" at bounding box center [209, 358] width 114 height 33
click at [223, 365] on input "0.000" at bounding box center [209, 366] width 98 height 18
drag, startPoint x: 223, startPoint y: 365, endPoint x: 248, endPoint y: 372, distance: 25.7
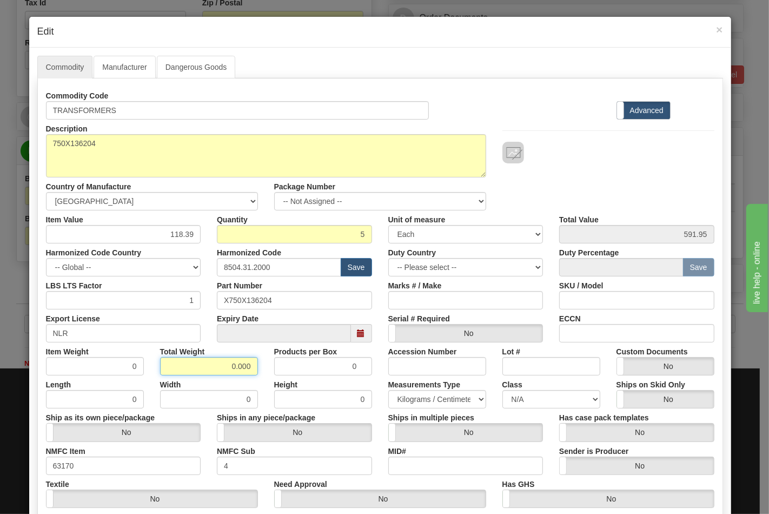
click at [248, 372] on input "0.000" at bounding box center [209, 366] width 98 height 18
type input "36"
type input "7.2000"
click at [543, 402] on select "N/A 50.0 55.0 60.0 65.0 70.0 85.0 92.5 100.0 125.0 175.0 250.0 300.0 400.0" at bounding box center [552, 399] width 98 height 18
select select "70.0"
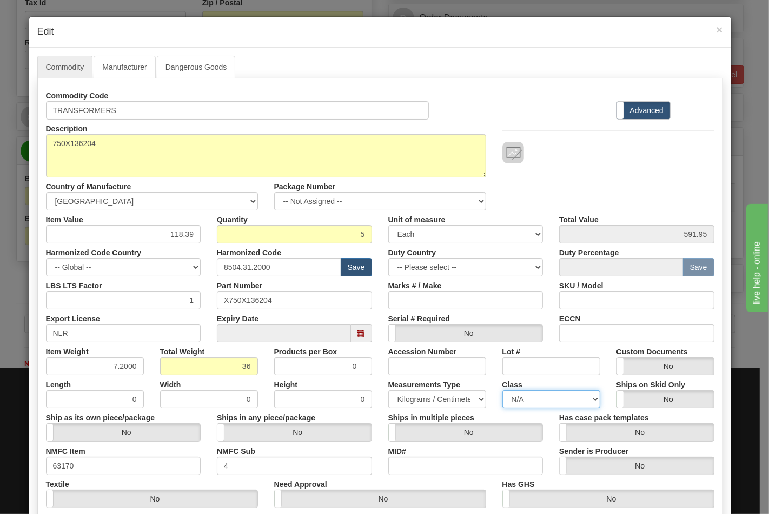
click at [503, 390] on select "N/A 50.0 55.0 60.0 65.0 70.0 85.0 92.5 100.0 125.0 175.0 250.0 300.0 400.0" at bounding box center [552, 399] width 98 height 18
click at [598, 339] on input "ECCN" at bounding box center [636, 333] width 155 height 18
type input "EAR99"
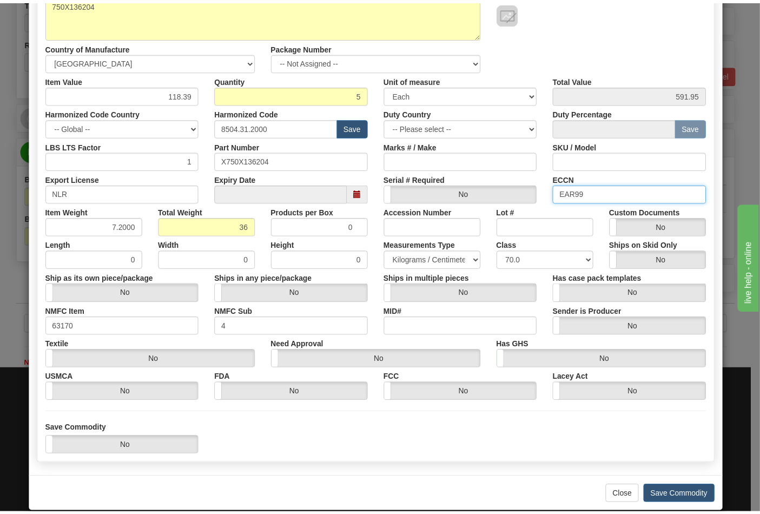
scroll to position [155, 0]
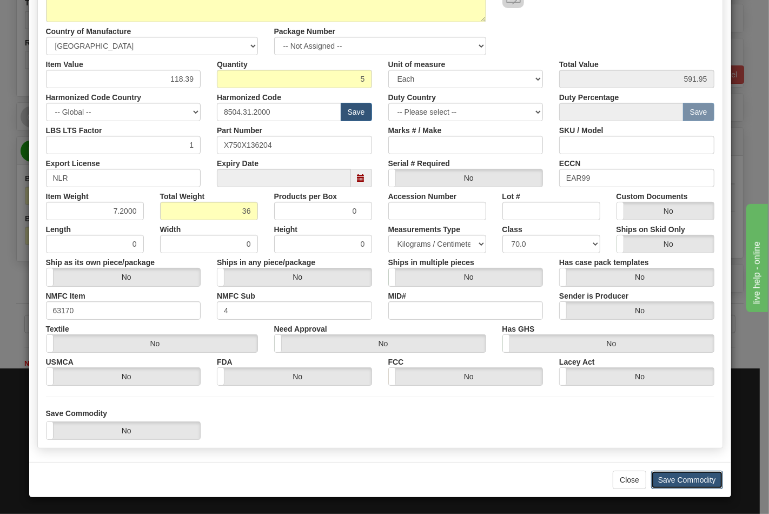
click at [683, 480] on button "Save Commodity" at bounding box center [687, 480] width 72 height 18
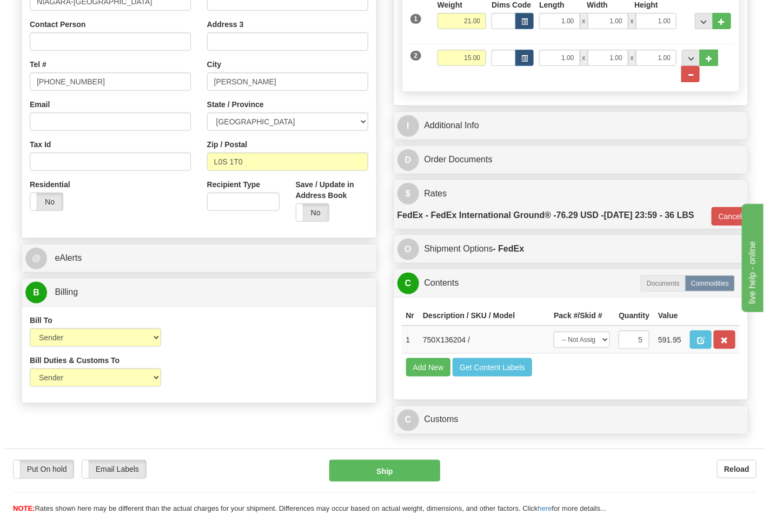
scroll to position [300, 0]
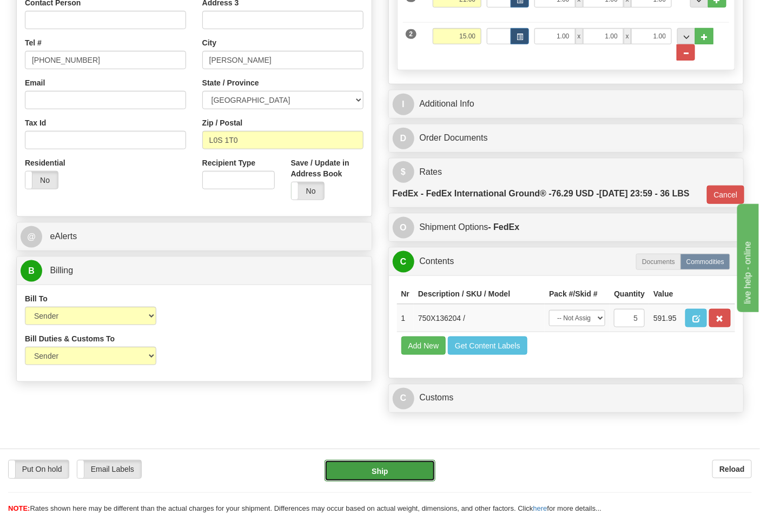
click at [408, 468] on button "Ship" at bounding box center [380, 471] width 110 height 22
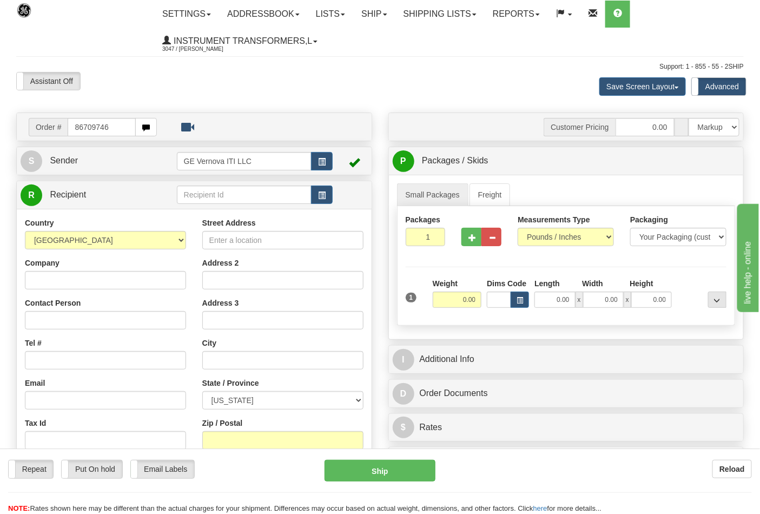
type input "86709746"
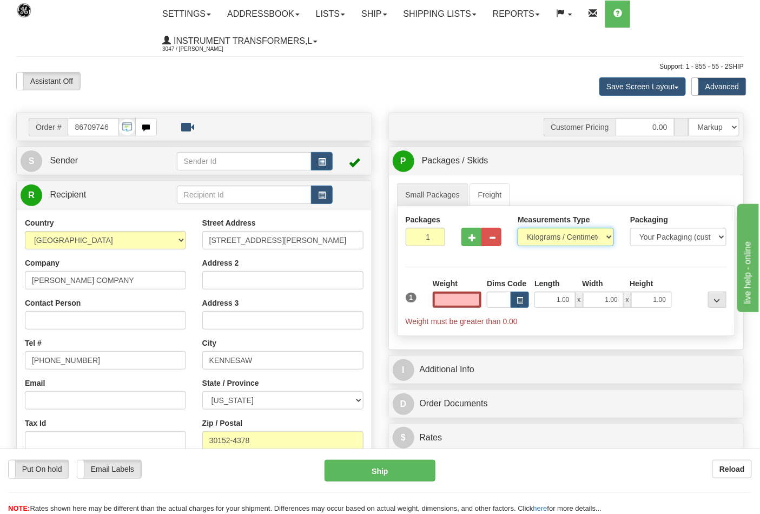
type input "0.00"
click at [566, 238] on select "Pounds / Inches Kilograms / Centimeters" at bounding box center [566, 237] width 96 height 18
select select "0"
click at [518, 228] on select "Pounds / Inches Kilograms / Centimeters" at bounding box center [566, 237] width 96 height 18
click at [460, 300] on input "0.00" at bounding box center [457, 300] width 49 height 16
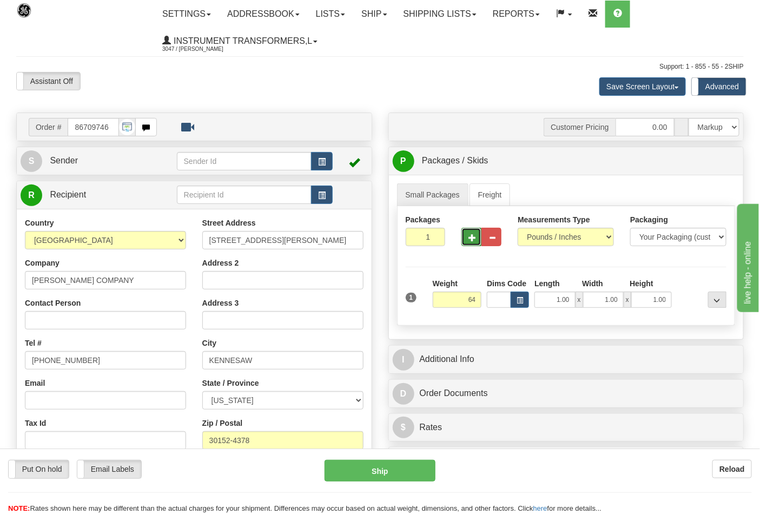
type input "64.00"
click at [468, 237] on span "button" at bounding box center [472, 237] width 8 height 7
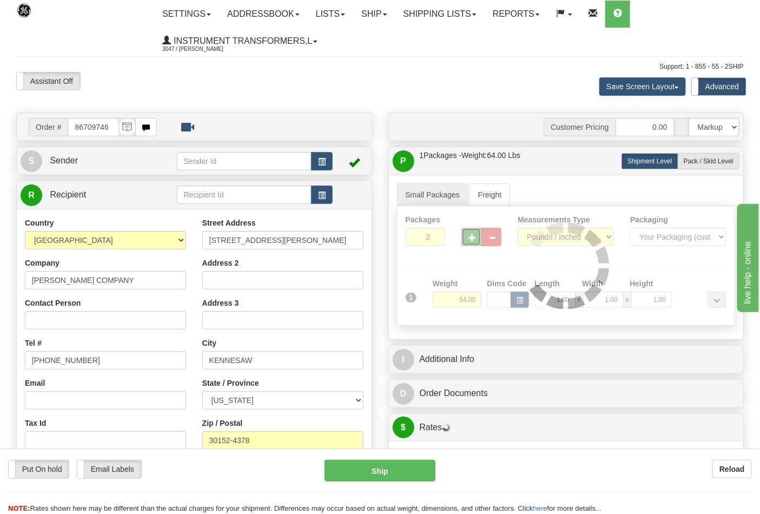
click at [468, 237] on div "Packages 2 1 Measurements Type" at bounding box center [566, 266] width 339 height 120
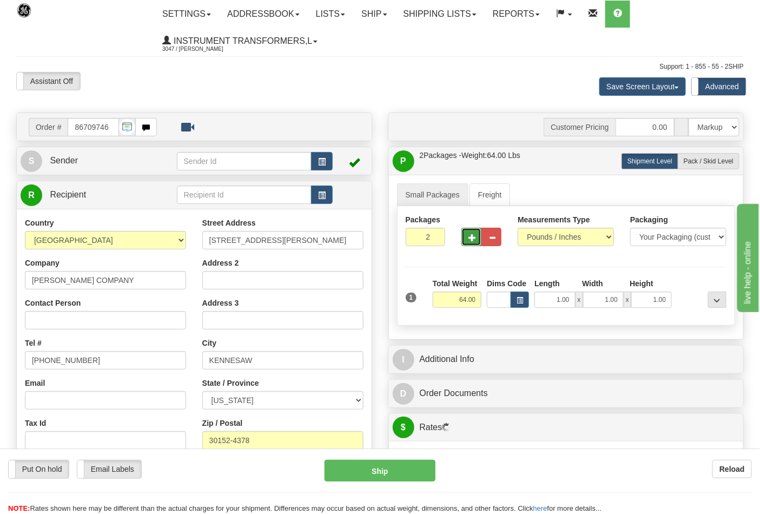
click at [468, 237] on span "button" at bounding box center [472, 237] width 8 height 7
click at [467, 238] on button "button" at bounding box center [471, 237] width 20 height 18
type input "4"
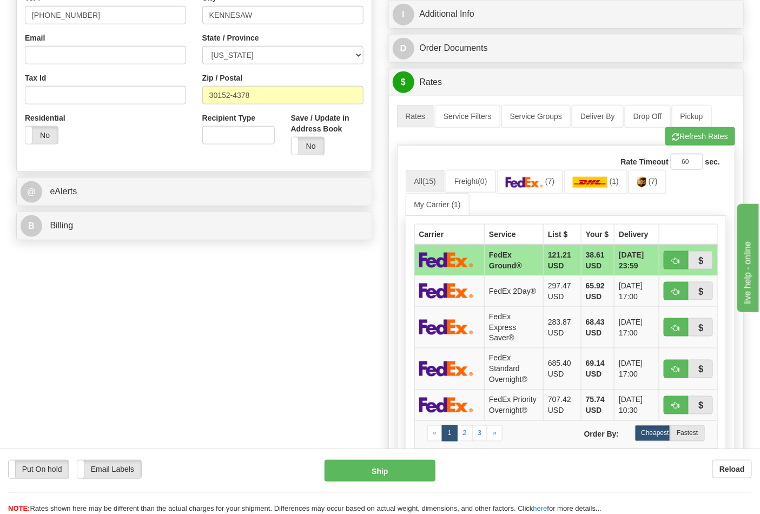
scroll to position [360, 0]
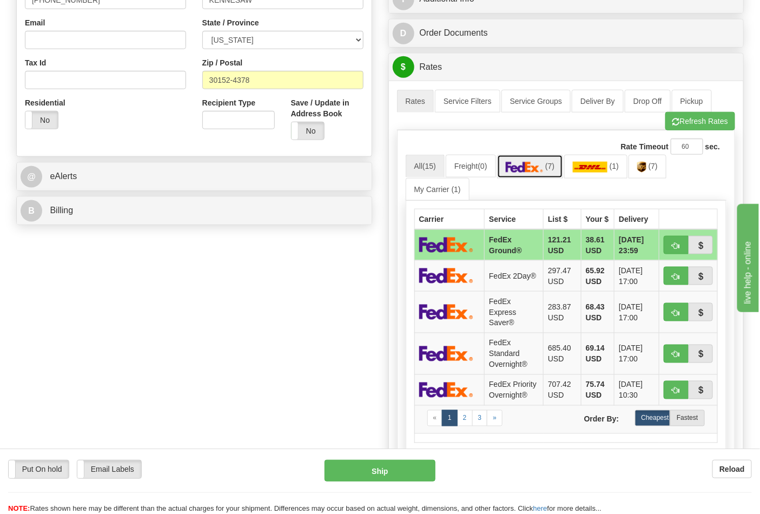
click at [544, 178] on link "(7)" at bounding box center [530, 166] width 67 height 23
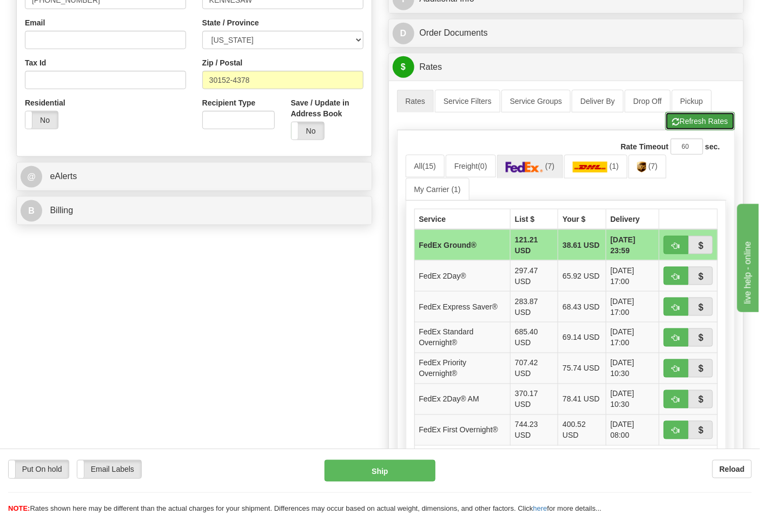
click at [672, 123] on span "button" at bounding box center [676, 121] width 8 height 7
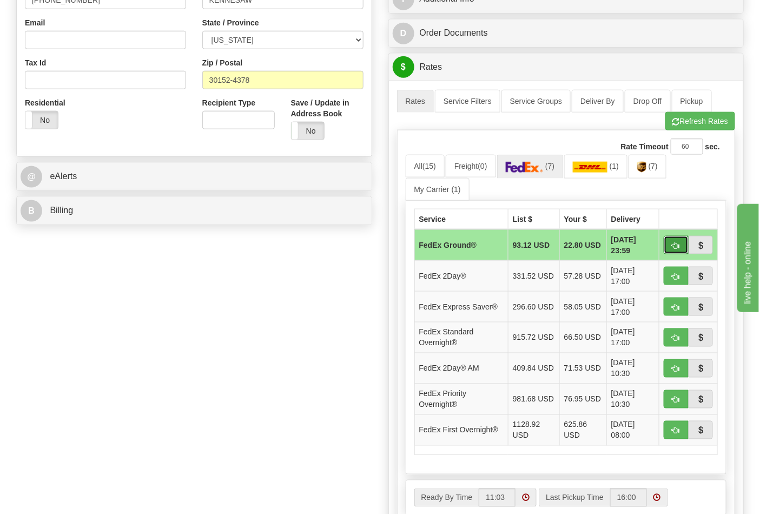
click at [670, 240] on button "button" at bounding box center [676, 245] width 25 height 18
type input "92"
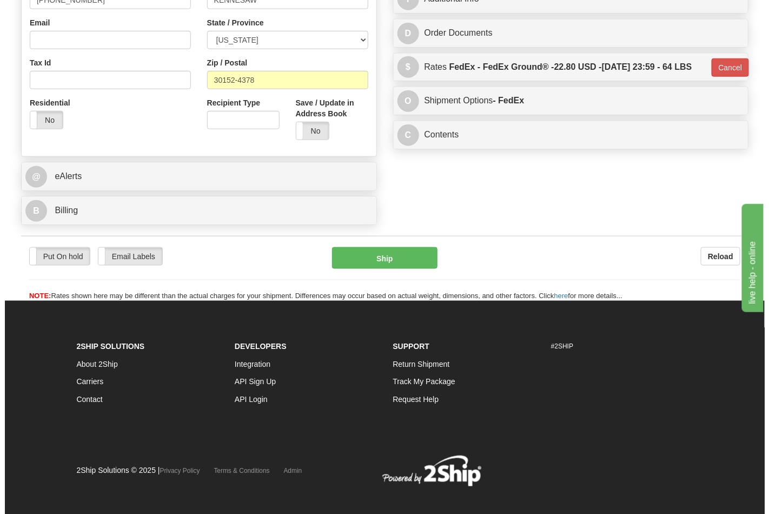
scroll to position [358, 0]
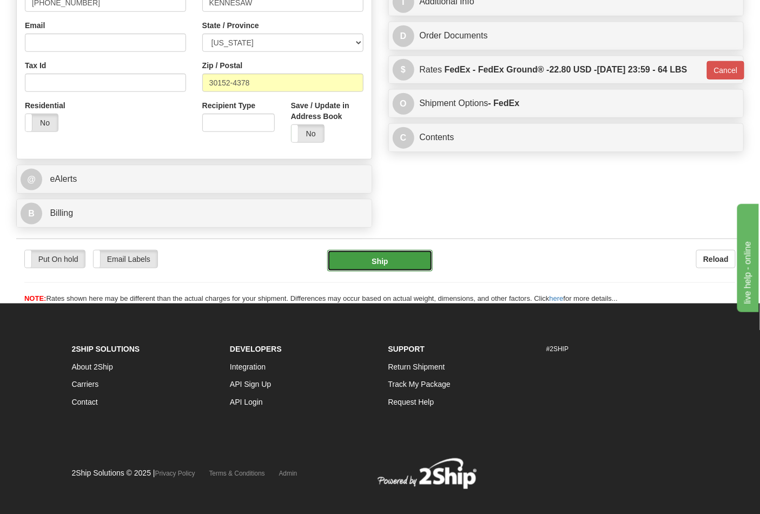
click at [381, 258] on button "Ship" at bounding box center [379, 261] width 105 height 22
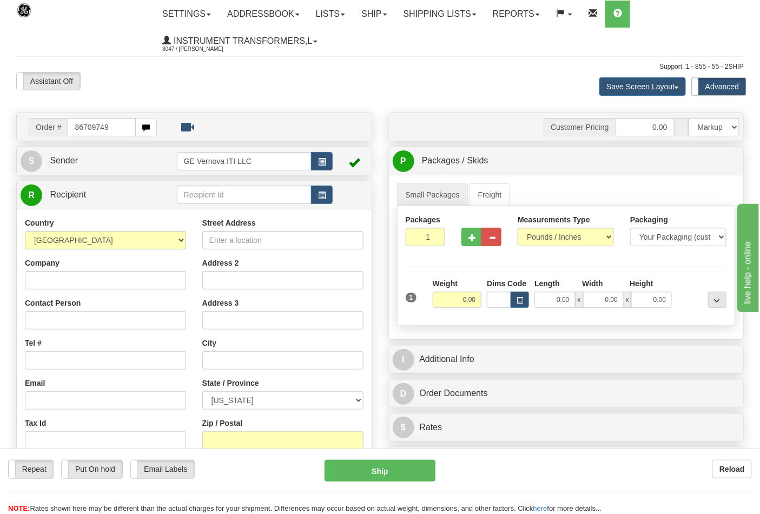
type input "86709749"
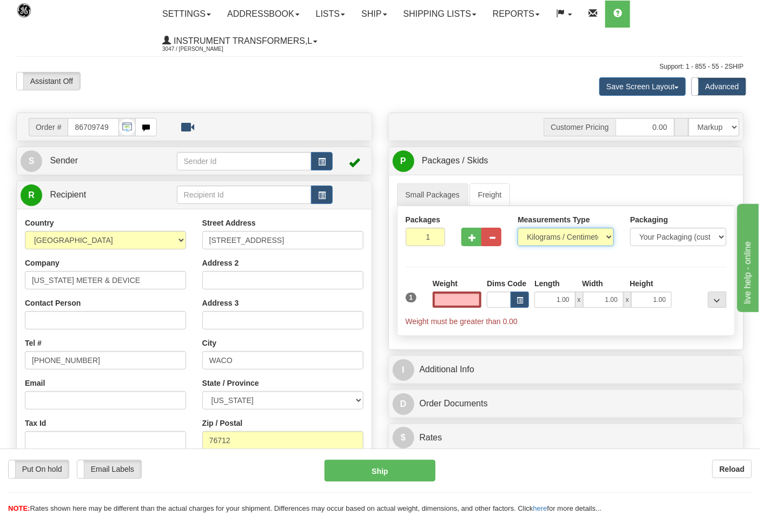
type input "0.00"
click at [558, 239] on select "Pounds / Inches Kilograms / Centimeters" at bounding box center [566, 237] width 96 height 18
select select "0"
click at [518, 228] on select "Pounds / Inches Kilograms / Centimeters" at bounding box center [566, 237] width 96 height 18
click at [453, 298] on input "0.00" at bounding box center [457, 300] width 49 height 16
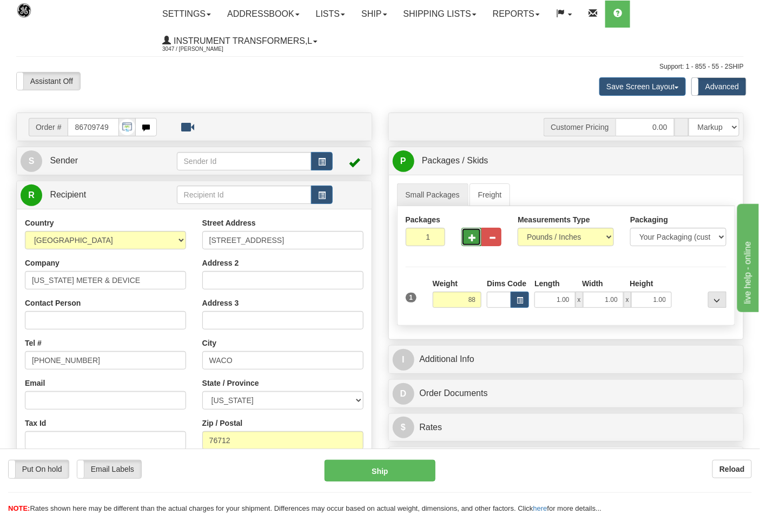
type input "88.00"
click at [472, 239] on span "button" at bounding box center [472, 237] width 8 height 7
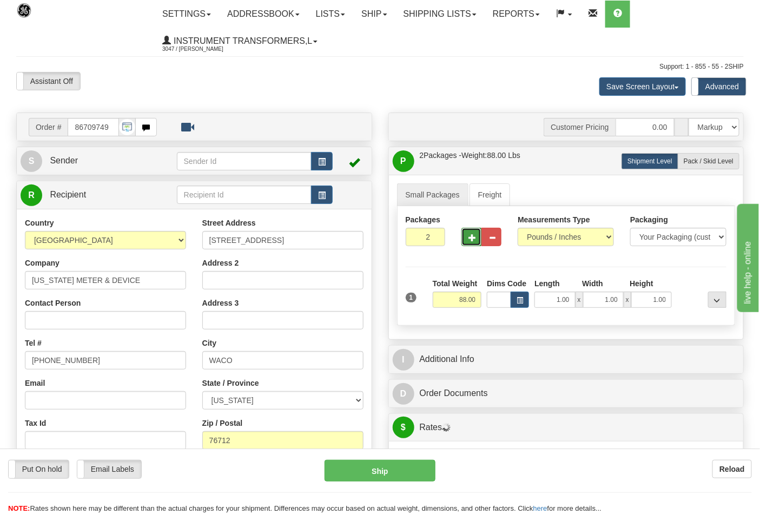
click at [472, 239] on span "button" at bounding box center [472, 237] width 8 height 7
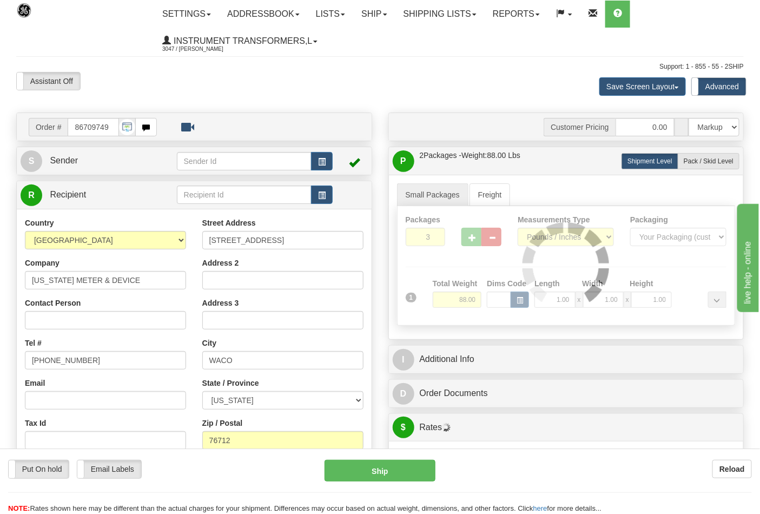
click at [472, 239] on div "Packages 3 1 Measurements Type" at bounding box center [566, 266] width 339 height 120
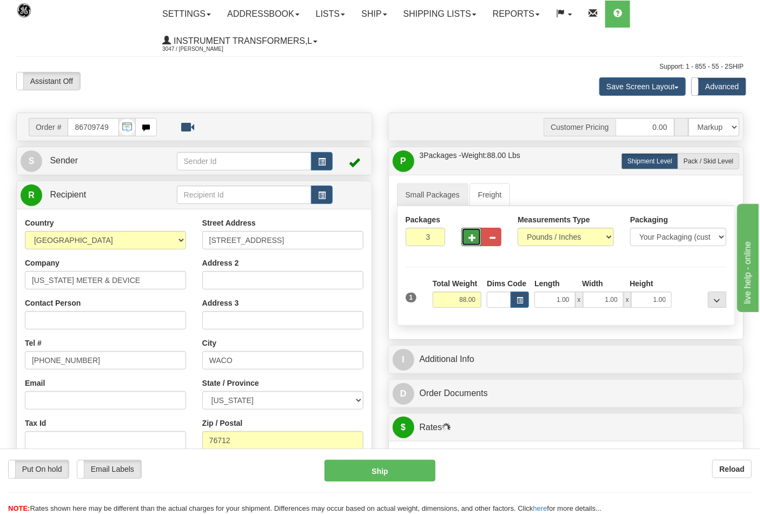
click at [472, 239] on span "button" at bounding box center [472, 237] width 8 height 7
click at [471, 239] on span "button" at bounding box center [472, 237] width 8 height 7
click at [471, 238] on span "button" at bounding box center [472, 237] width 8 height 7
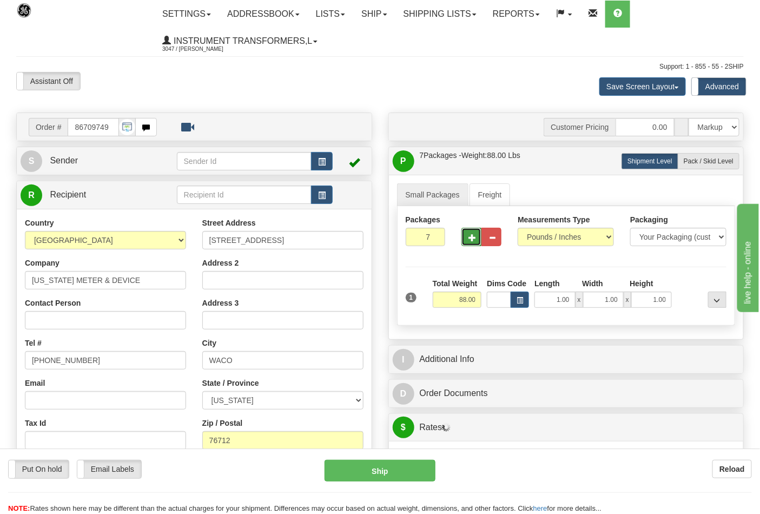
type input "8"
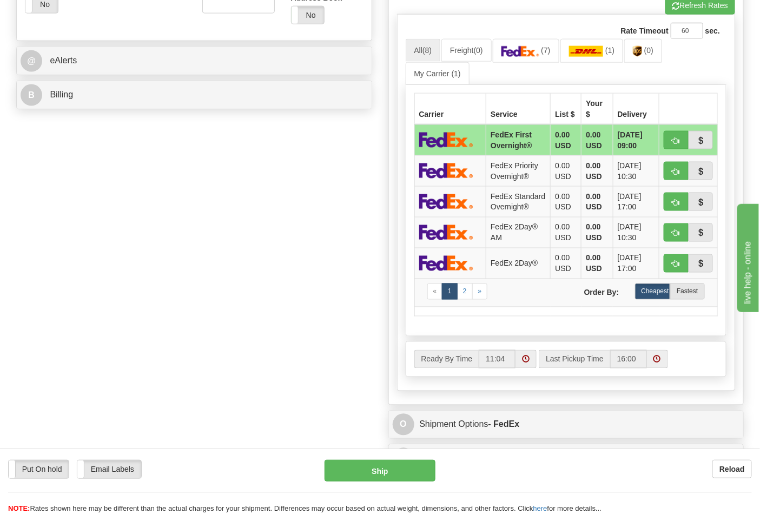
scroll to position [480, 0]
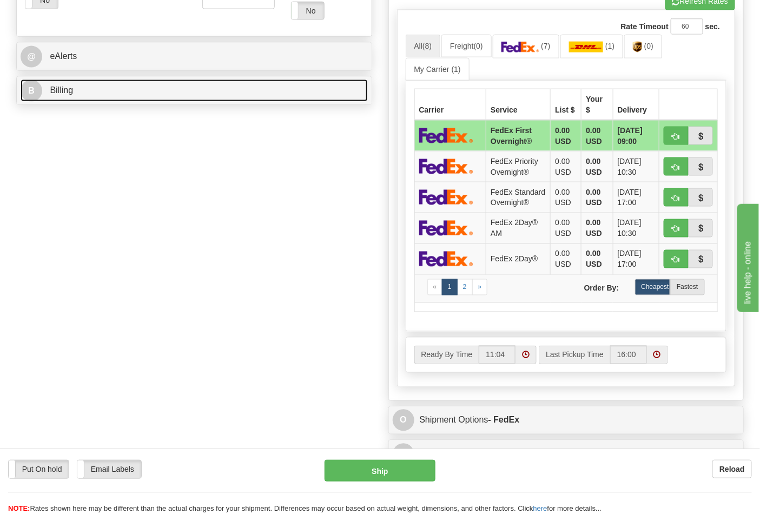
click at [270, 96] on link "B Billing" at bounding box center [194, 91] width 347 height 22
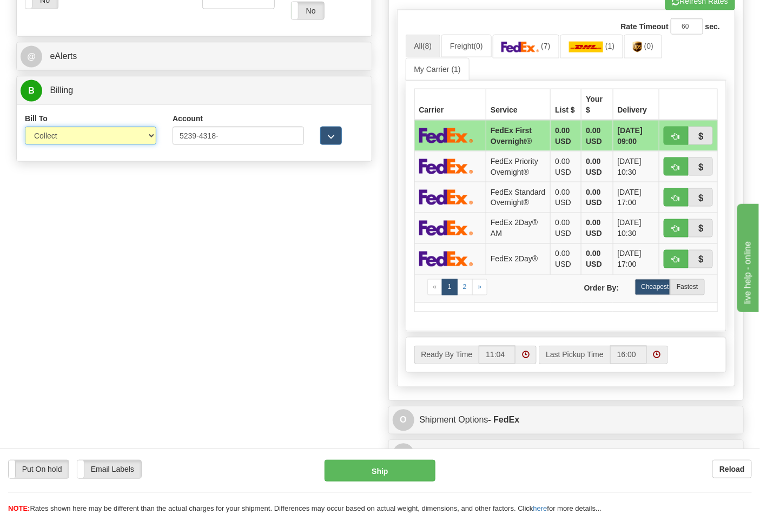
drag, startPoint x: 133, startPoint y: 131, endPoint x: 131, endPoint y: 144, distance: 13.0
click at [133, 135] on select "Sender Recipient Third Party Collect" at bounding box center [90, 136] width 131 height 18
select select "2"
click at [25, 128] on select "Sender Recipient Third Party Collect" at bounding box center [90, 136] width 131 height 18
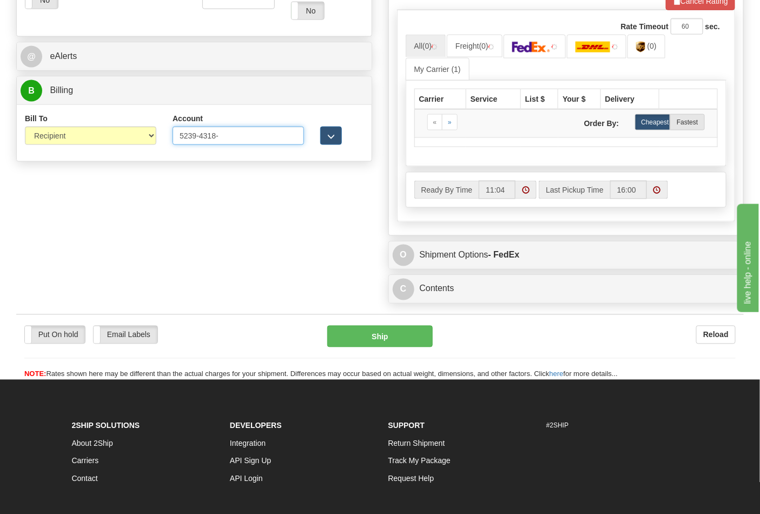
click at [197, 138] on input "5239-4318-" at bounding box center [238, 136] width 131 height 18
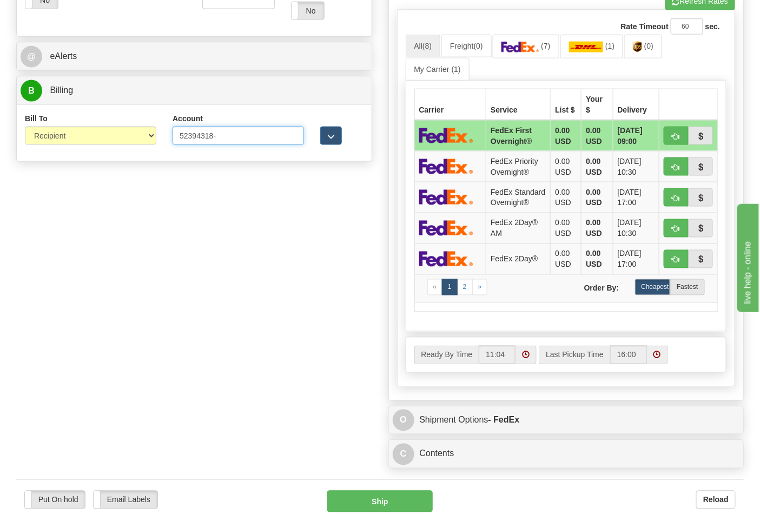
click at [220, 138] on input "52394318-" at bounding box center [238, 136] width 131 height 18
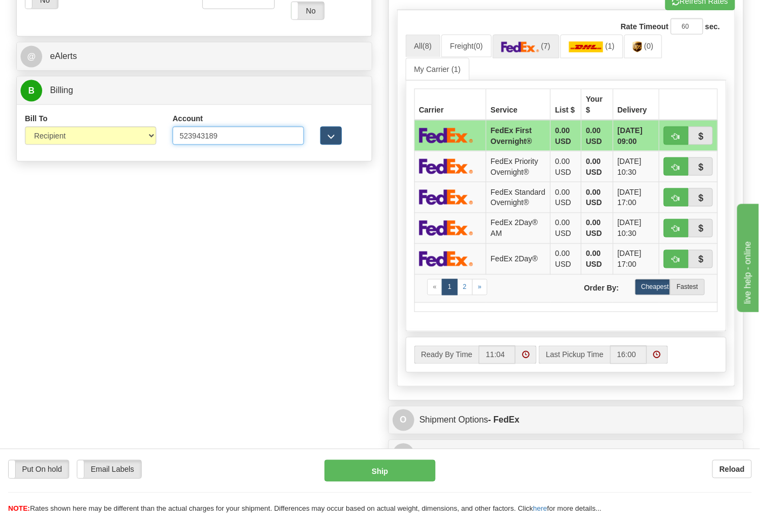
type input "523943189"
click at [531, 45] on img at bounding box center [520, 47] width 38 height 11
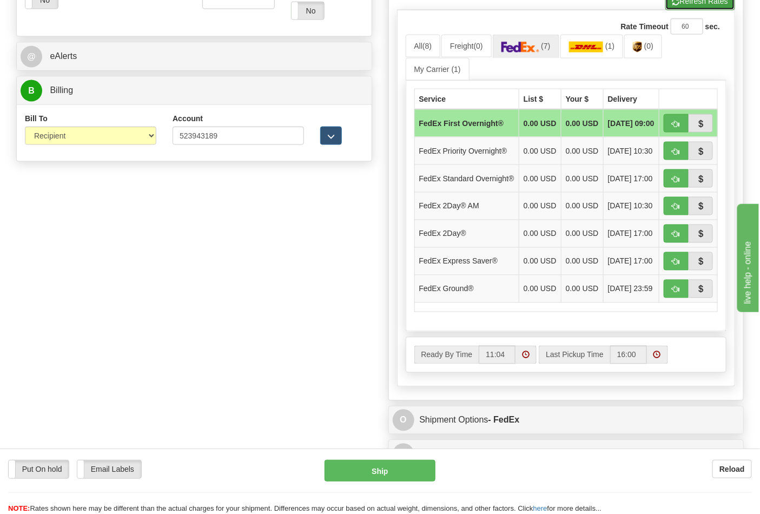
click at [689, 4] on button "Refresh Rates" at bounding box center [700, 1] width 70 height 18
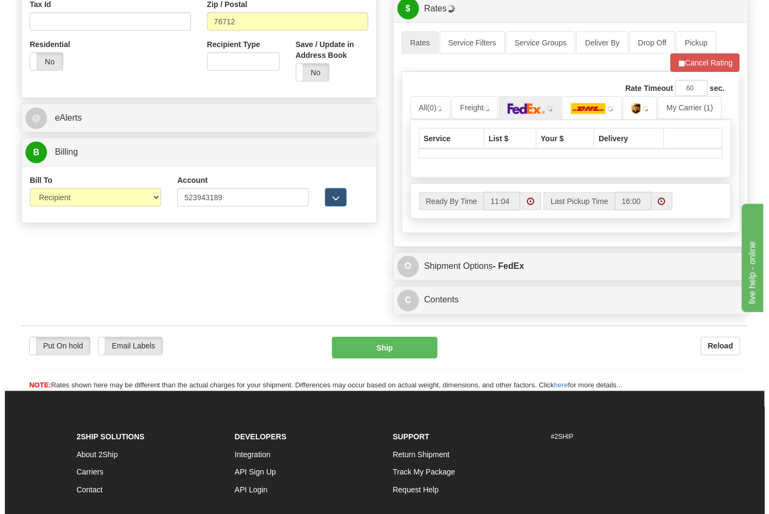
scroll to position [360, 0]
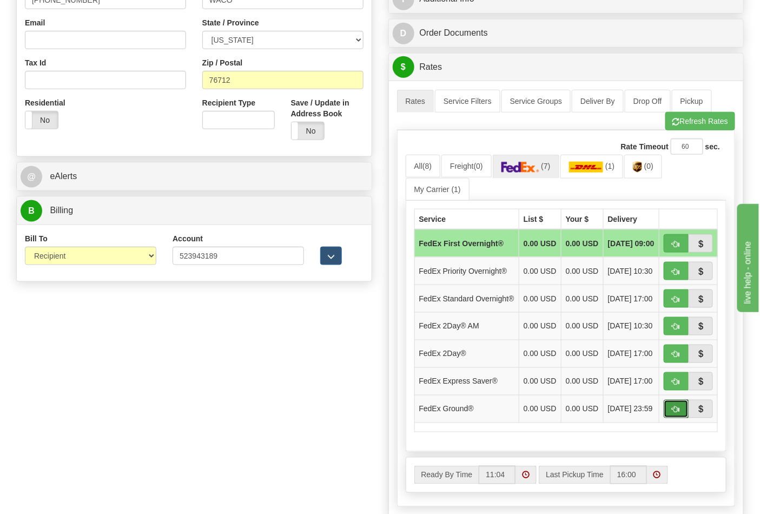
drag, startPoint x: 678, startPoint y: 433, endPoint x: 669, endPoint y: 434, distance: 8.7
click at [678, 413] on span "button" at bounding box center [676, 409] width 8 height 7
type input "92"
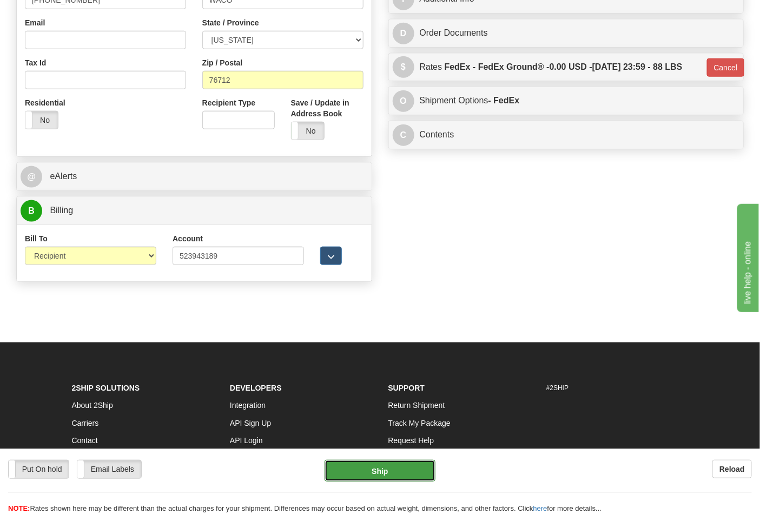
click at [399, 467] on button "Ship" at bounding box center [380, 471] width 110 height 22
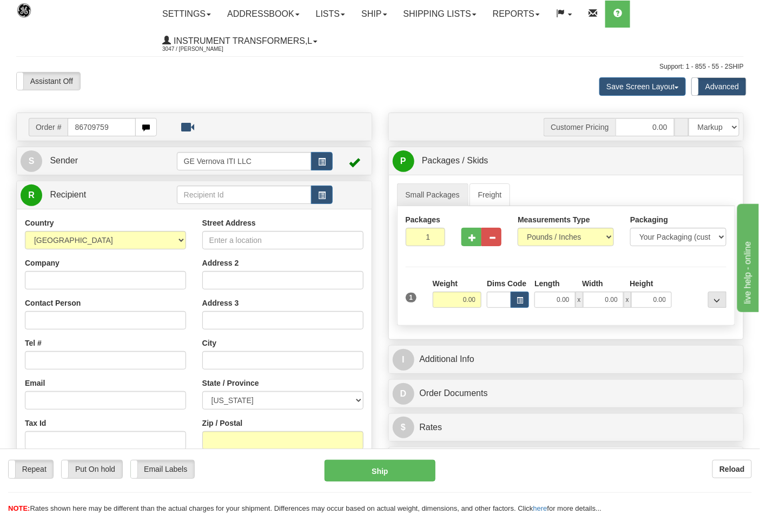
type input "86709759"
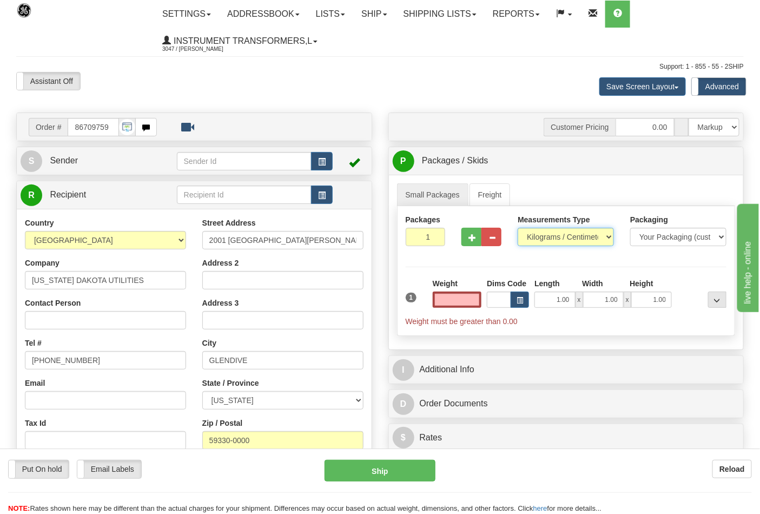
type input "0.00"
click at [536, 241] on select "Pounds / Inches Kilograms / Centimeters" at bounding box center [566, 237] width 96 height 18
select select "0"
click at [518, 228] on select "Pounds / Inches Kilograms / Centimeters" at bounding box center [566, 237] width 96 height 18
click at [446, 296] on input "0.00" at bounding box center [457, 300] width 49 height 16
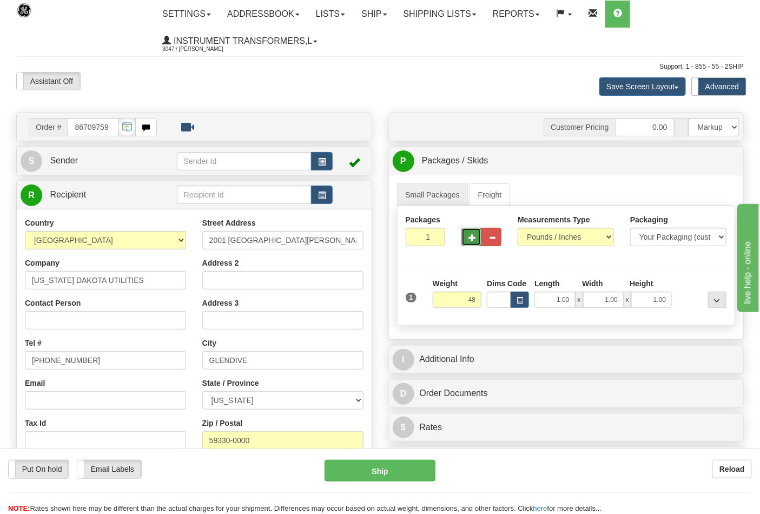
type input "48.00"
click at [477, 245] on button "button" at bounding box center [471, 237] width 20 height 18
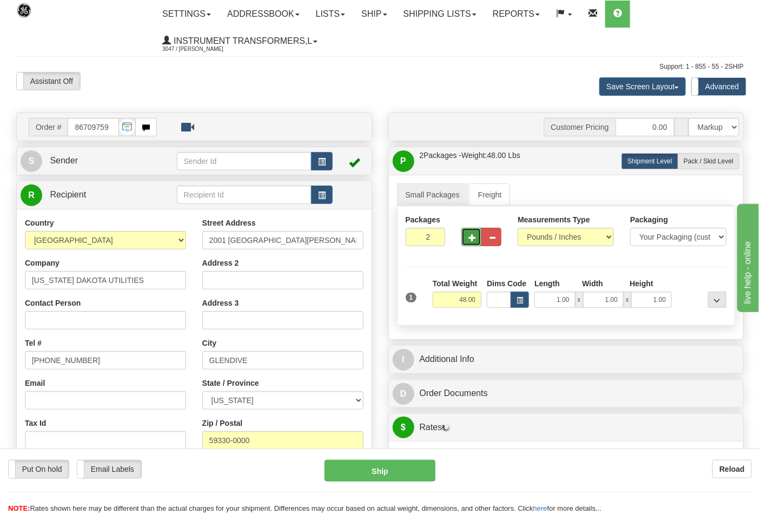
click at [474, 241] on span "button" at bounding box center [472, 237] width 8 height 7
type input "3"
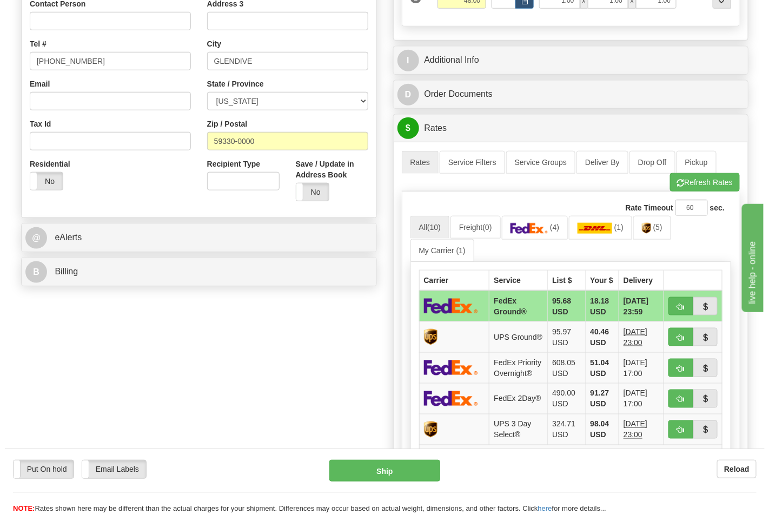
scroll to position [300, 0]
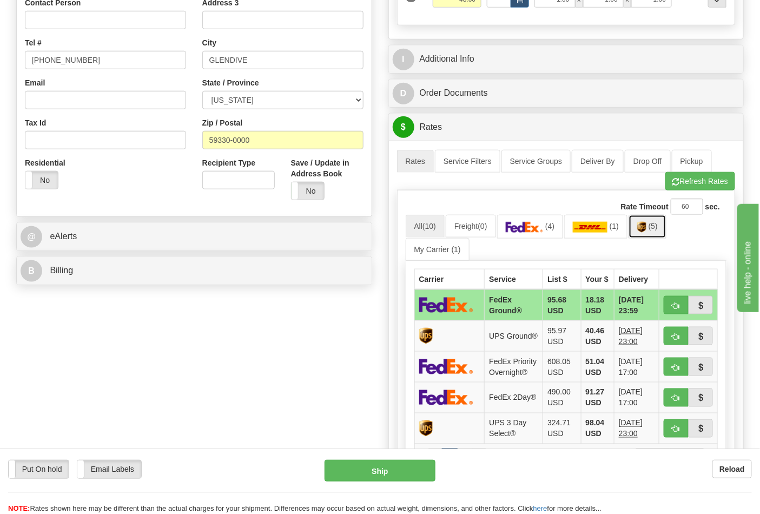
click at [656, 234] on link "(5)" at bounding box center [648, 226] width 38 height 23
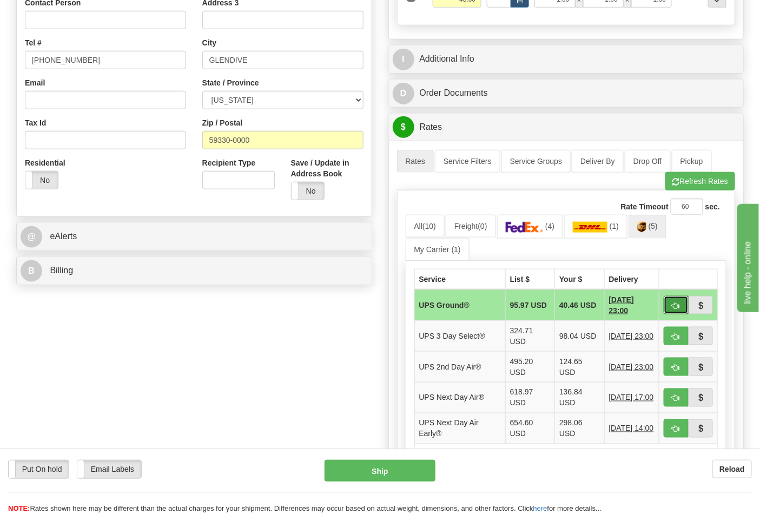
click at [677, 306] on span "button" at bounding box center [676, 305] width 8 height 7
type input "03"
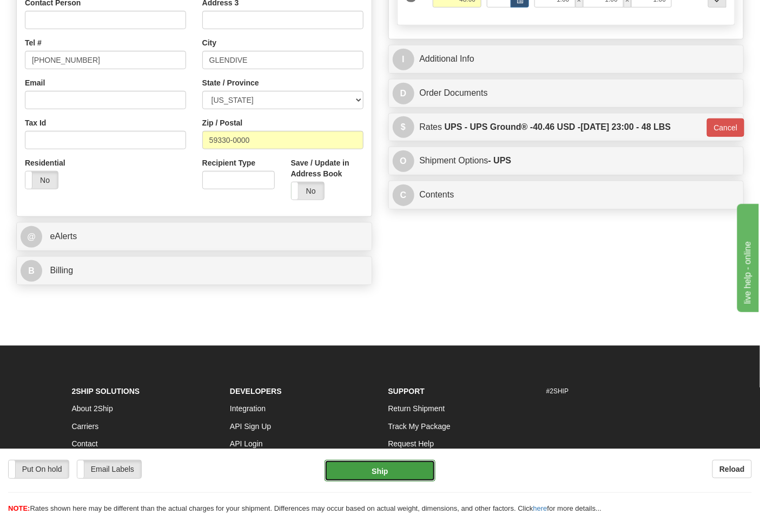
click at [387, 474] on button "Ship" at bounding box center [380, 471] width 110 height 22
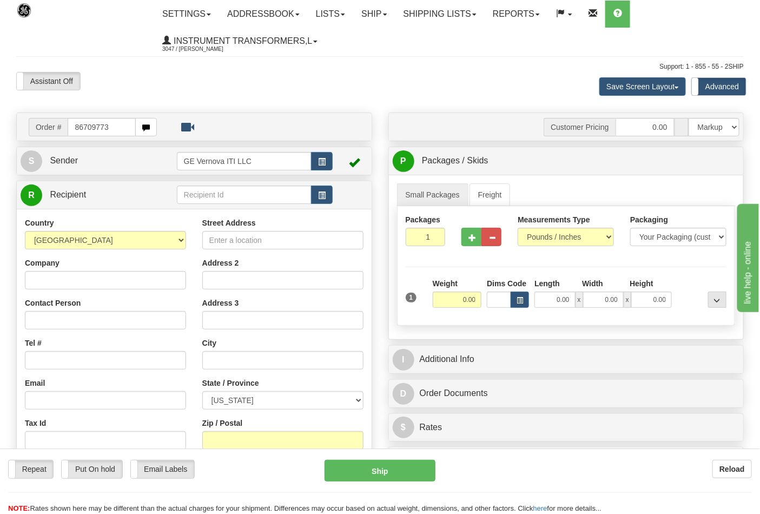
type input "86709773"
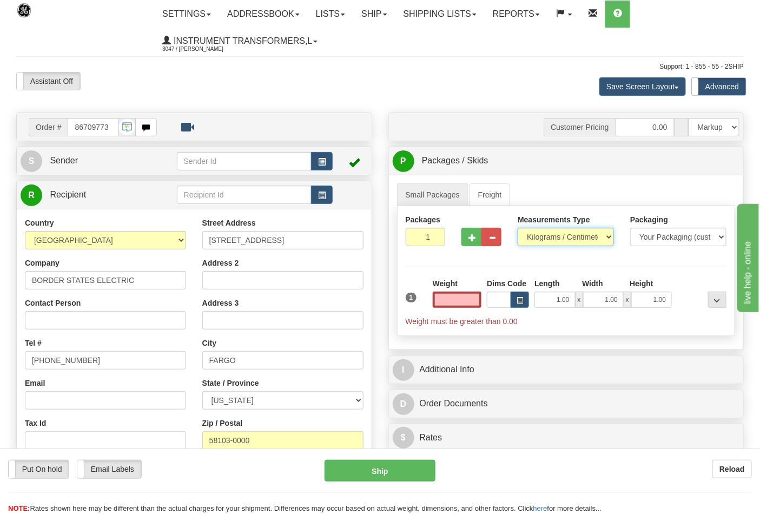
type input "0.00"
click at [553, 240] on select "Pounds / Inches Kilograms / Centimeters" at bounding box center [566, 237] width 96 height 18
select select "0"
click at [518, 228] on select "Pounds / Inches Kilograms / Centimeters" at bounding box center [566, 237] width 96 height 18
click at [439, 306] on input "0.00" at bounding box center [457, 300] width 49 height 16
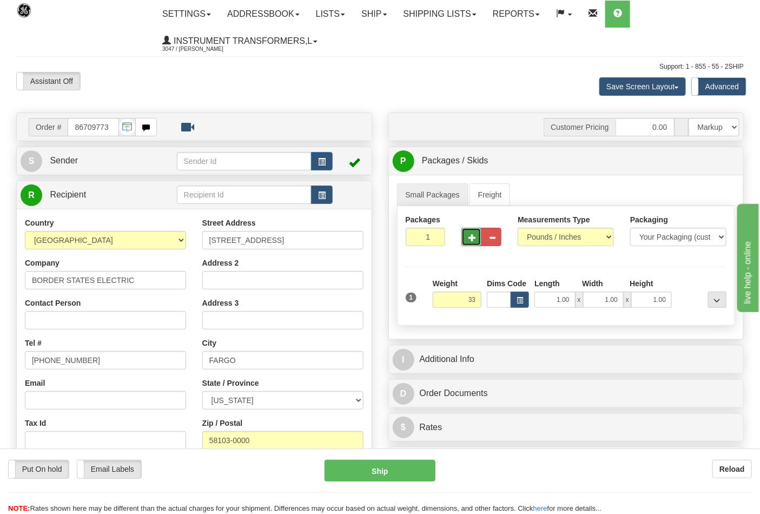
type input "33.00"
click at [468, 234] on button "button" at bounding box center [471, 237] width 20 height 18
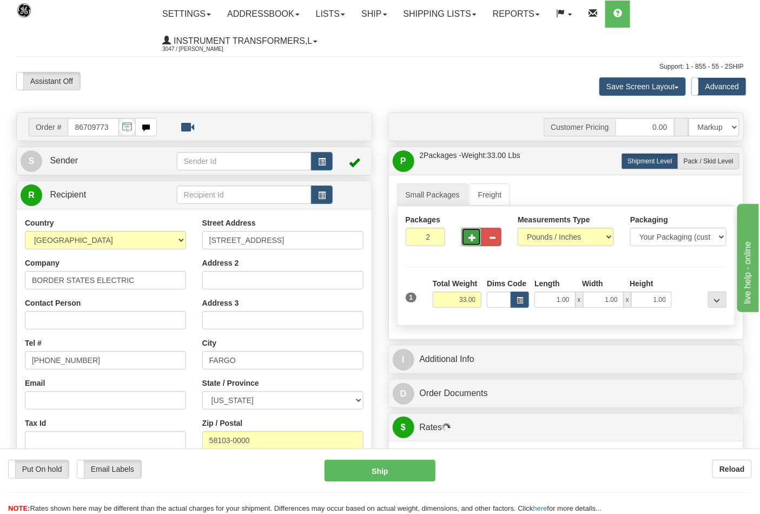
click at [470, 234] on span "button" at bounding box center [472, 237] width 8 height 7
type input "3"
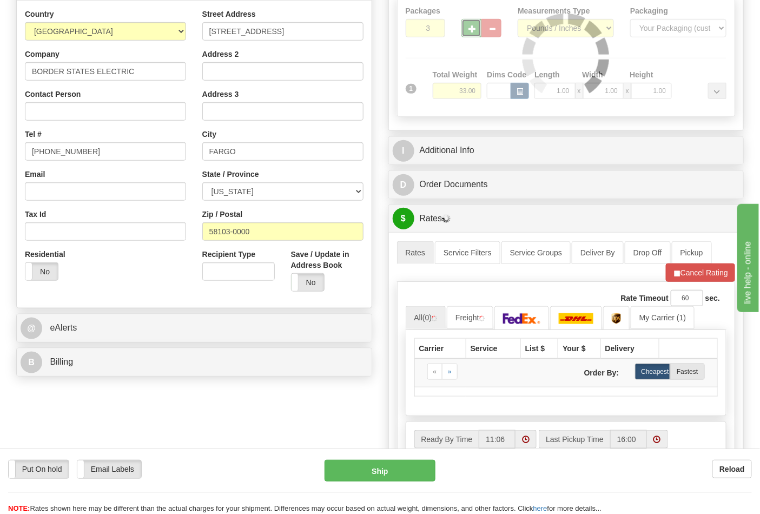
scroll to position [240, 0]
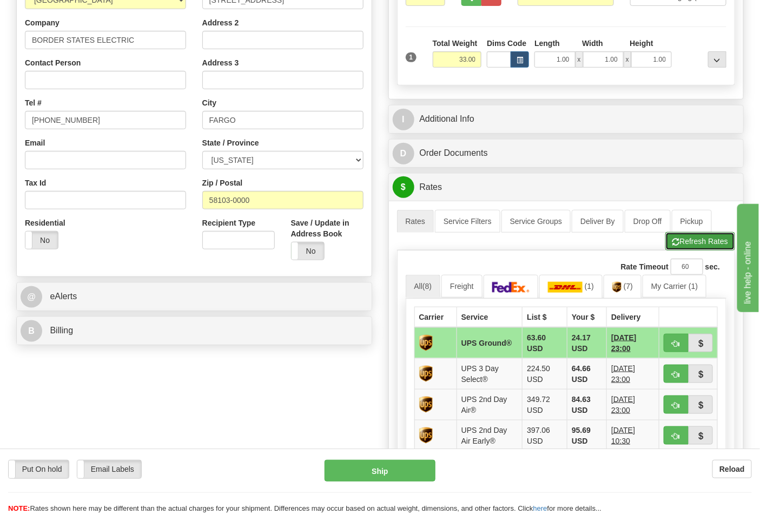
click at [690, 247] on button "Refresh Rates" at bounding box center [700, 241] width 70 height 18
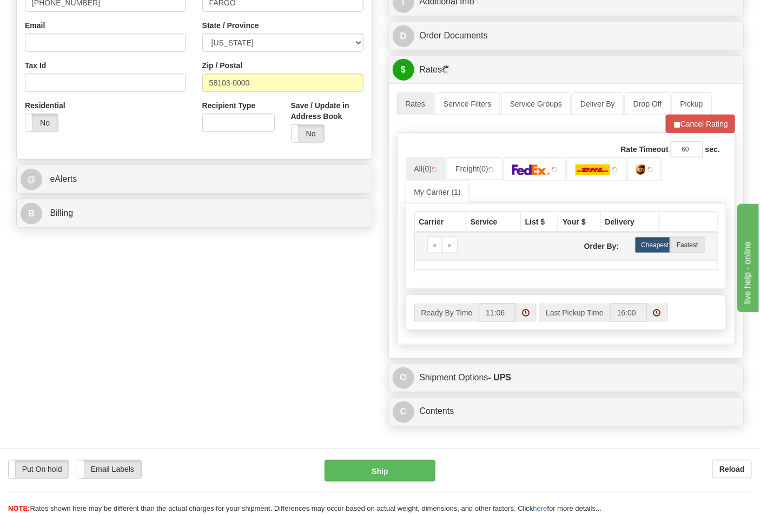
scroll to position [360, 0]
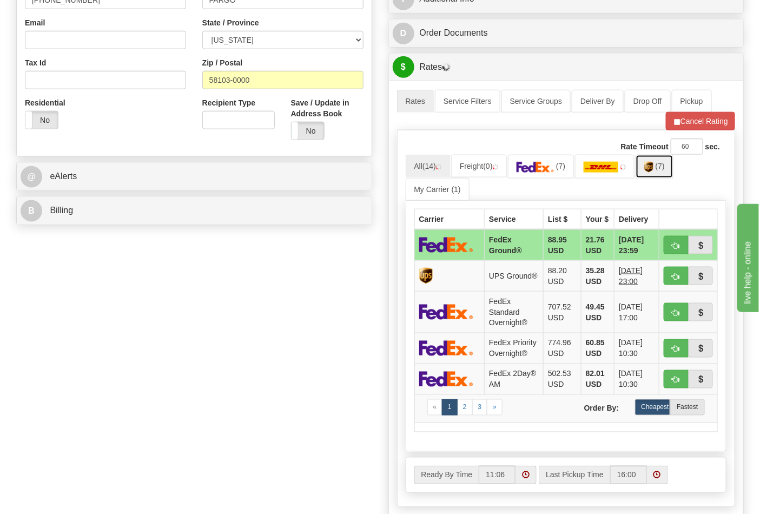
click at [656, 174] on link "(7)" at bounding box center [655, 166] width 38 height 23
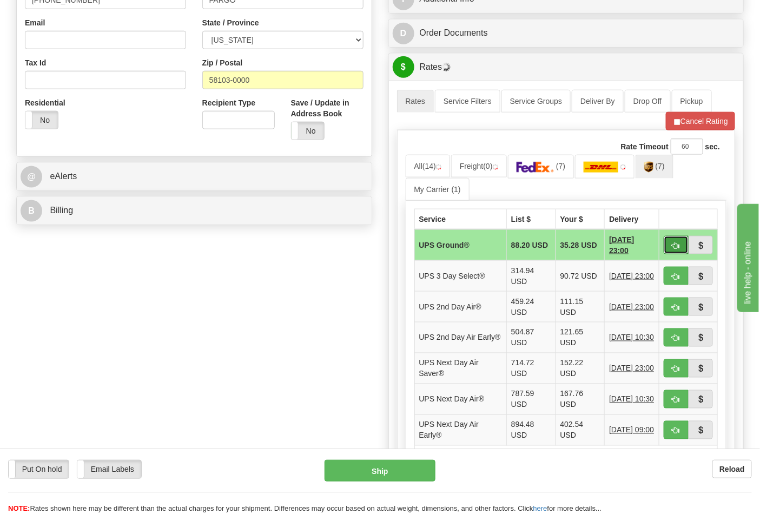
drag, startPoint x: 676, startPoint y: 247, endPoint x: 652, endPoint y: 262, distance: 28.2
click at [676, 248] on span "button" at bounding box center [676, 245] width 8 height 7
click at [671, 246] on button "button" at bounding box center [676, 245] width 25 height 18
type input "03"
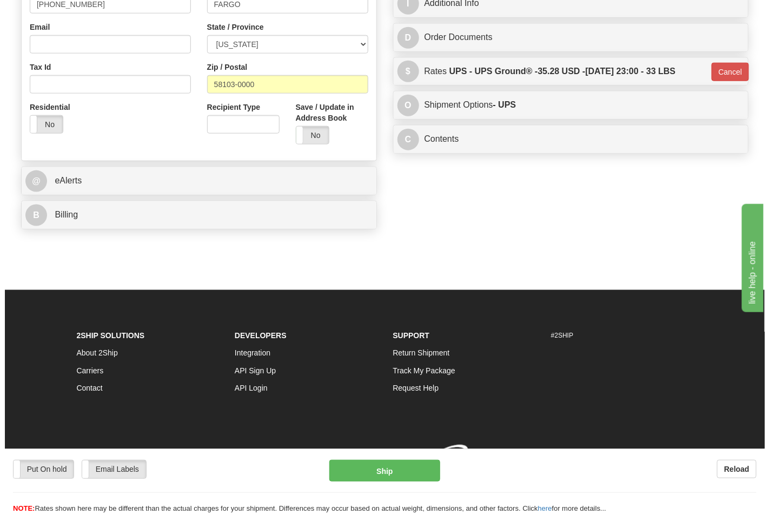
scroll to position [358, 0]
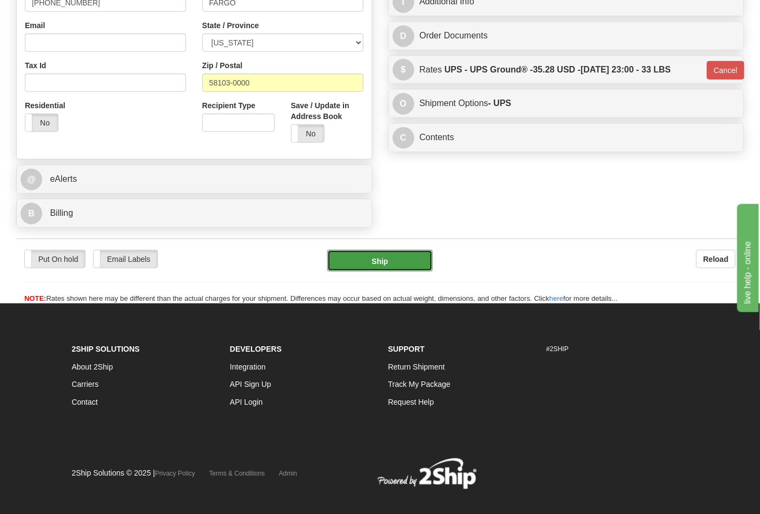
click at [404, 254] on button "Ship" at bounding box center [379, 261] width 105 height 22
